Goal: Task Accomplishment & Management: Complete application form

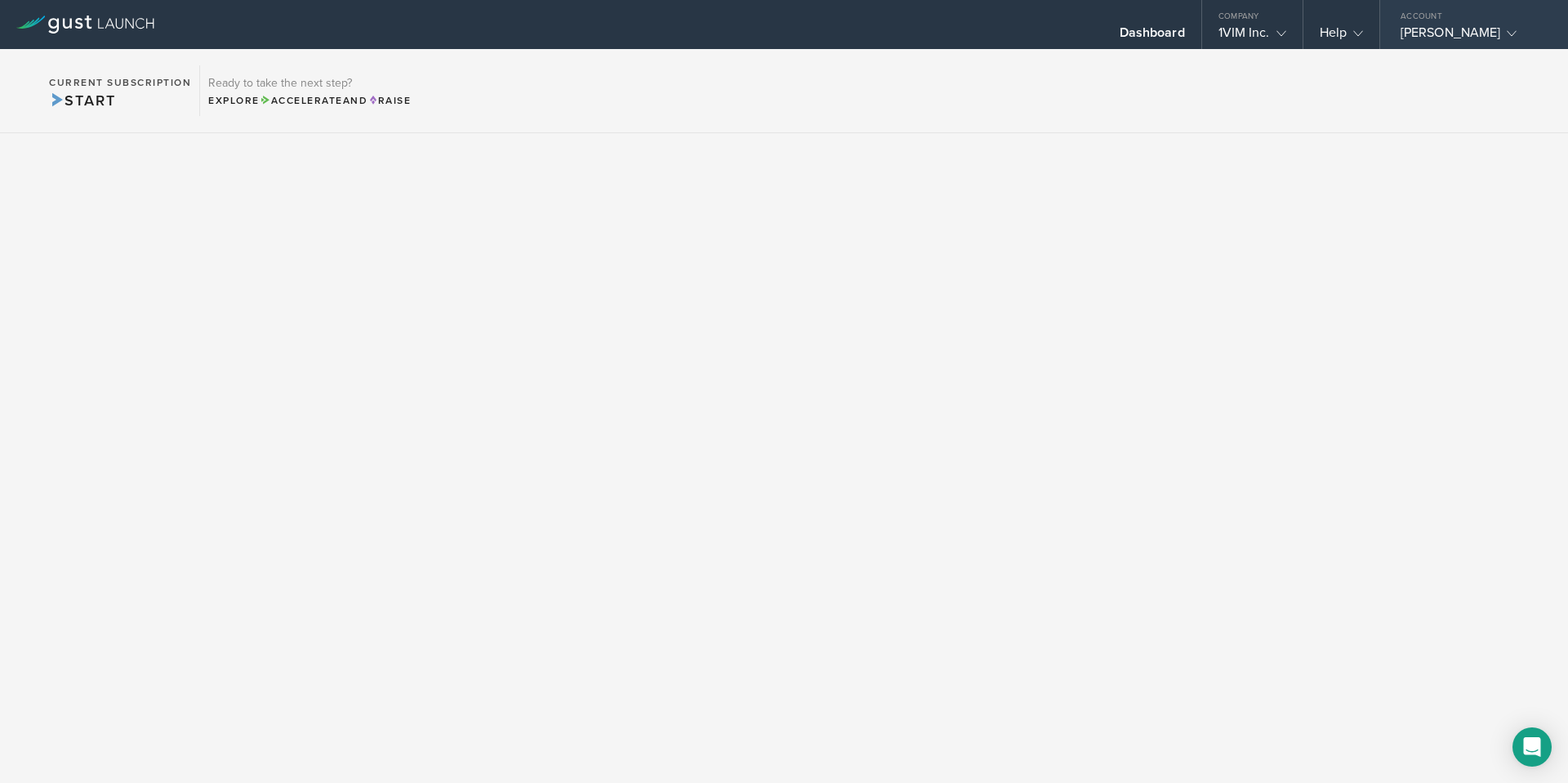
click at [1462, 32] on div "[PERSON_NAME]" at bounding box center [1470, 37] width 139 height 25
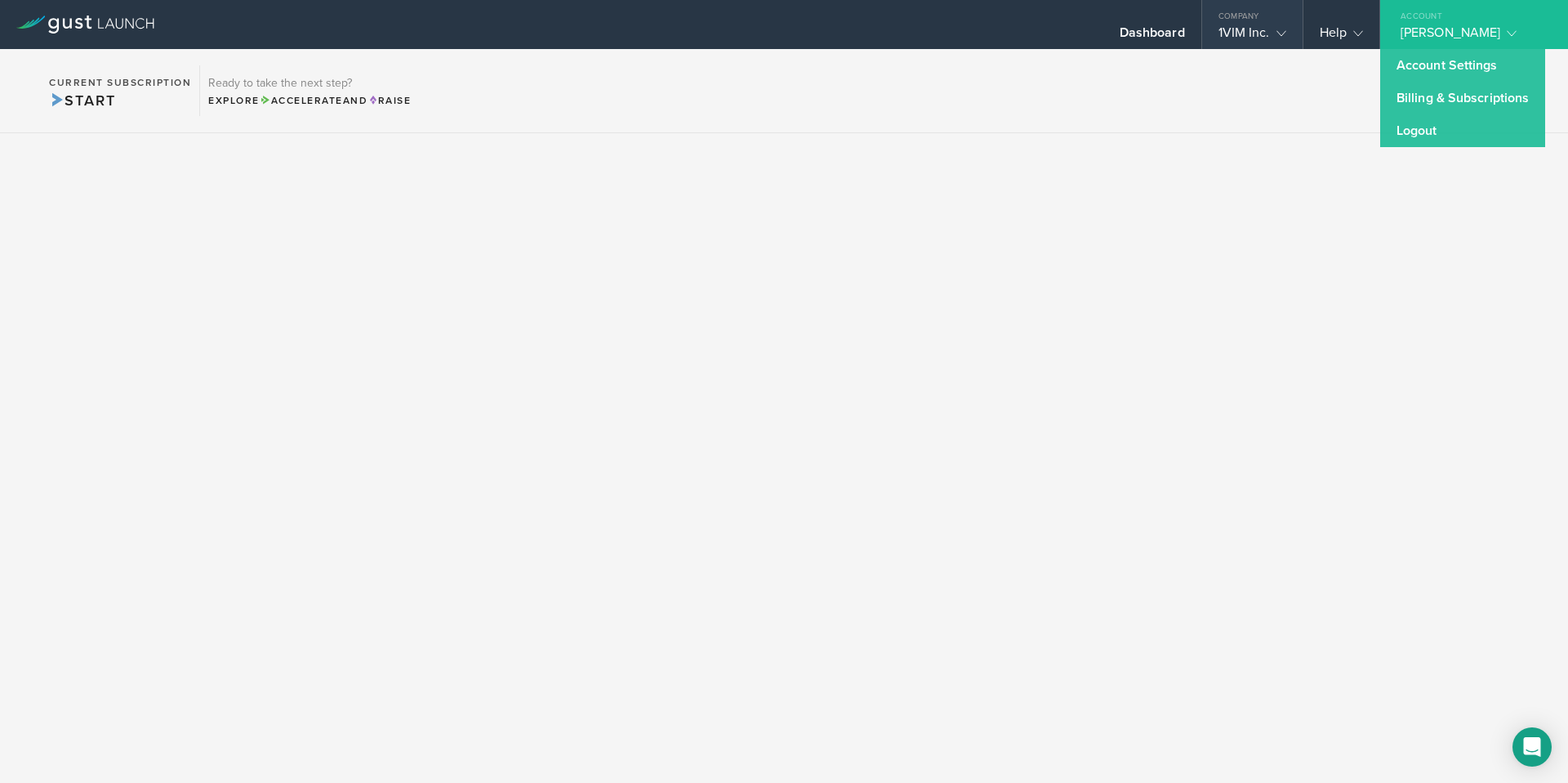
click at [1251, 12] on div "Company" at bounding box center [1253, 12] width 100 height 25
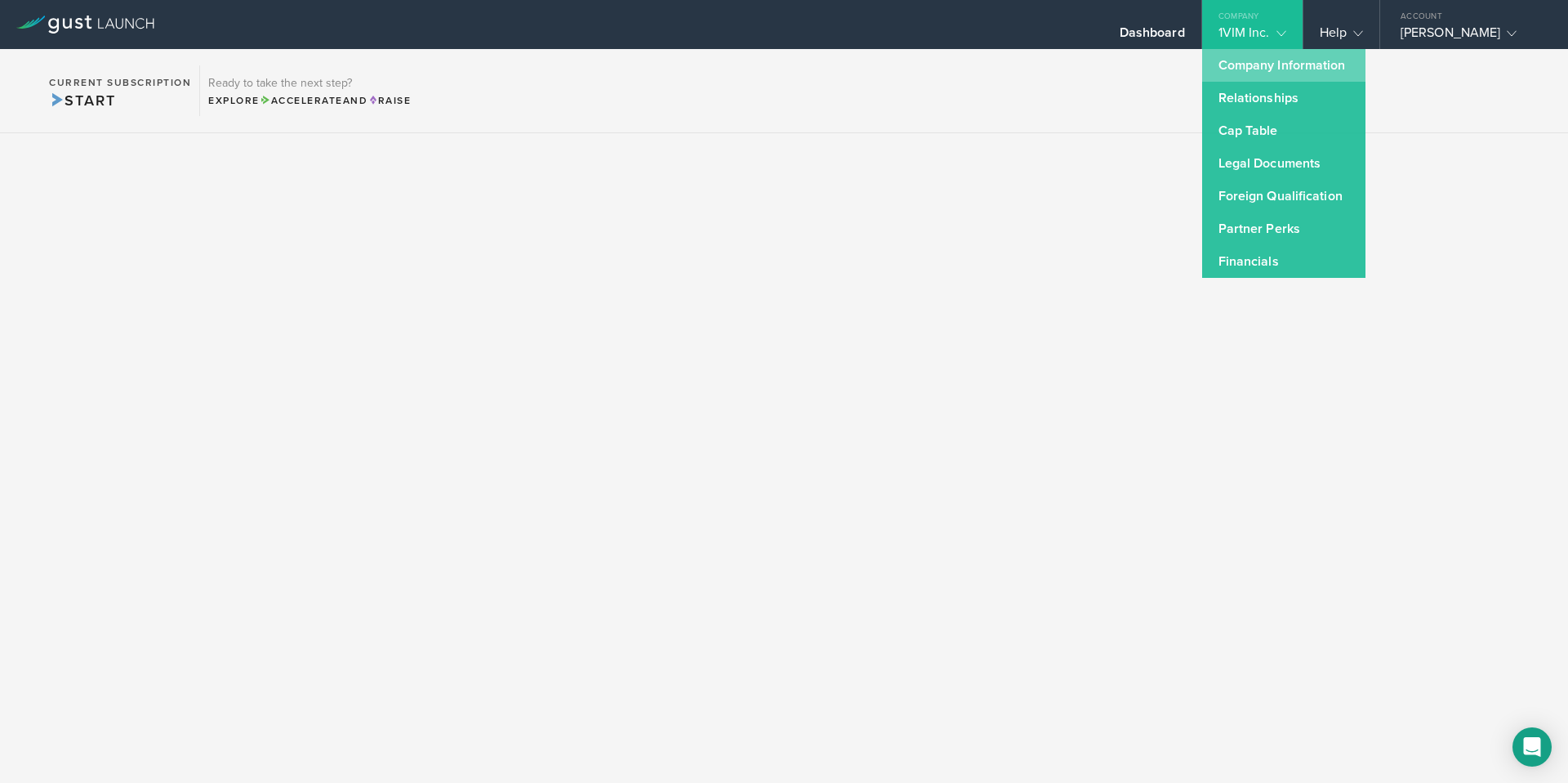
click at [1278, 64] on link "Company Information" at bounding box center [1284, 65] width 164 height 33
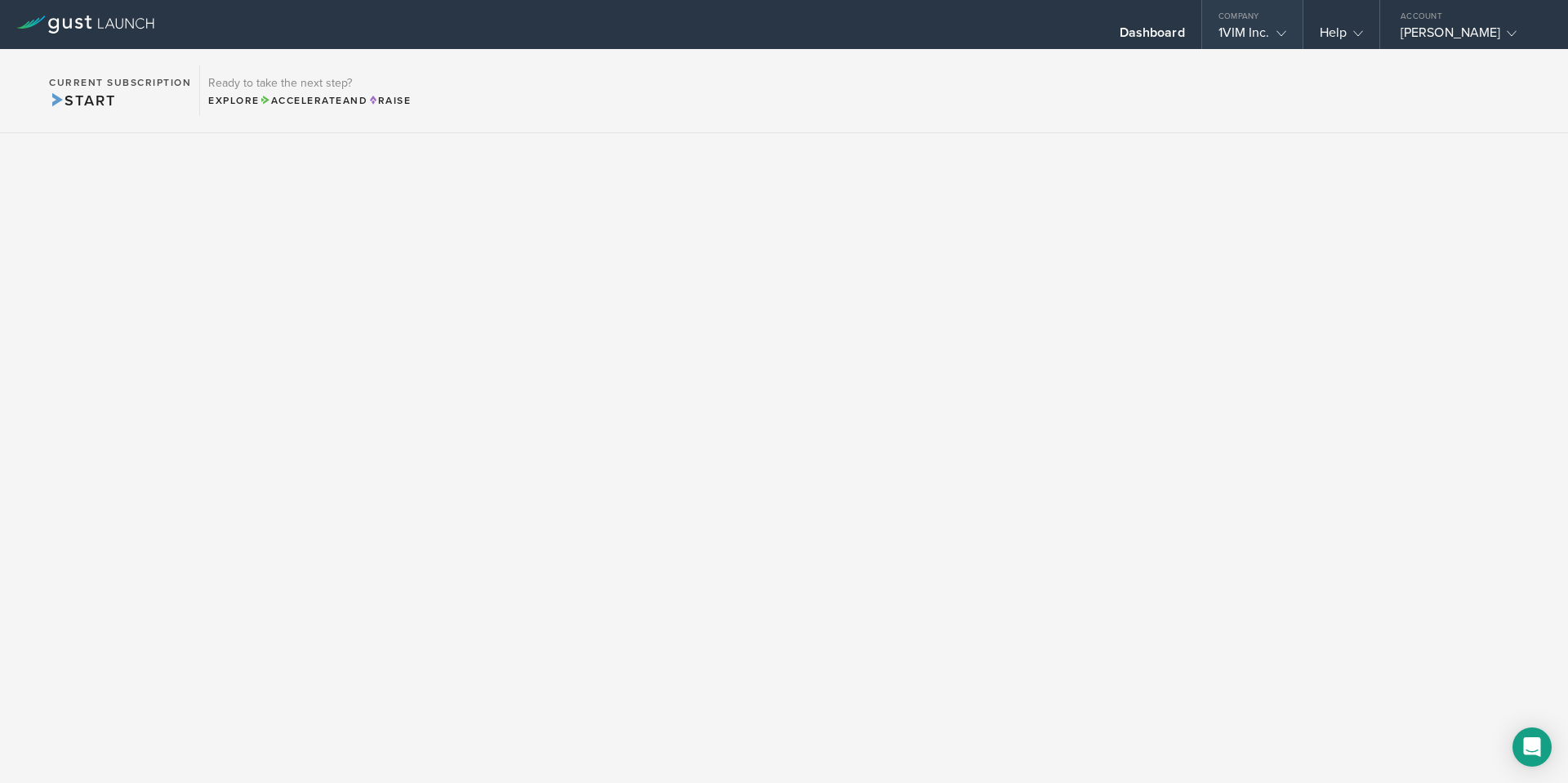
click at [1270, 27] on gust-icon at bounding box center [1277, 32] width 16 height 16
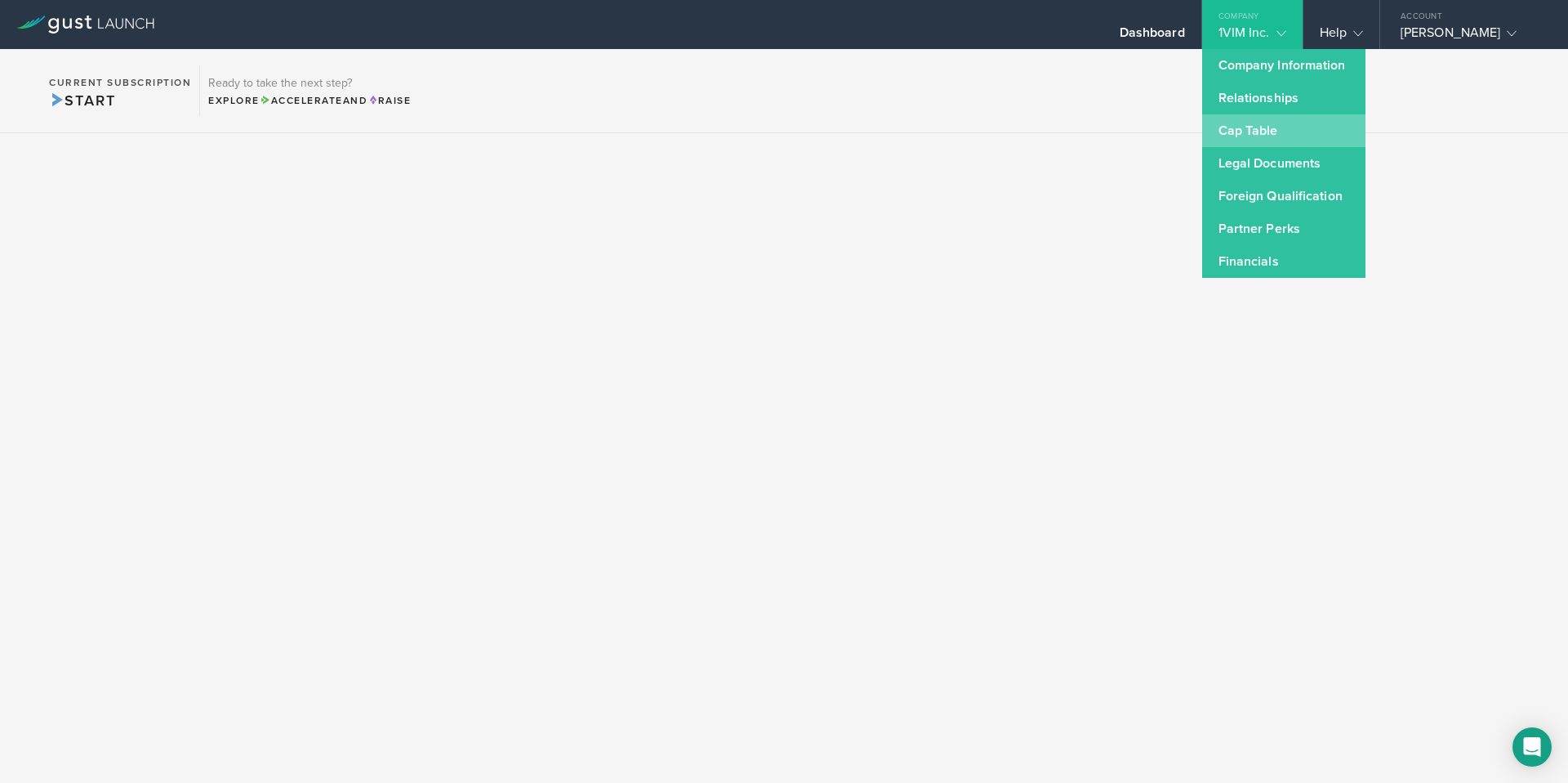
click at [1288, 131] on link "Cap Table" at bounding box center [1284, 131] width 164 height 33
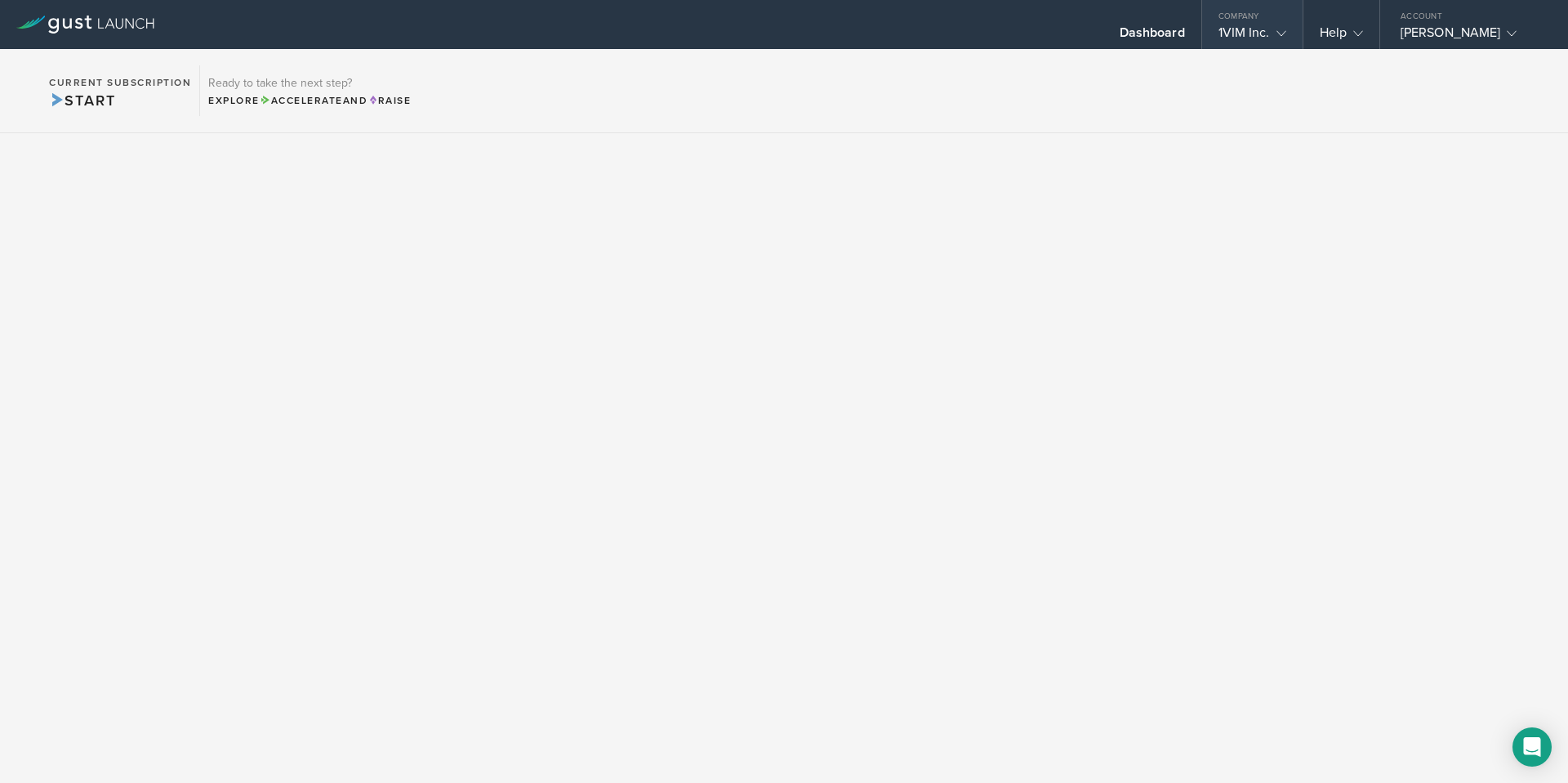
click at [1264, 31] on div "1VIM Inc." at bounding box center [1253, 37] width 68 height 25
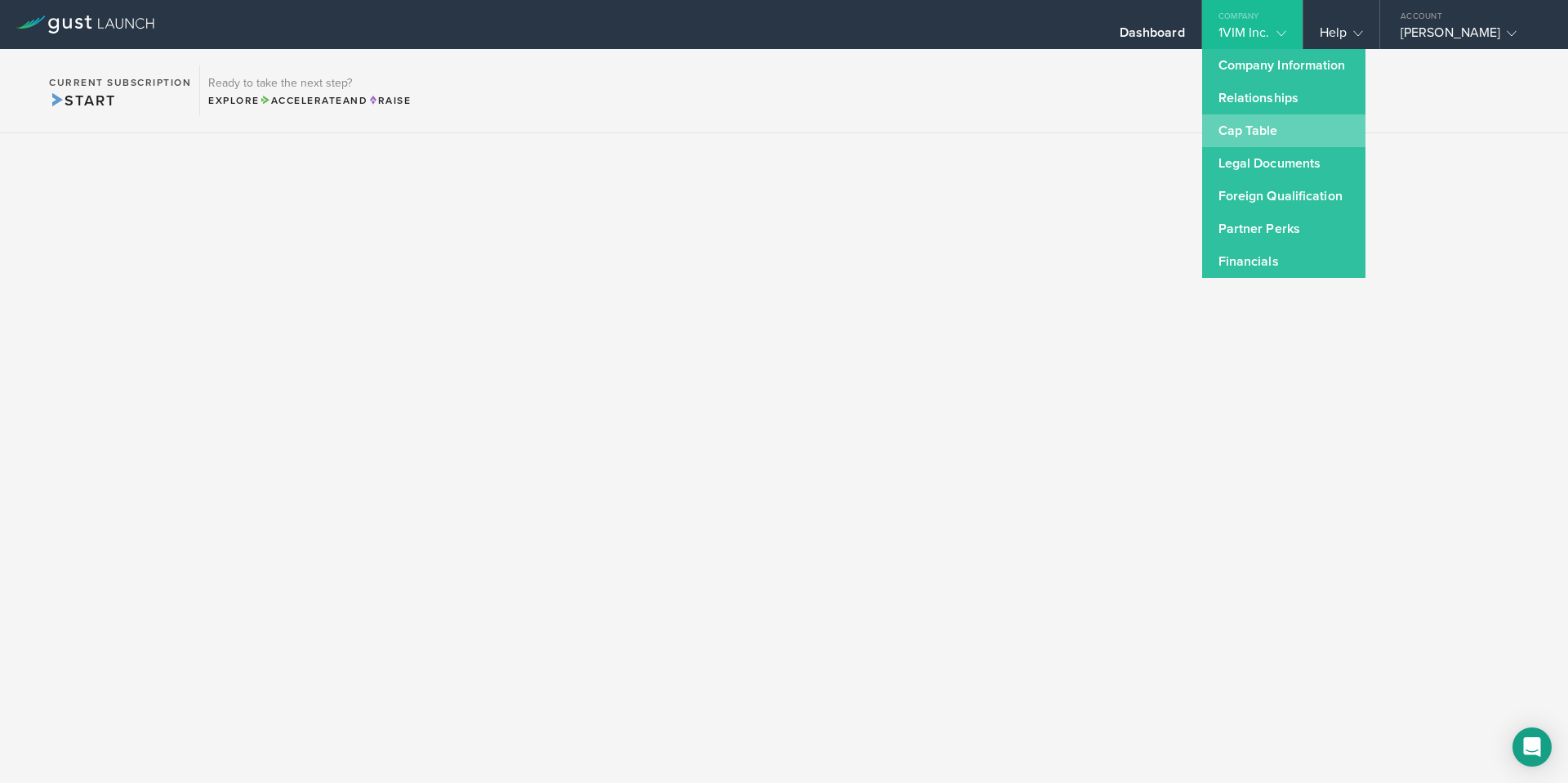
click at [1262, 129] on link "Cap Table" at bounding box center [1284, 131] width 164 height 33
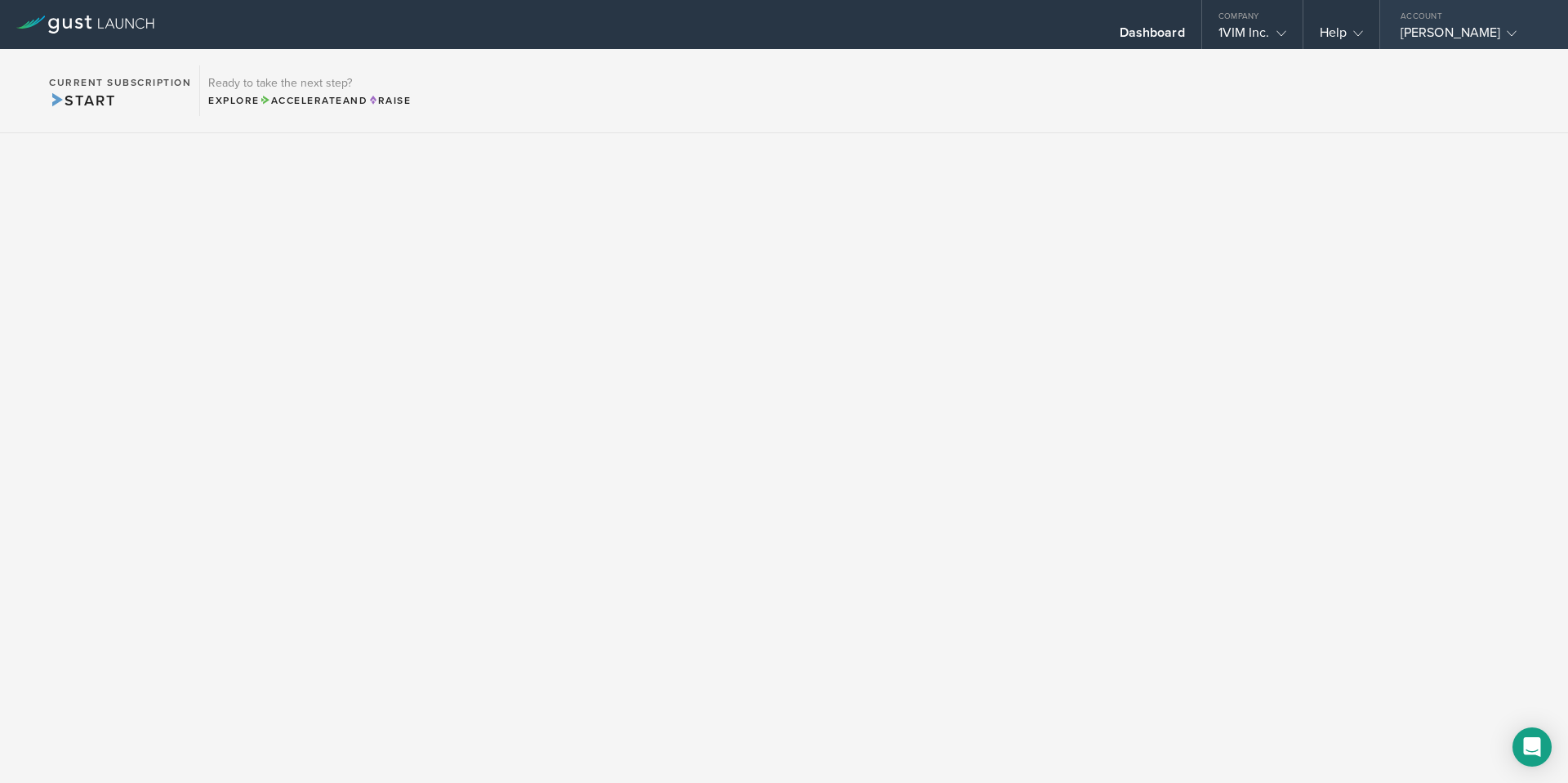
click at [1442, 32] on div "[PERSON_NAME]" at bounding box center [1470, 37] width 139 height 25
click at [1134, 33] on div "Dashboard" at bounding box center [1152, 37] width 65 height 25
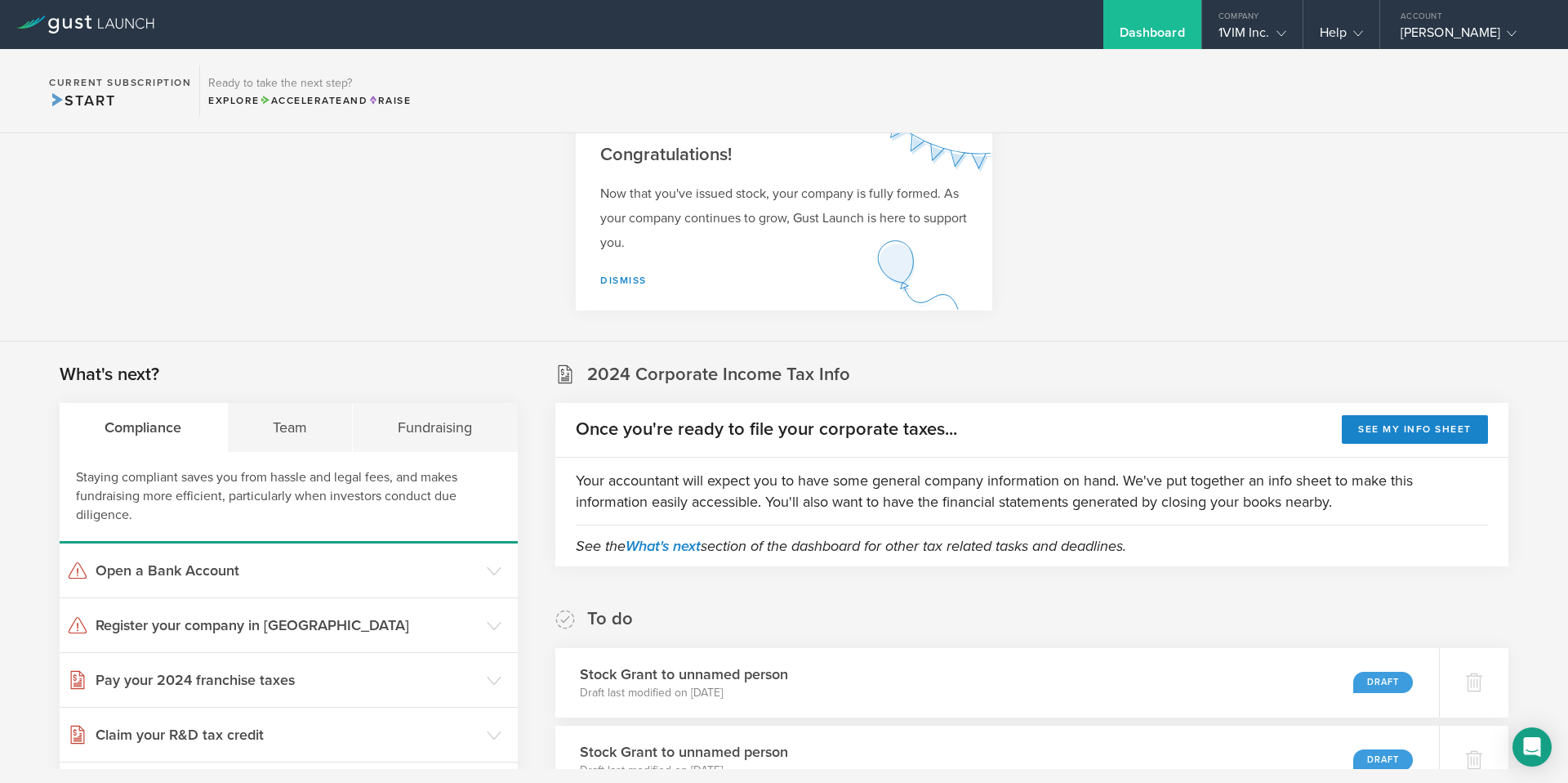
scroll to position [97, 0]
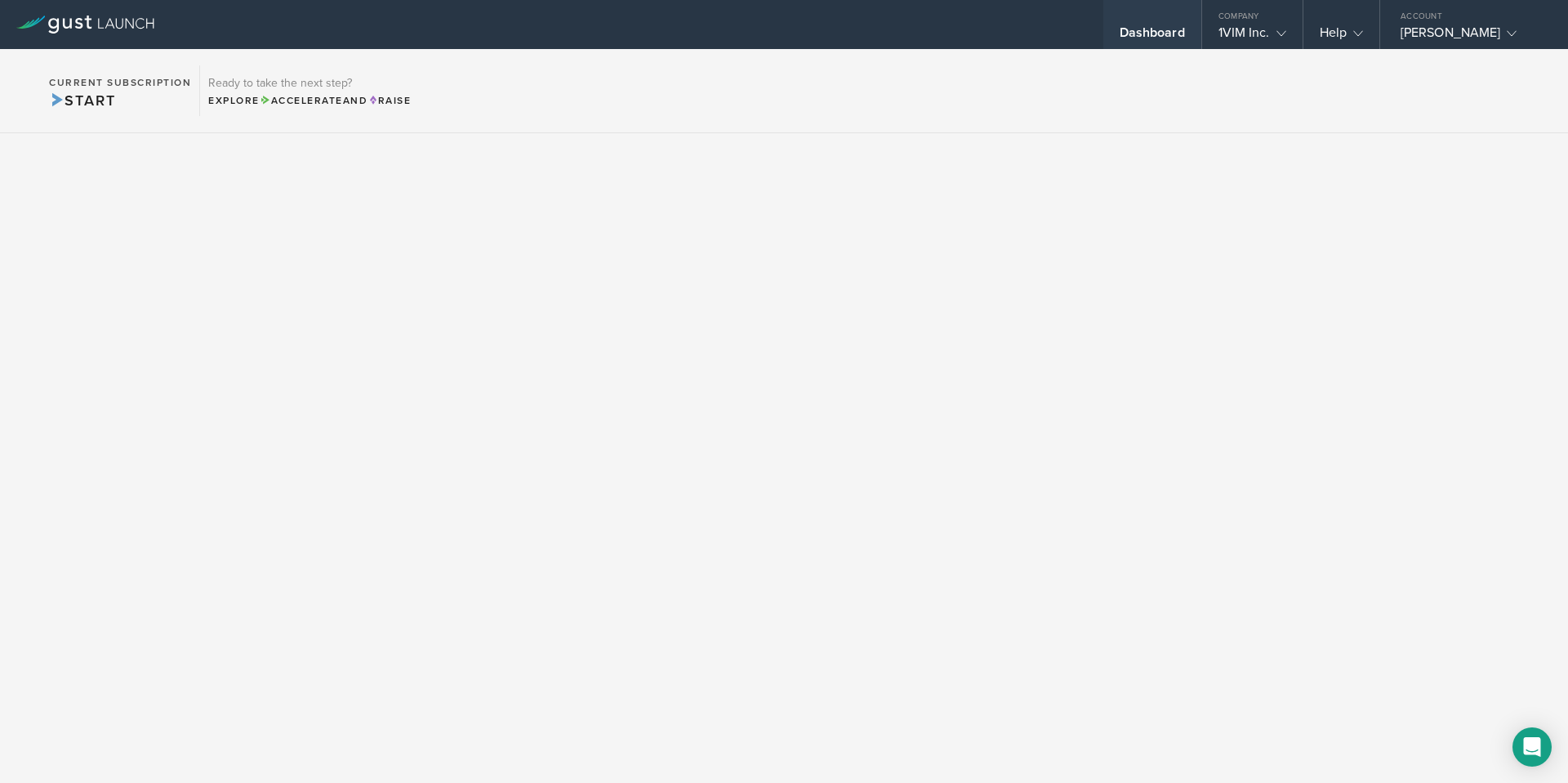
click at [1162, 37] on div "Dashboard" at bounding box center [1152, 37] width 65 height 25
click at [1238, 27] on div "1VIM Inc." at bounding box center [1253, 37] width 68 height 25
click at [1263, 21] on div "Company" at bounding box center [1253, 12] width 100 height 25
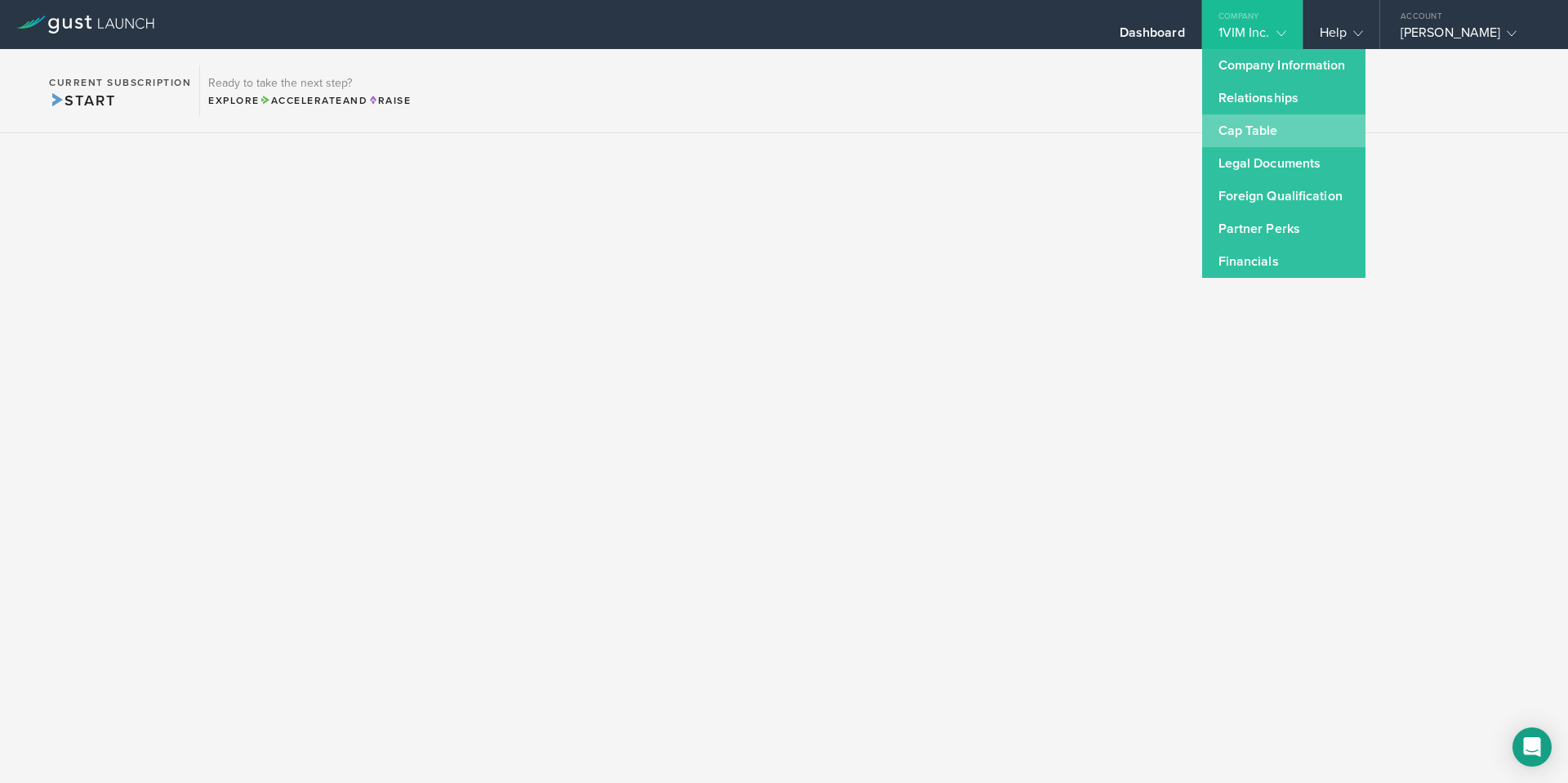
click at [1256, 134] on link "Cap Table" at bounding box center [1284, 131] width 164 height 33
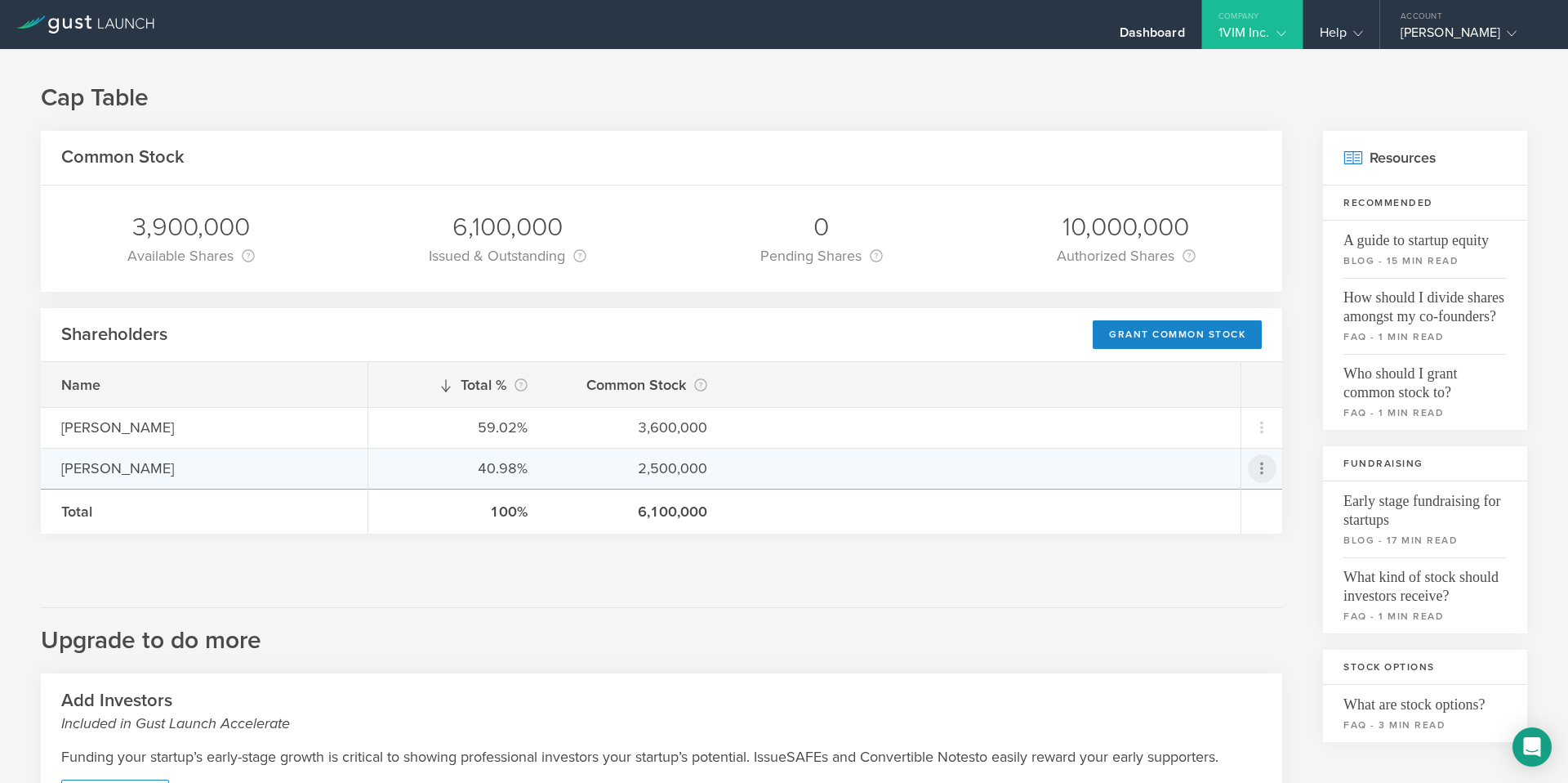
click at [1256, 463] on icon at bounding box center [1261, 468] width 20 height 20
click at [1192, 543] on div "Repurchase stock" at bounding box center [1198, 543] width 124 height 19
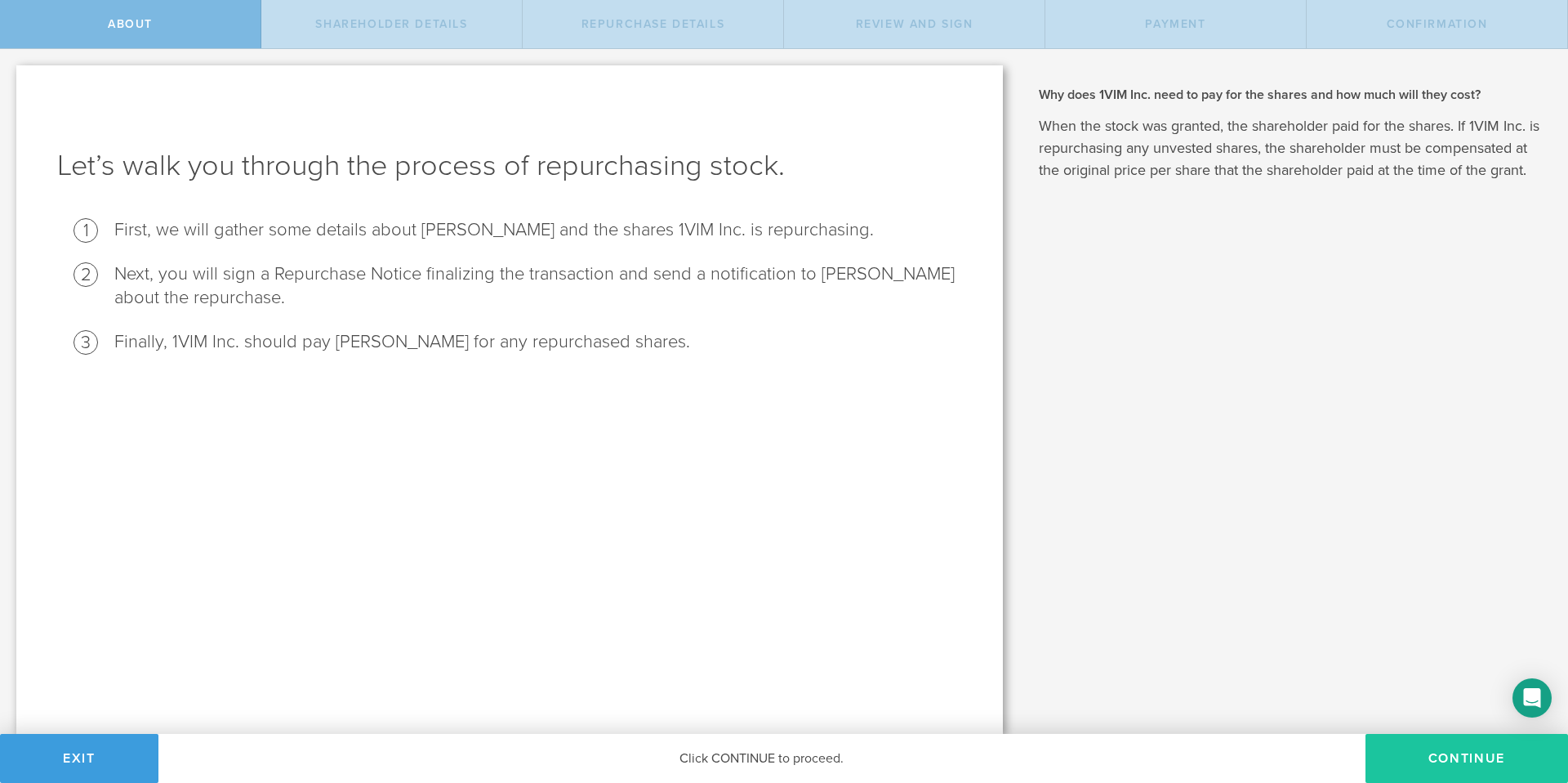
click at [1428, 743] on button "Continue" at bounding box center [1467, 758] width 203 height 49
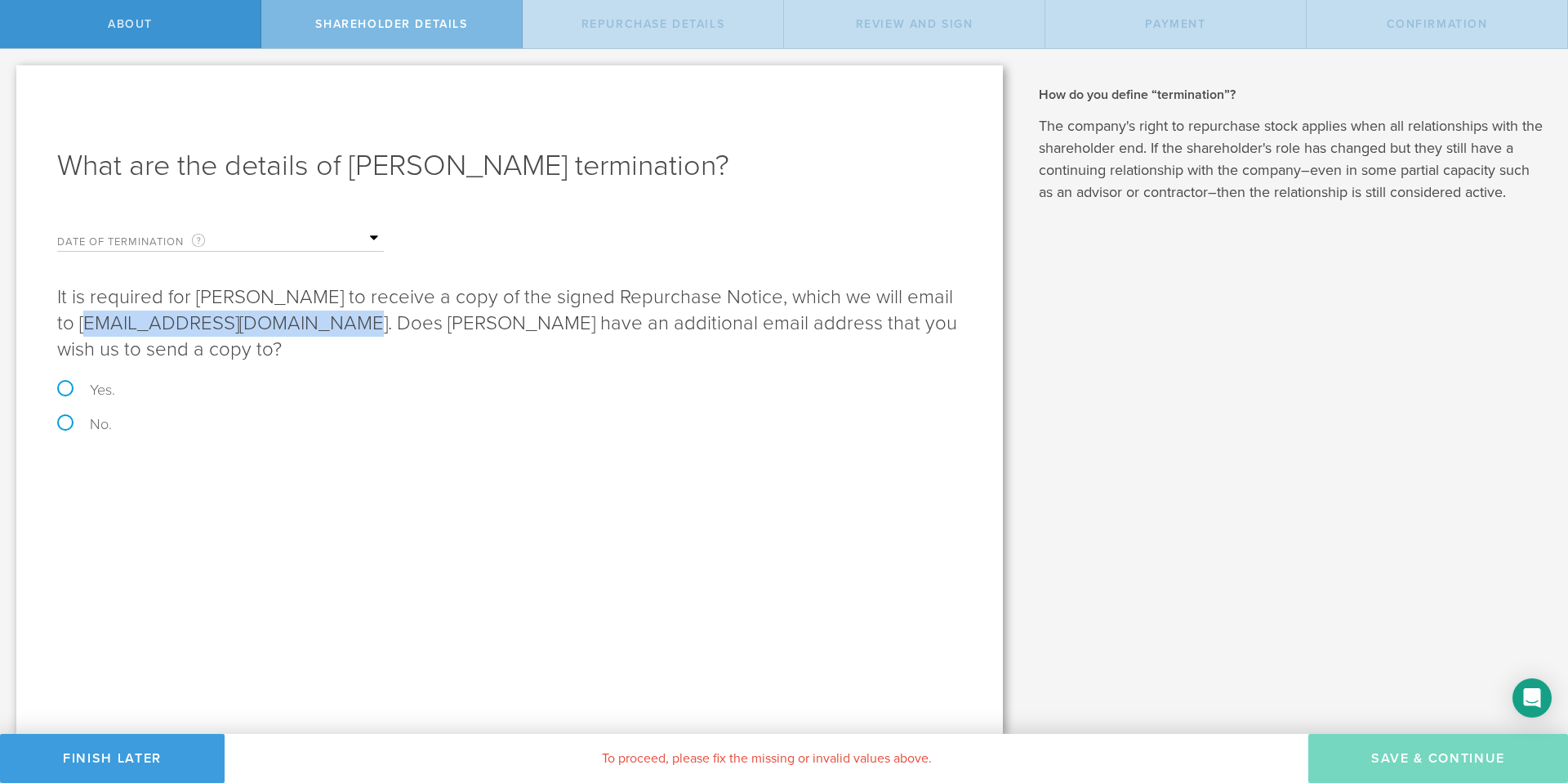
drag, startPoint x: 57, startPoint y: 324, endPoint x: 313, endPoint y: 329, distance: 256.0
click at [313, 329] on p "It is required for Hamid Yaghoubi to receive a copy of the signed Repurchase No…" at bounding box center [509, 323] width 905 height 79
copy p "thehamidyaghoubi@gmail.com"
click at [188, 482] on div "What are the details of Hamid Yaghoubi’s termination? Date of Termination This …" at bounding box center [509, 400] width 987 height 668
click at [65, 388] on label "Yes." at bounding box center [509, 390] width 905 height 15
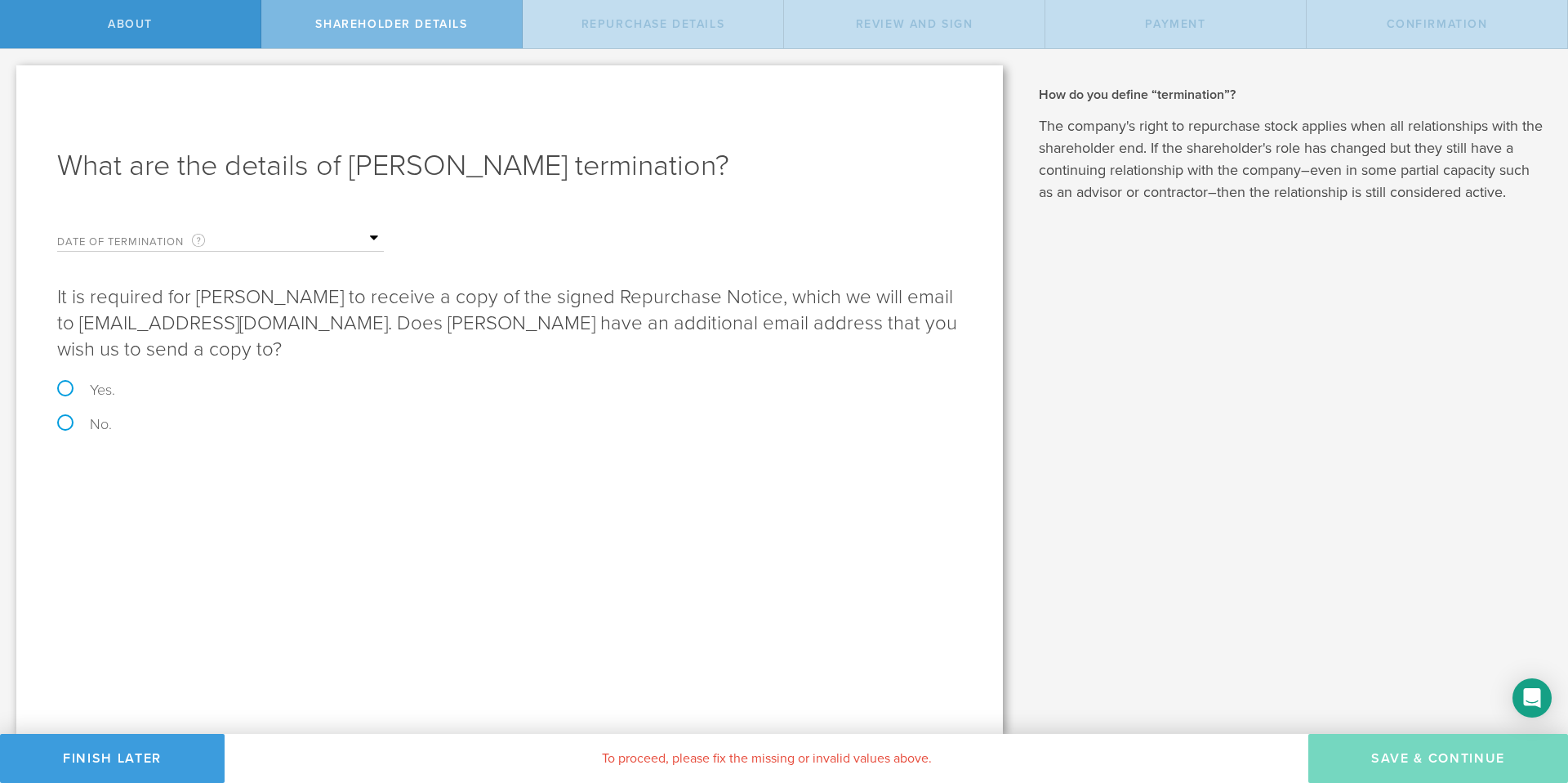
click at [10, 83] on input "Yes." at bounding box center [5, 66] width 10 height 34
radio input "true"
click at [62, 423] on label "No." at bounding box center [509, 424] width 905 height 15
click at [10, 83] on input "No." at bounding box center [5, 66] width 10 height 34
radio input "true"
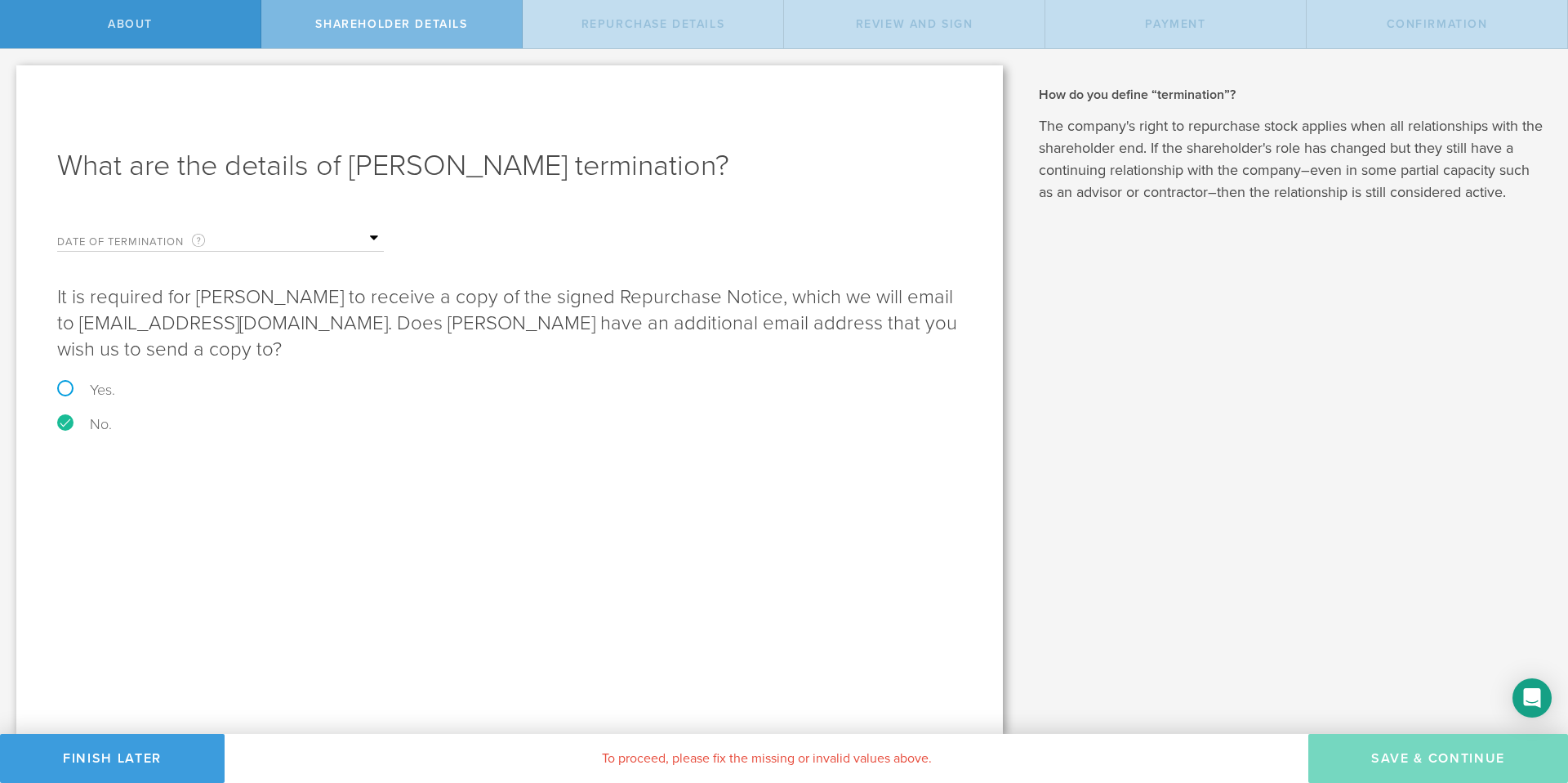
click at [334, 235] on input "text" at bounding box center [302, 239] width 164 height 25
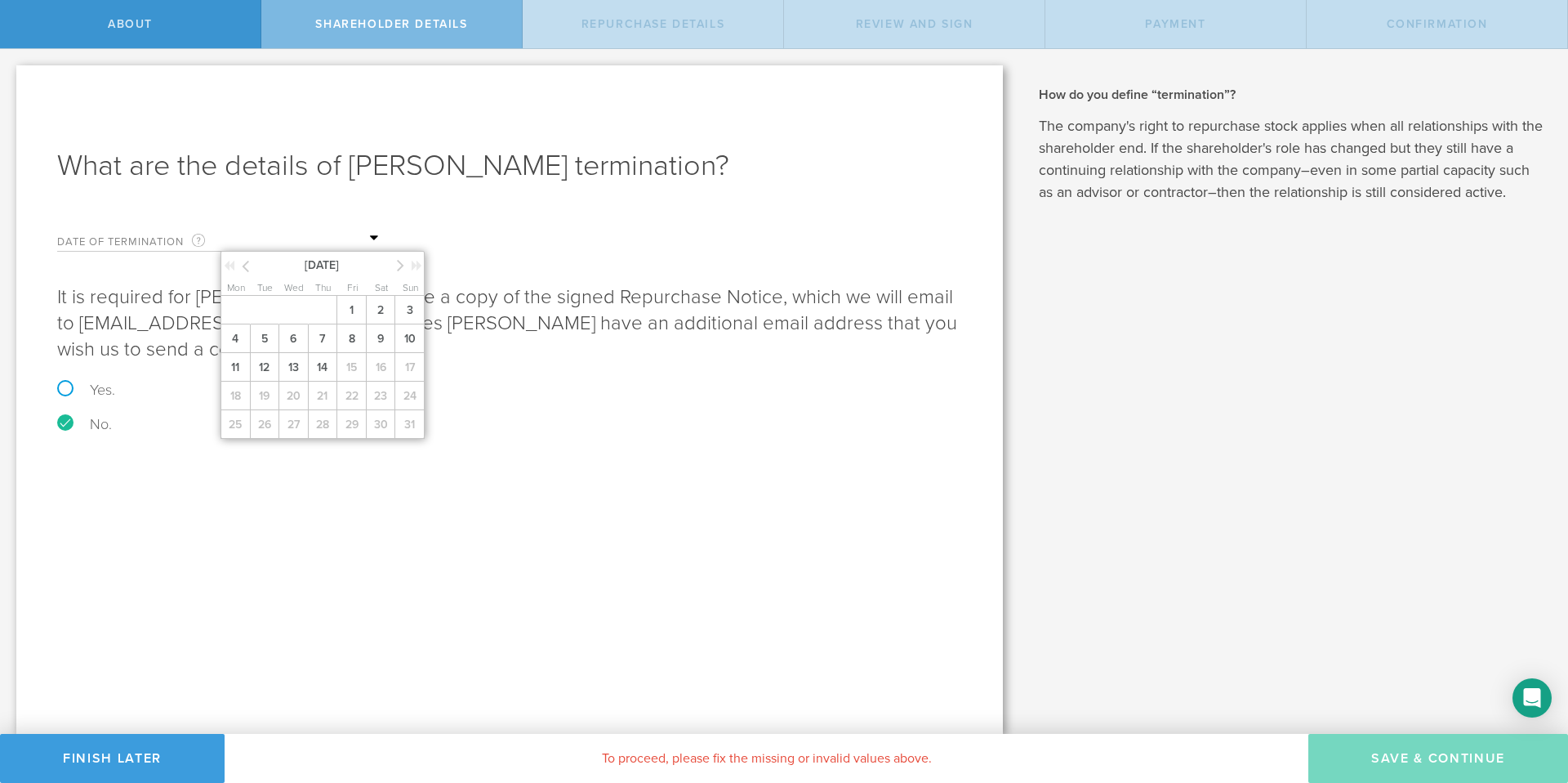
click at [247, 262] on icon at bounding box center [245, 266] width 8 height 21
click at [317, 303] on span "1" at bounding box center [322, 310] width 29 height 28
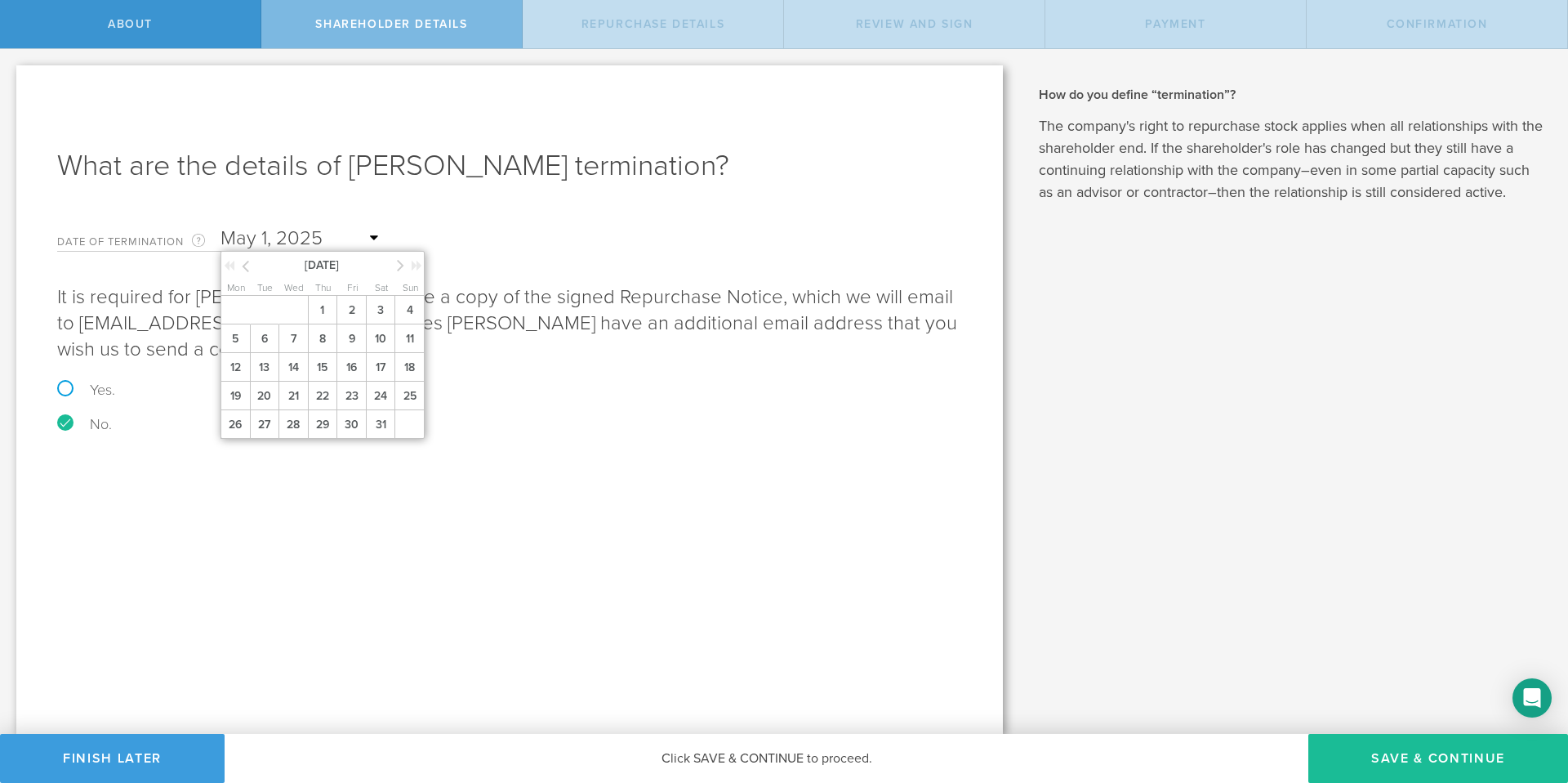
click at [375, 239] on input "text" at bounding box center [302, 239] width 164 height 25
click at [248, 269] on icon at bounding box center [245, 266] width 8 height 21
click at [396, 263] on icon at bounding box center [400, 265] width 8 height 21
click at [475, 220] on form "Date of Termination This is the date that Hamid Yaghoubi severed ties with your…" at bounding box center [509, 324] width 905 height 213
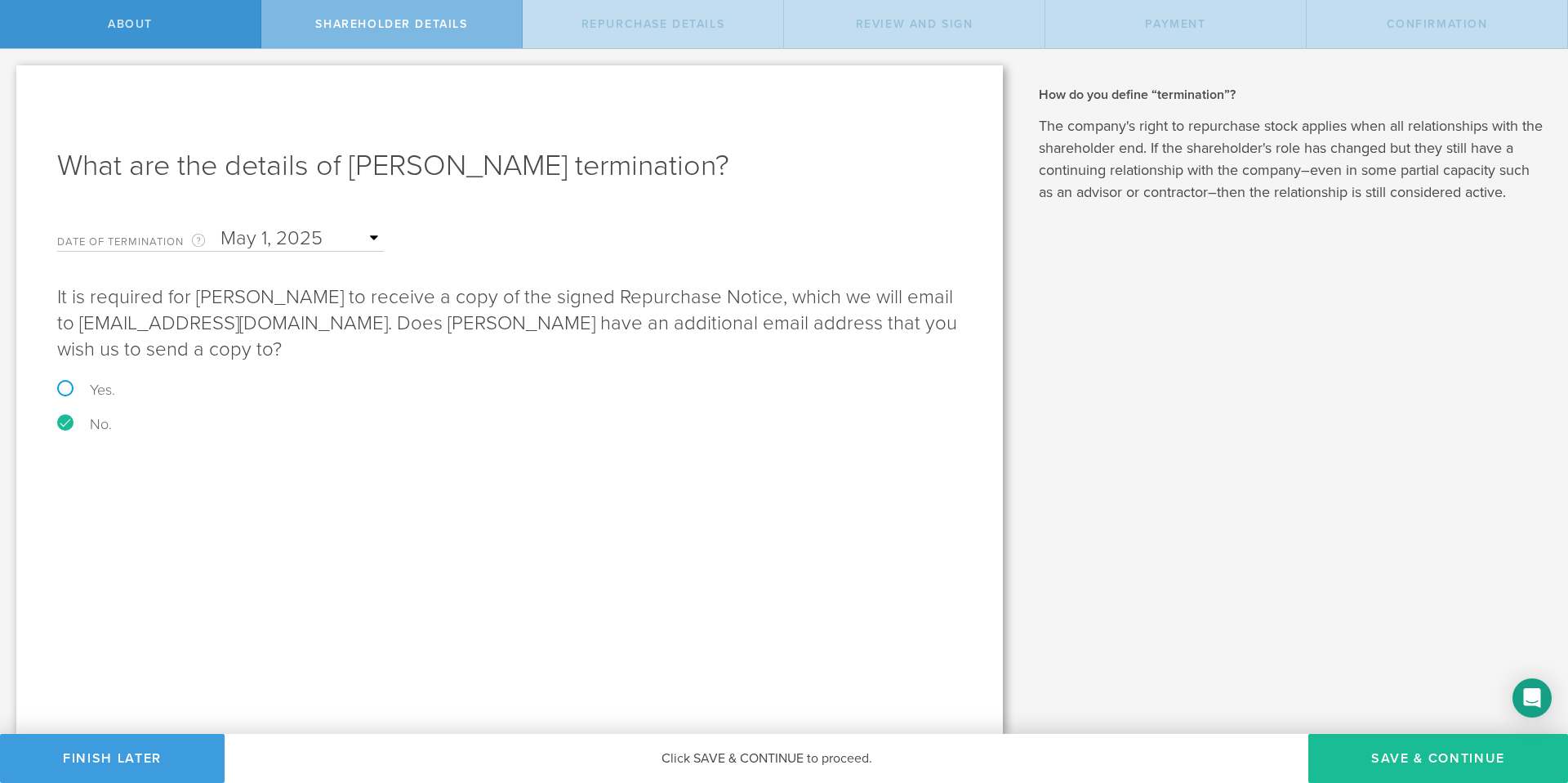
click at [299, 245] on input "text" at bounding box center [302, 239] width 164 height 25
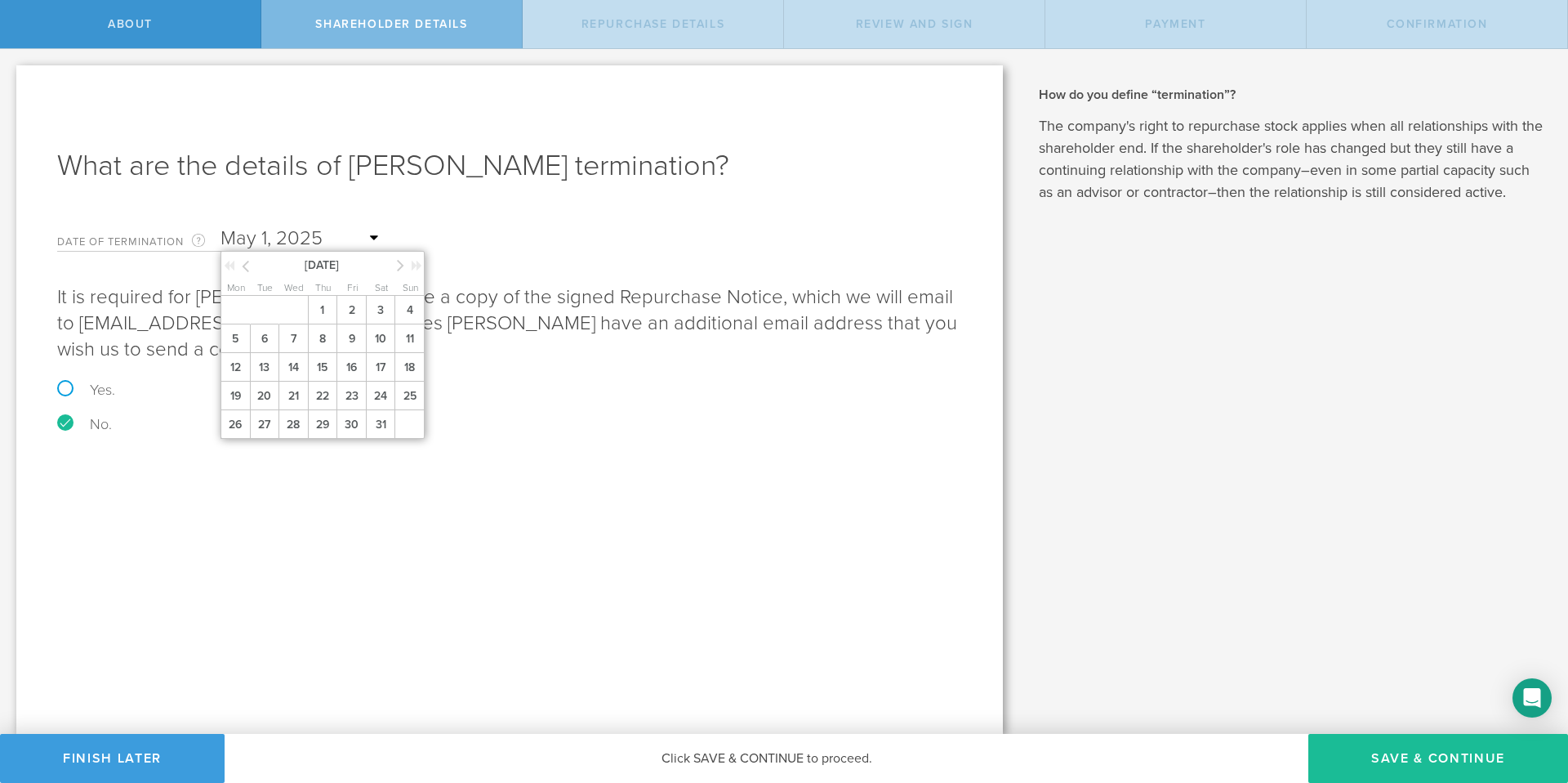
click at [248, 261] on icon at bounding box center [245, 266] width 8 height 21
click at [246, 267] on icon at bounding box center [245, 266] width 8 height 21
click at [396, 270] on div "January 2025" at bounding box center [324, 264] width 204 height 25
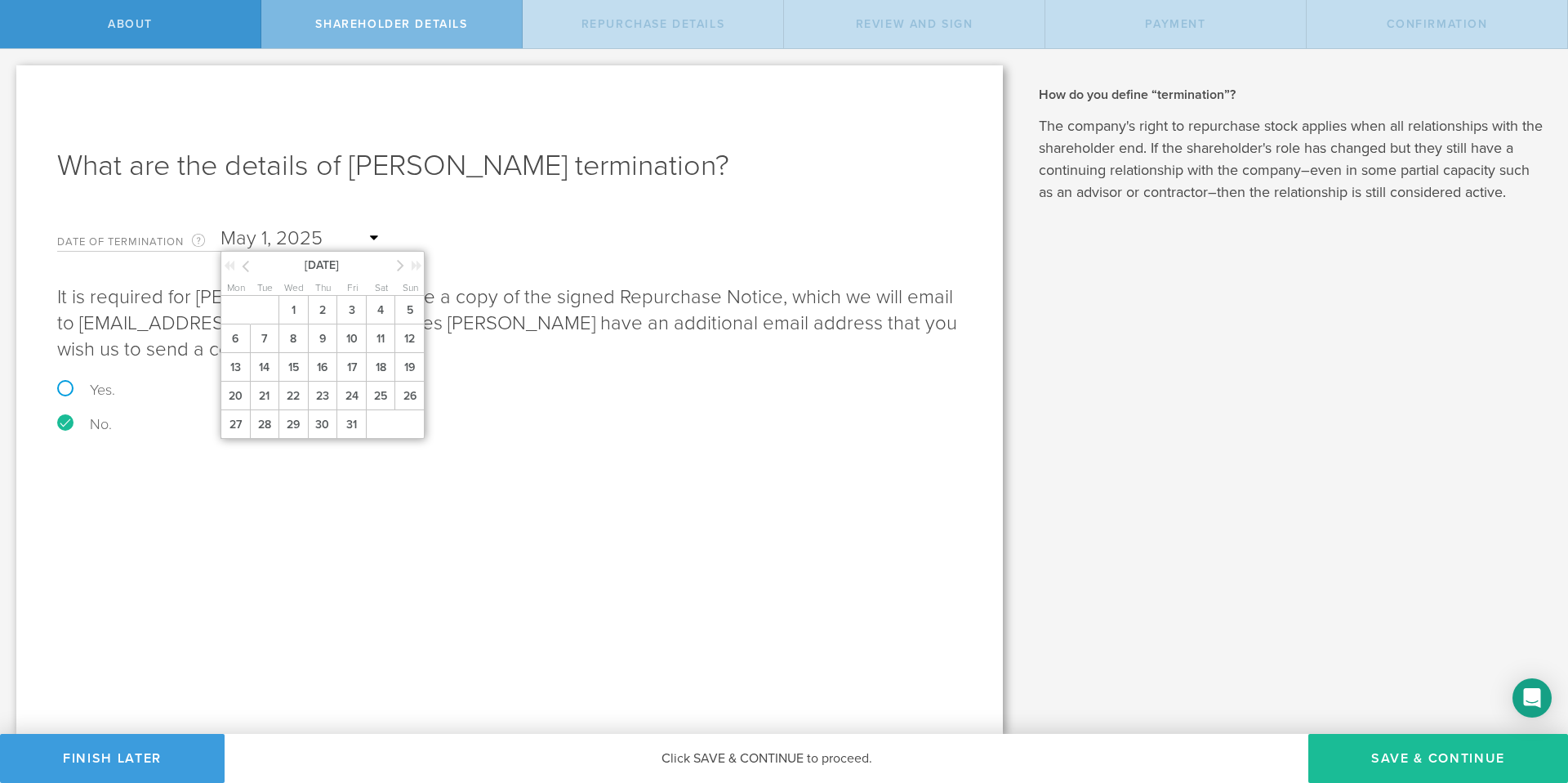
click at [403, 265] on icon at bounding box center [400, 265] width 8 height 21
click at [413, 308] on span "2" at bounding box center [409, 310] width 29 height 28
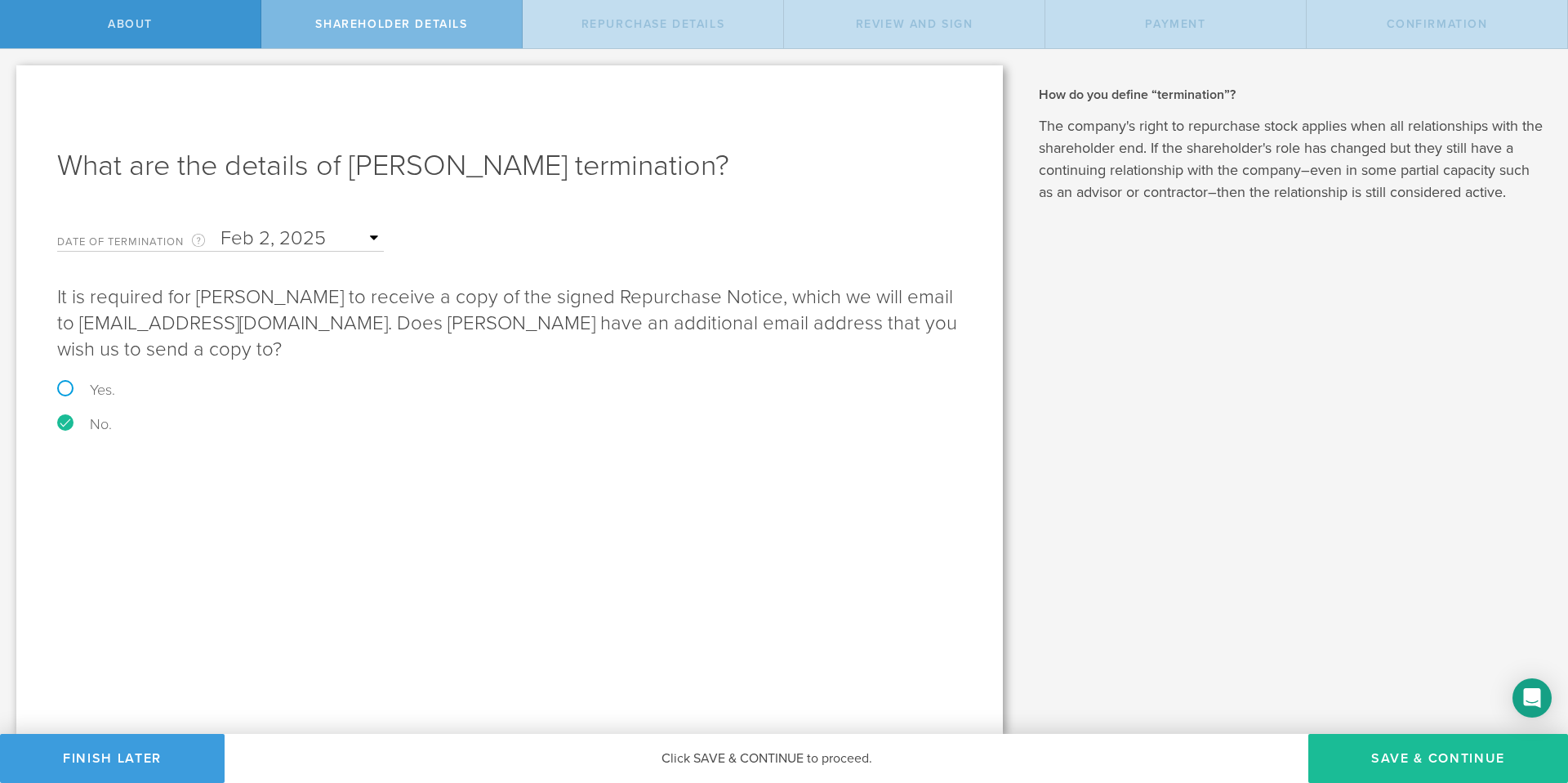
click at [954, 571] on div "What are the details of Hamid Yaghoubi’s termination? Date of Termination This …" at bounding box center [509, 400] width 987 height 668
click at [1411, 762] on button "Save & Continue" at bounding box center [1438, 758] width 259 height 49
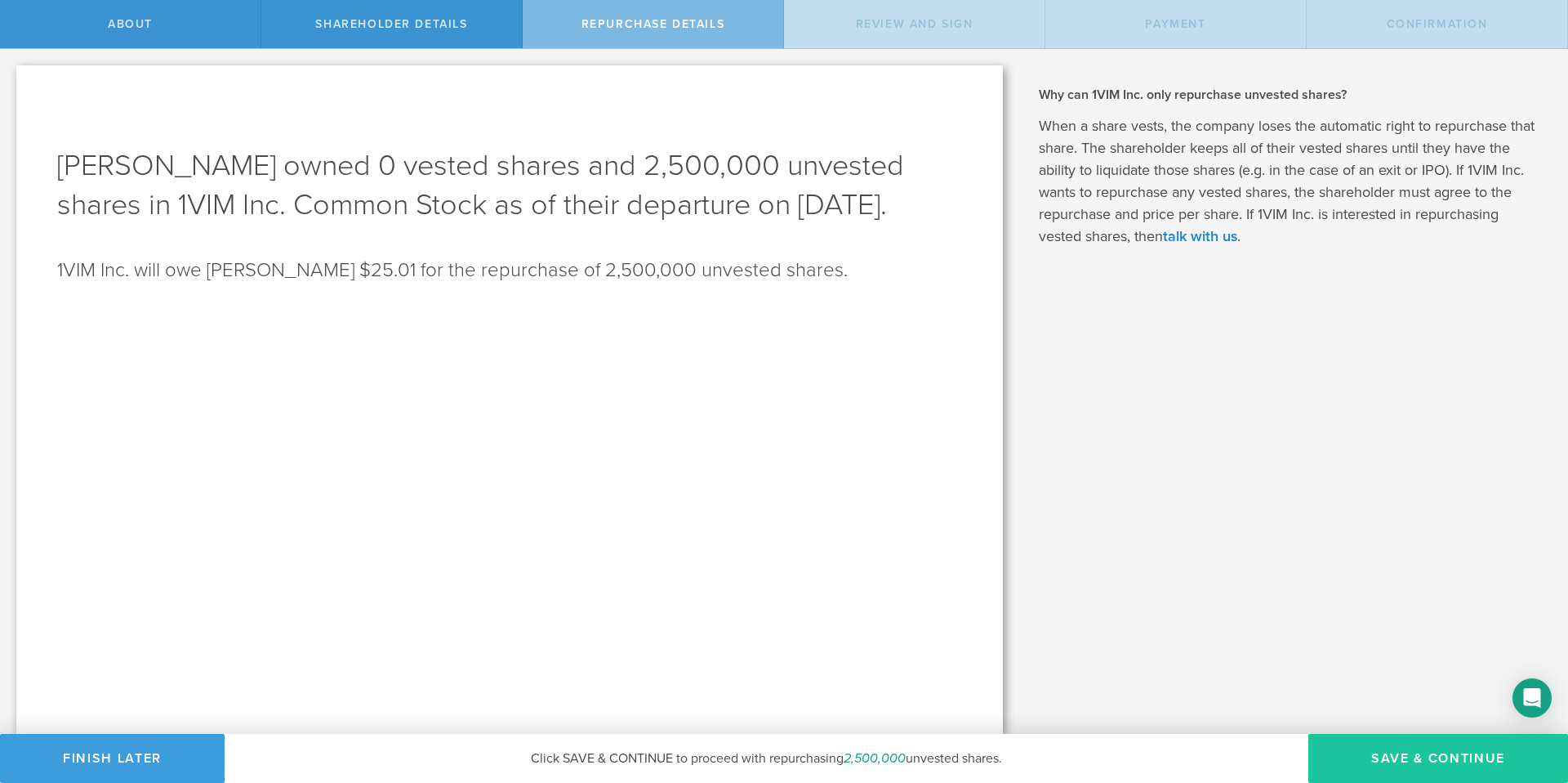
click at [1385, 756] on button "Save & Continue" at bounding box center [1438, 758] width 259 height 49
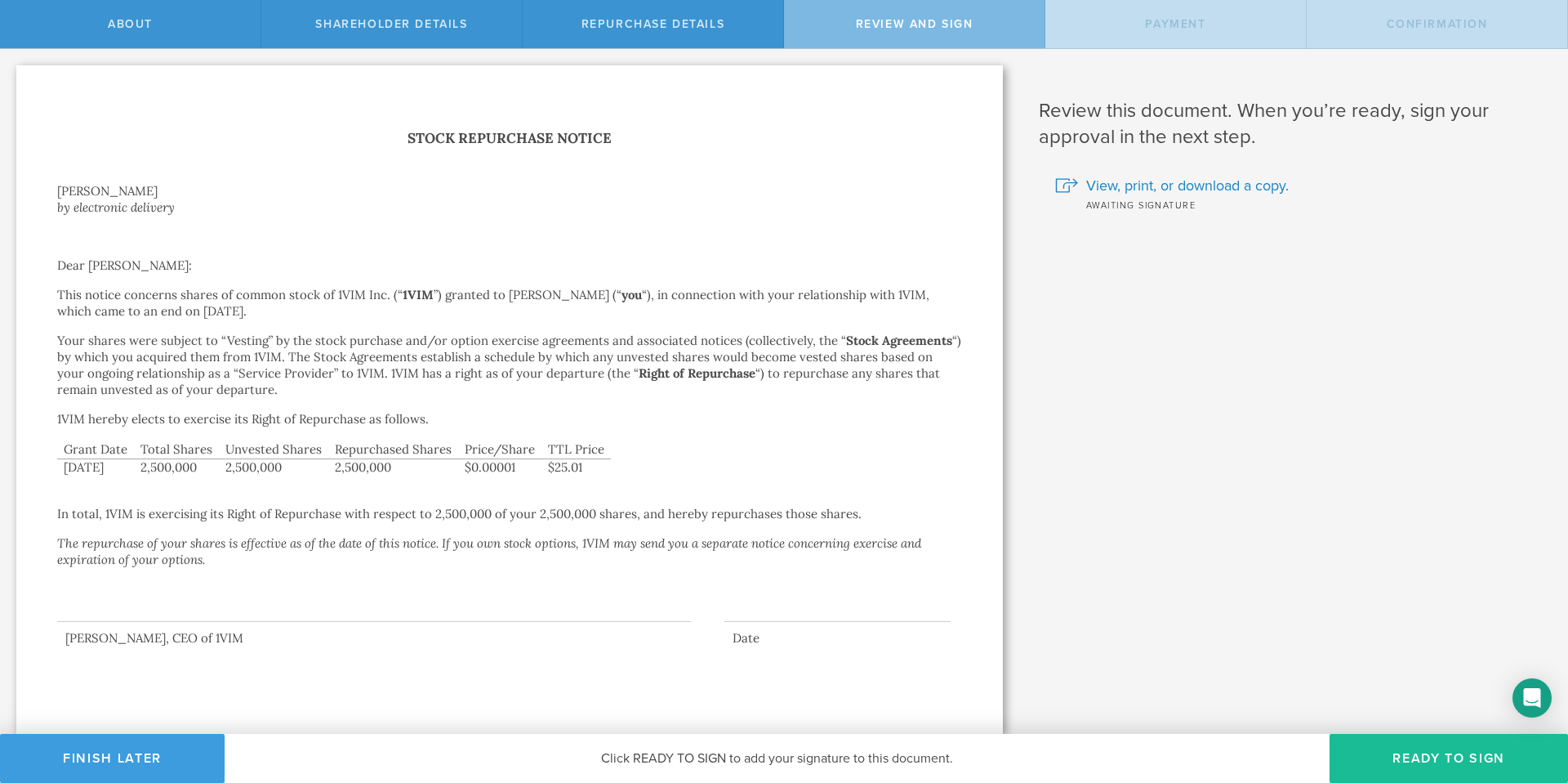
click at [238, 600] on div at bounding box center [374, 589] width 634 height 65
click at [1414, 764] on button "Ready to Sign" at bounding box center [1449, 758] width 238 height 49
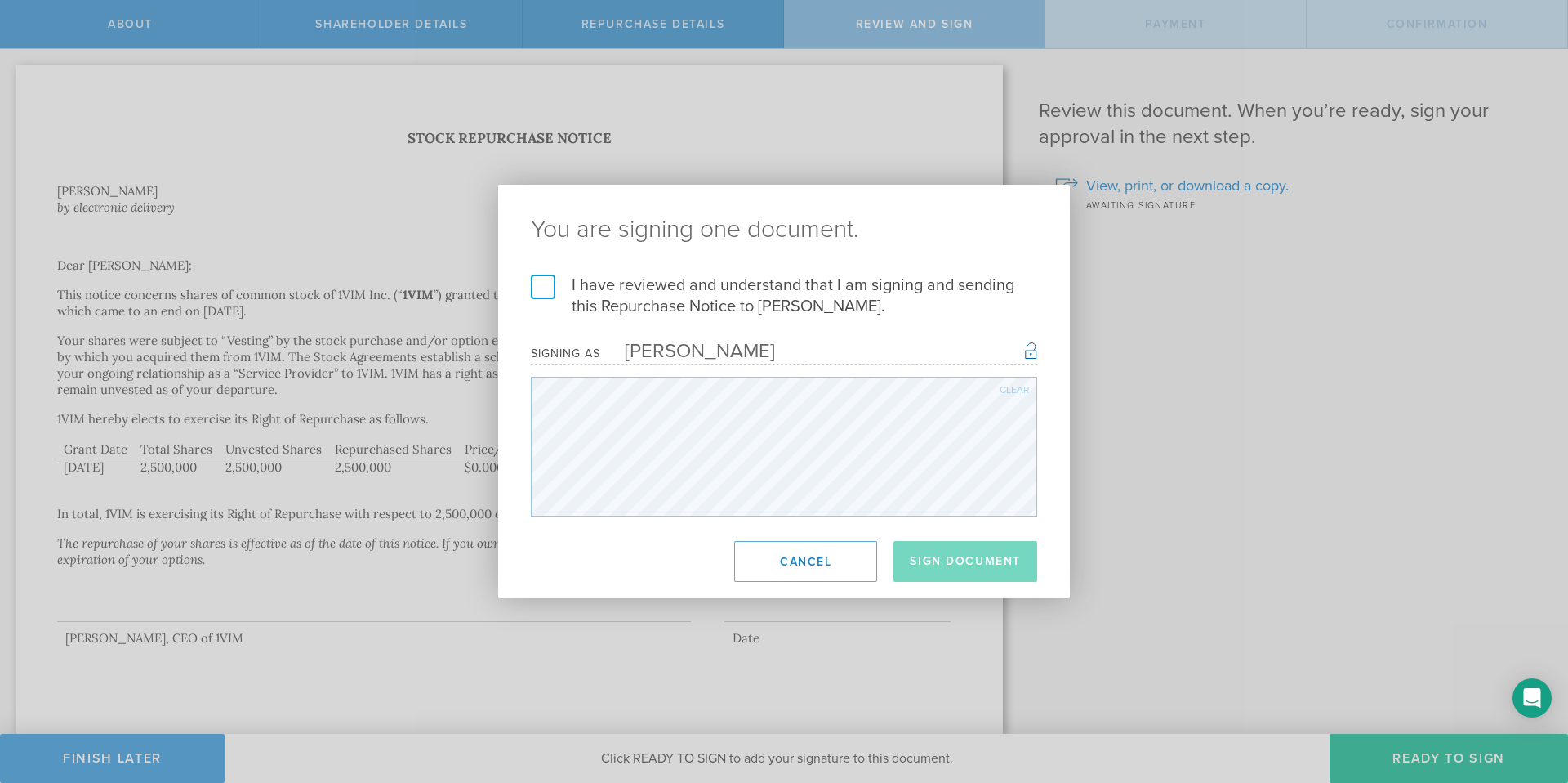
click at [547, 286] on label "I have reviewed and understand that I am signing and sending this Repurchase No…" at bounding box center [784, 295] width 506 height 43
click at [0, 0] on input "I have reviewed and understand that I am signing and sending this Repurchase No…" at bounding box center [0, 0] width 0 height 0
click at [951, 571] on button "Sign Document" at bounding box center [965, 561] width 144 height 41
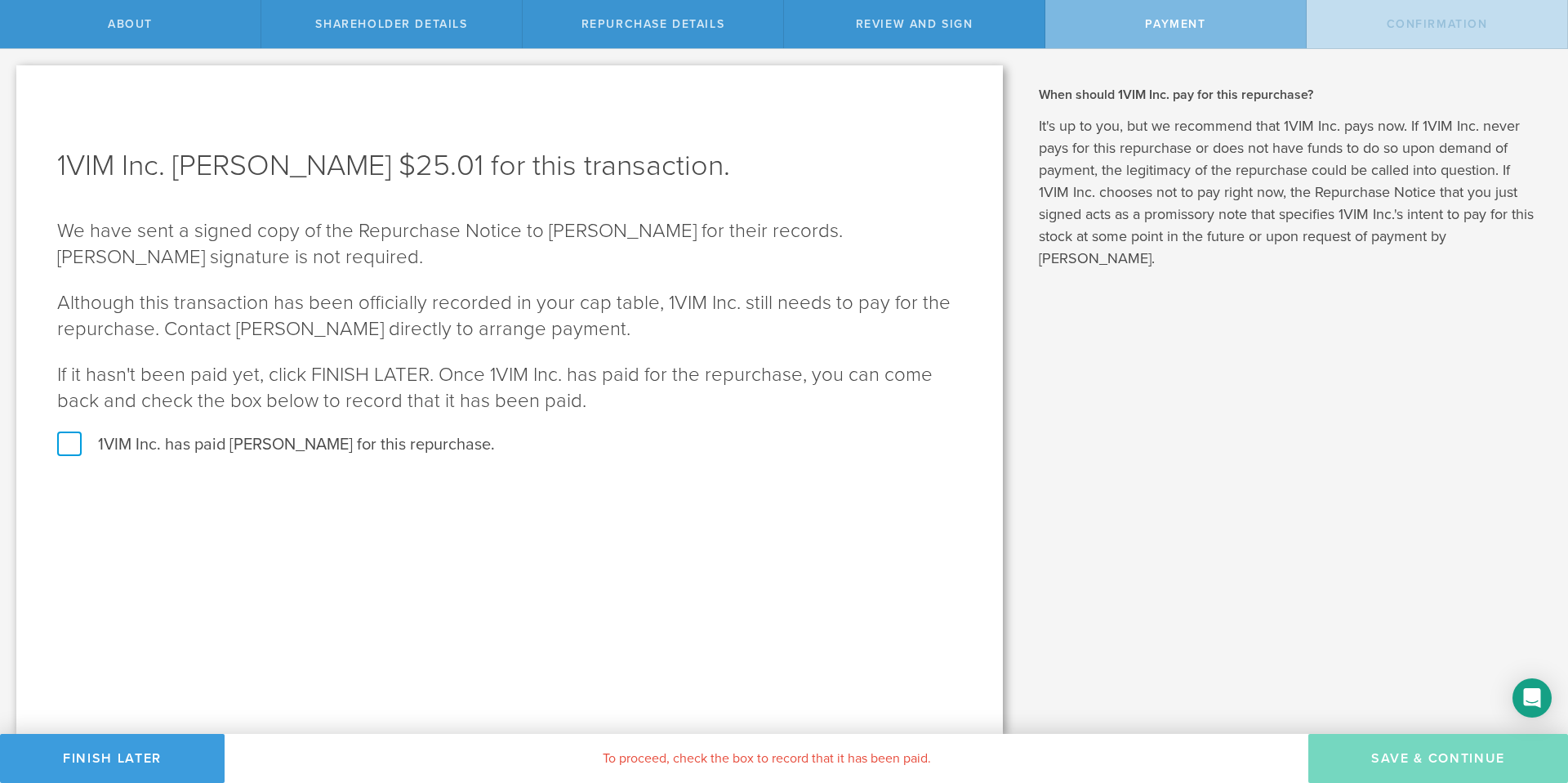
click at [77, 438] on label "1VIM Inc. has paid Hamid Yaghoubi for this repurchase." at bounding box center [509, 444] width 905 height 21
click at [10, 83] on input "1VIM Inc. has paid Hamid Yaghoubi for this repurchase." at bounding box center [5, 66] width 10 height 34
checkbox input "true"
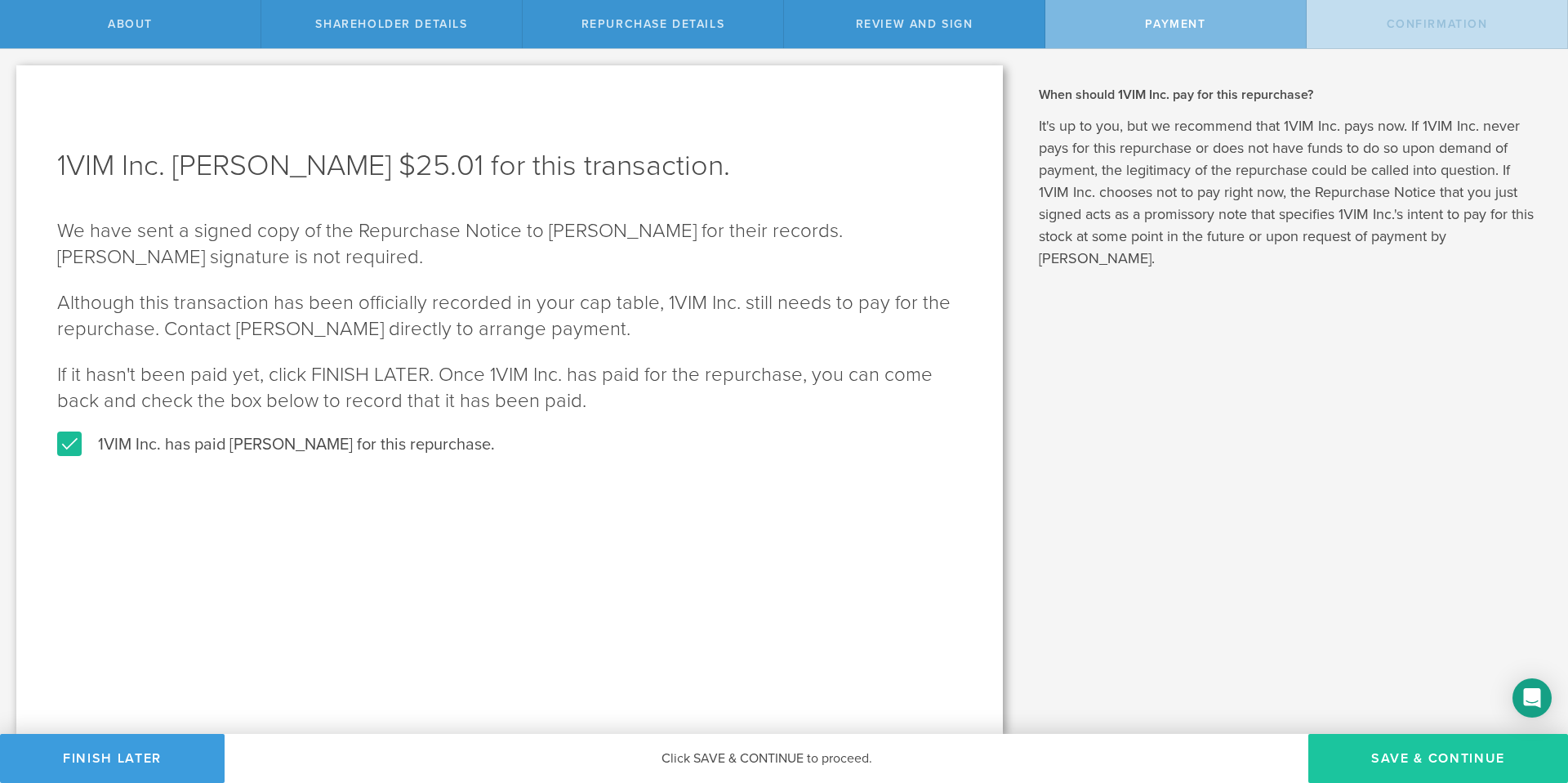
click at [1382, 754] on button "SAVE & CONTINUE" at bounding box center [1438, 758] width 259 height 49
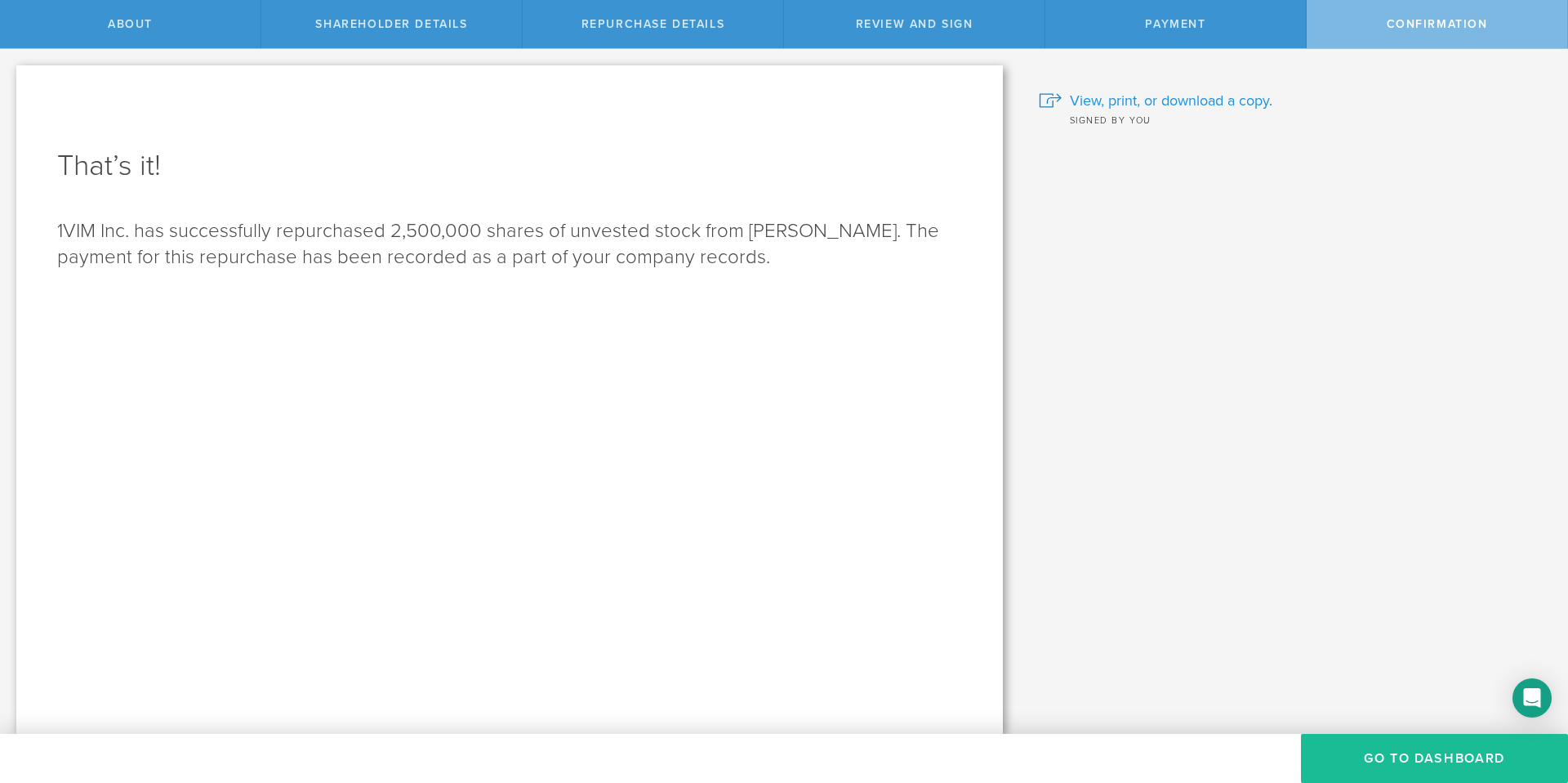
click at [1203, 98] on span "View, print, or download a copy." at bounding box center [1172, 100] width 203 height 21
click at [1398, 758] on button "Go to Dashboard" at bounding box center [1435, 758] width 267 height 49
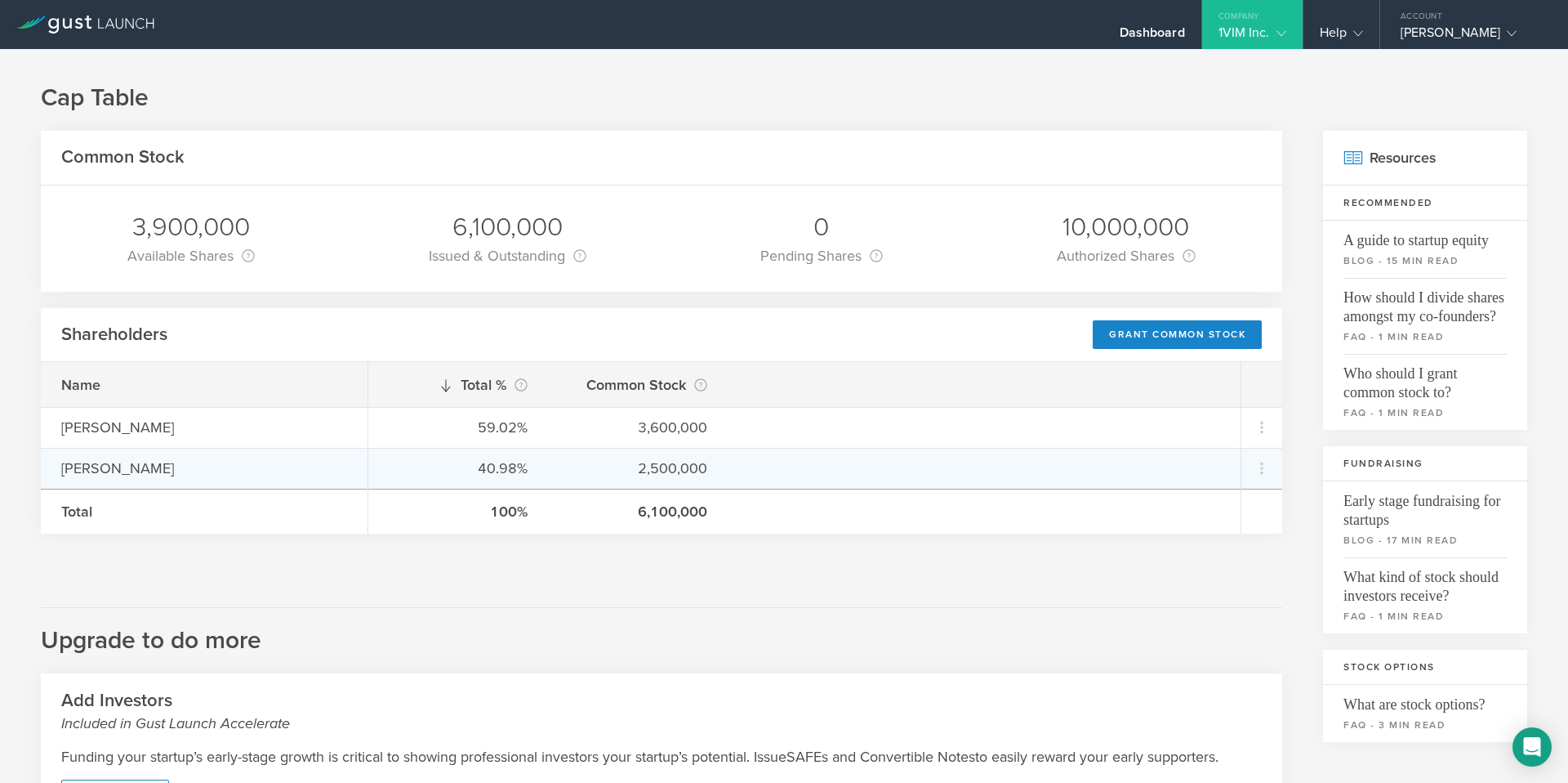
click at [731, 463] on div "40.98% 2,500,000" at bounding box center [804, 468] width 872 height 41
click at [200, 459] on div "Hamid Yaghoubi" at bounding box center [204, 468] width 286 height 21
click at [1252, 468] on icon at bounding box center [1261, 468] width 20 height 20
click at [828, 612] on md-backdrop at bounding box center [784, 391] width 1568 height 783
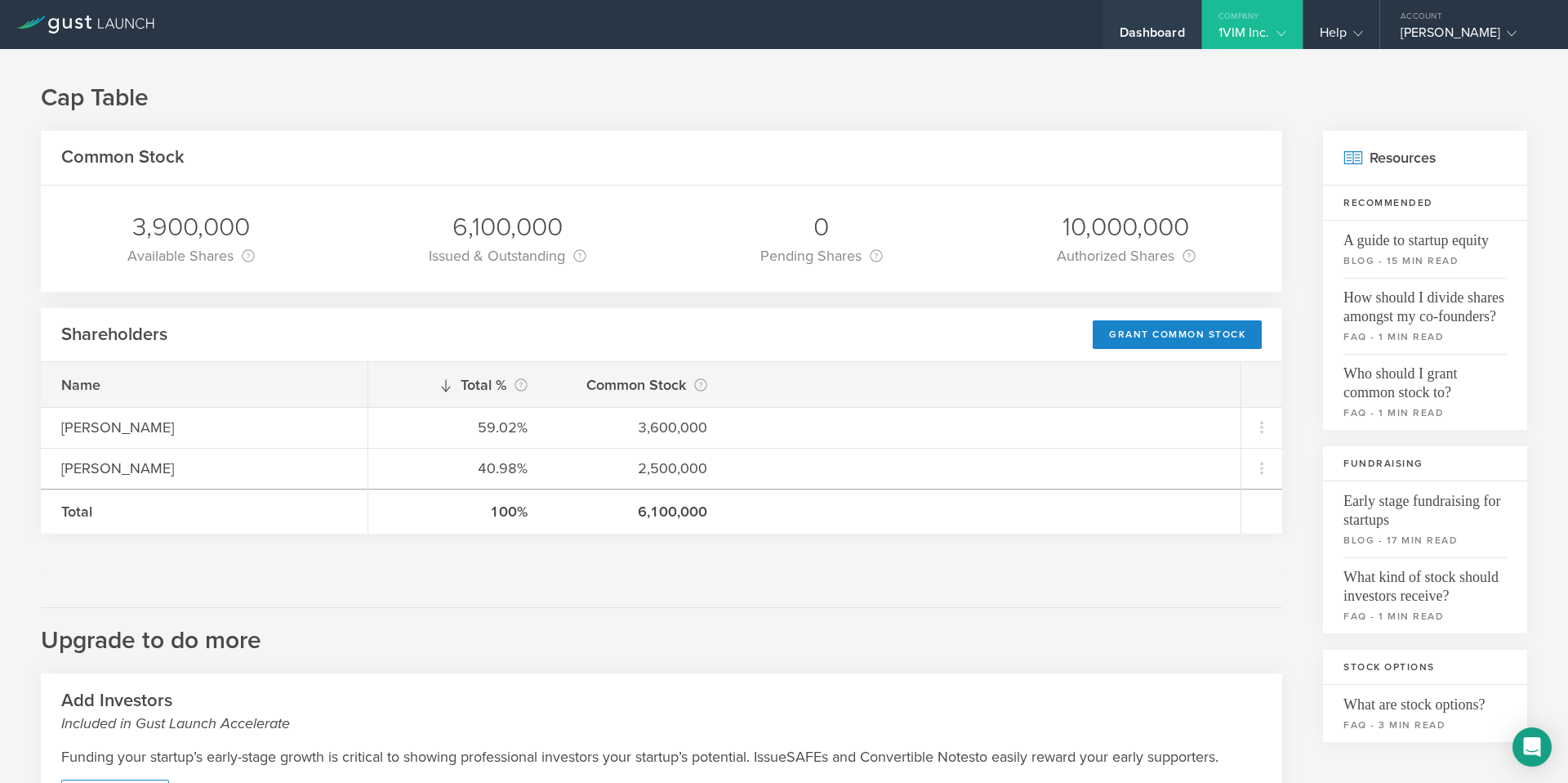
click at [1153, 44] on div "Dashboard" at bounding box center [1152, 37] width 65 height 25
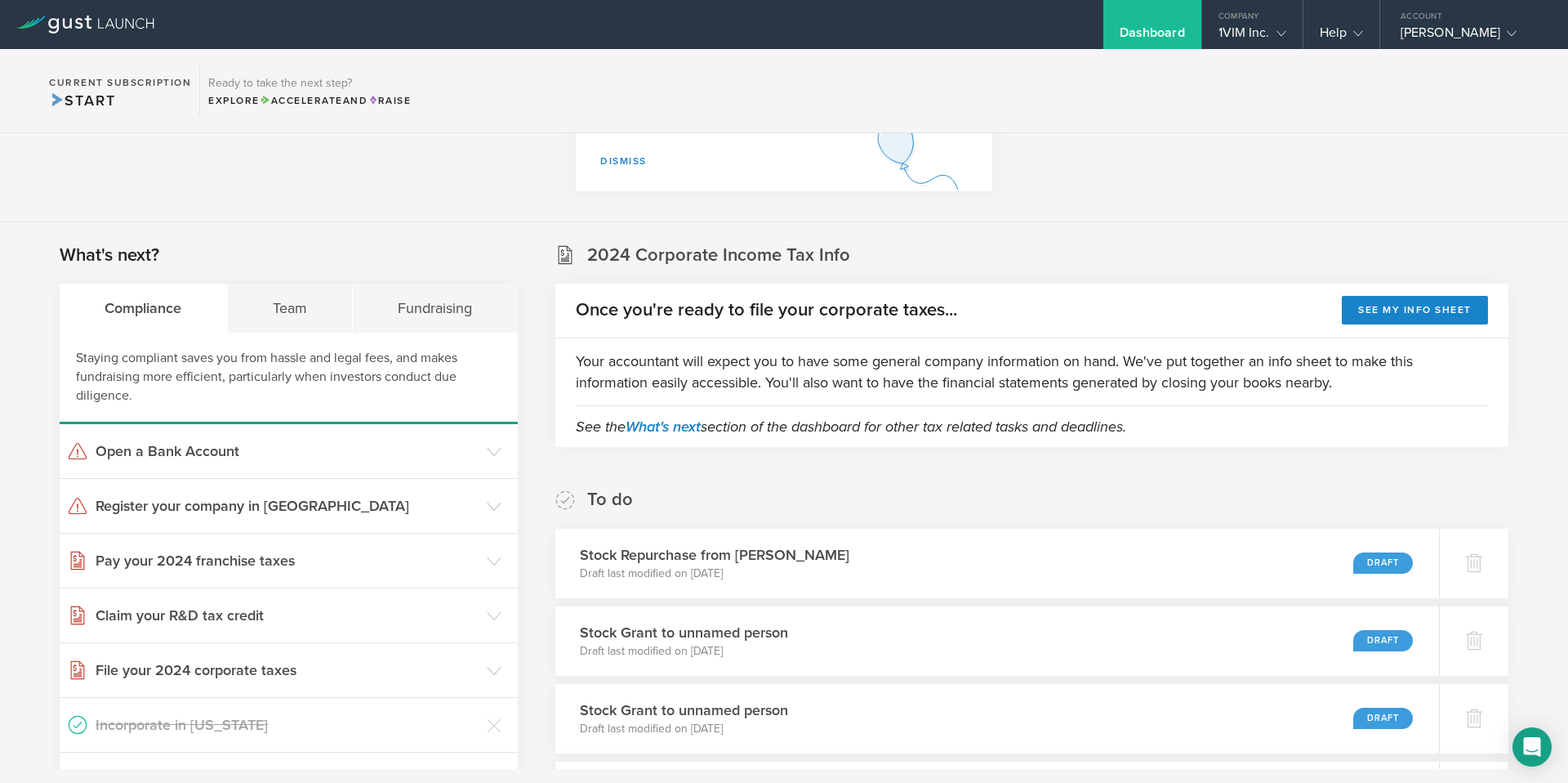
scroll to position [168, 0]
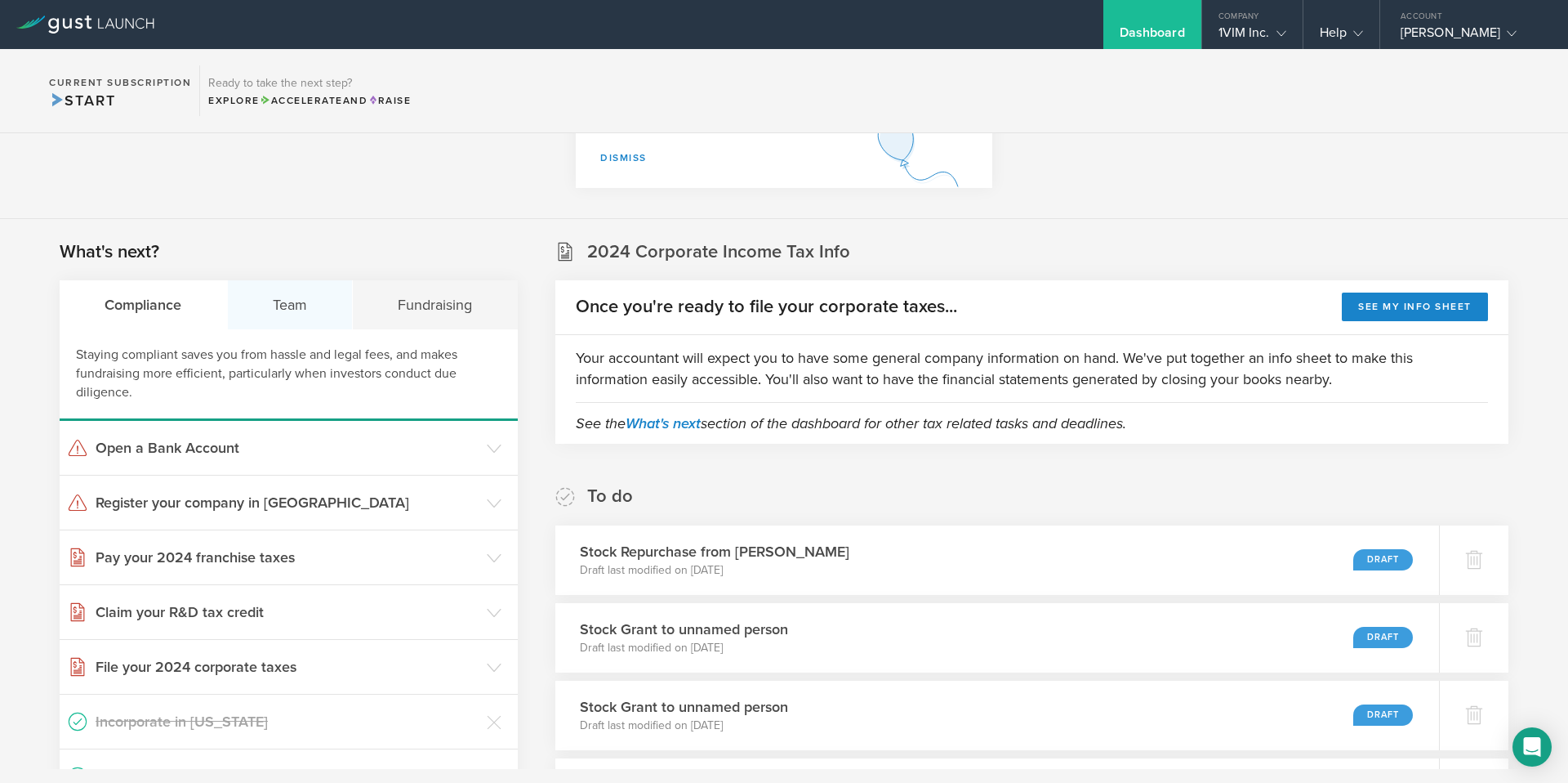
click at [320, 294] on div "Team" at bounding box center [291, 305] width 126 height 49
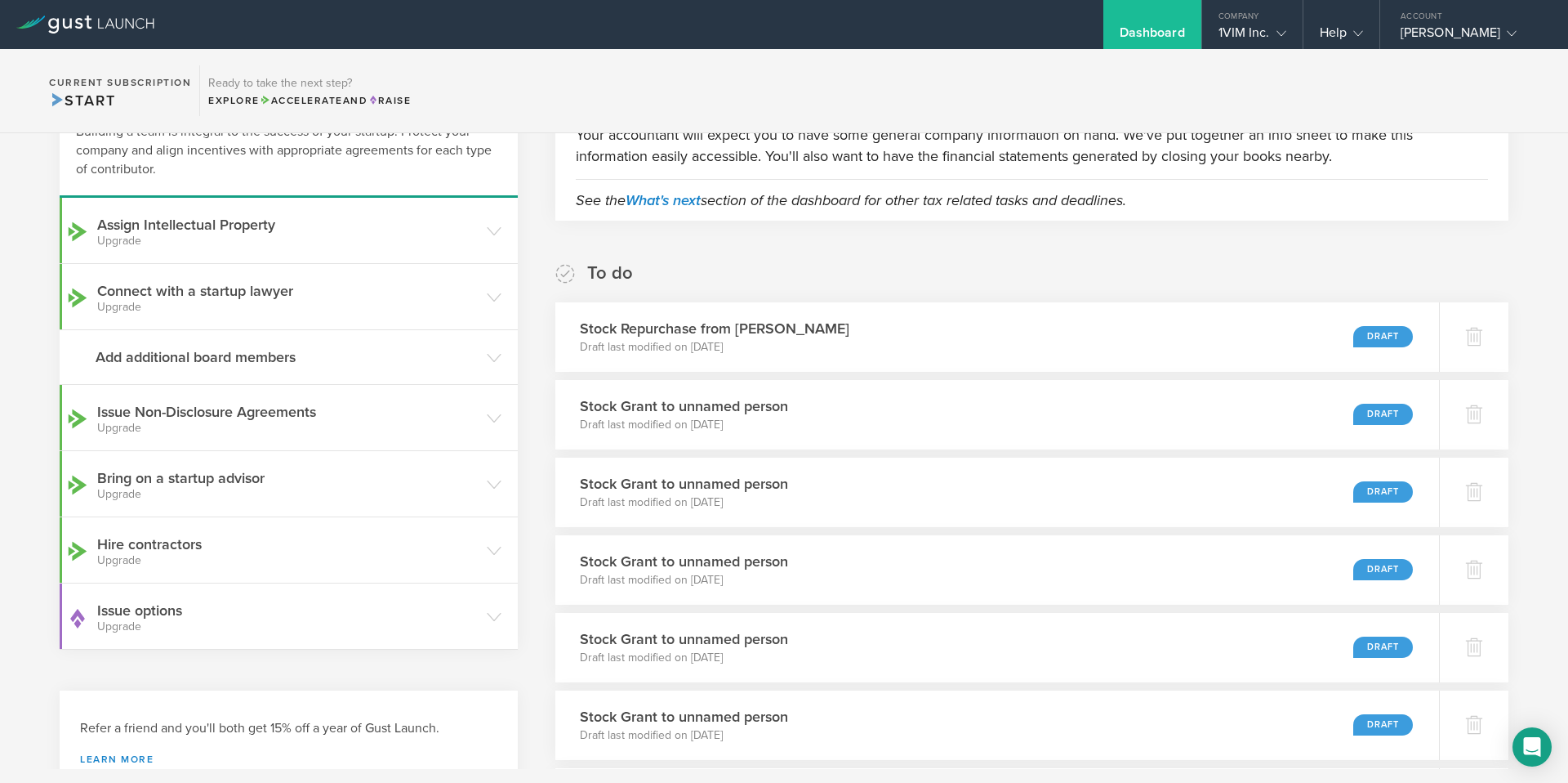
scroll to position [388, 0]
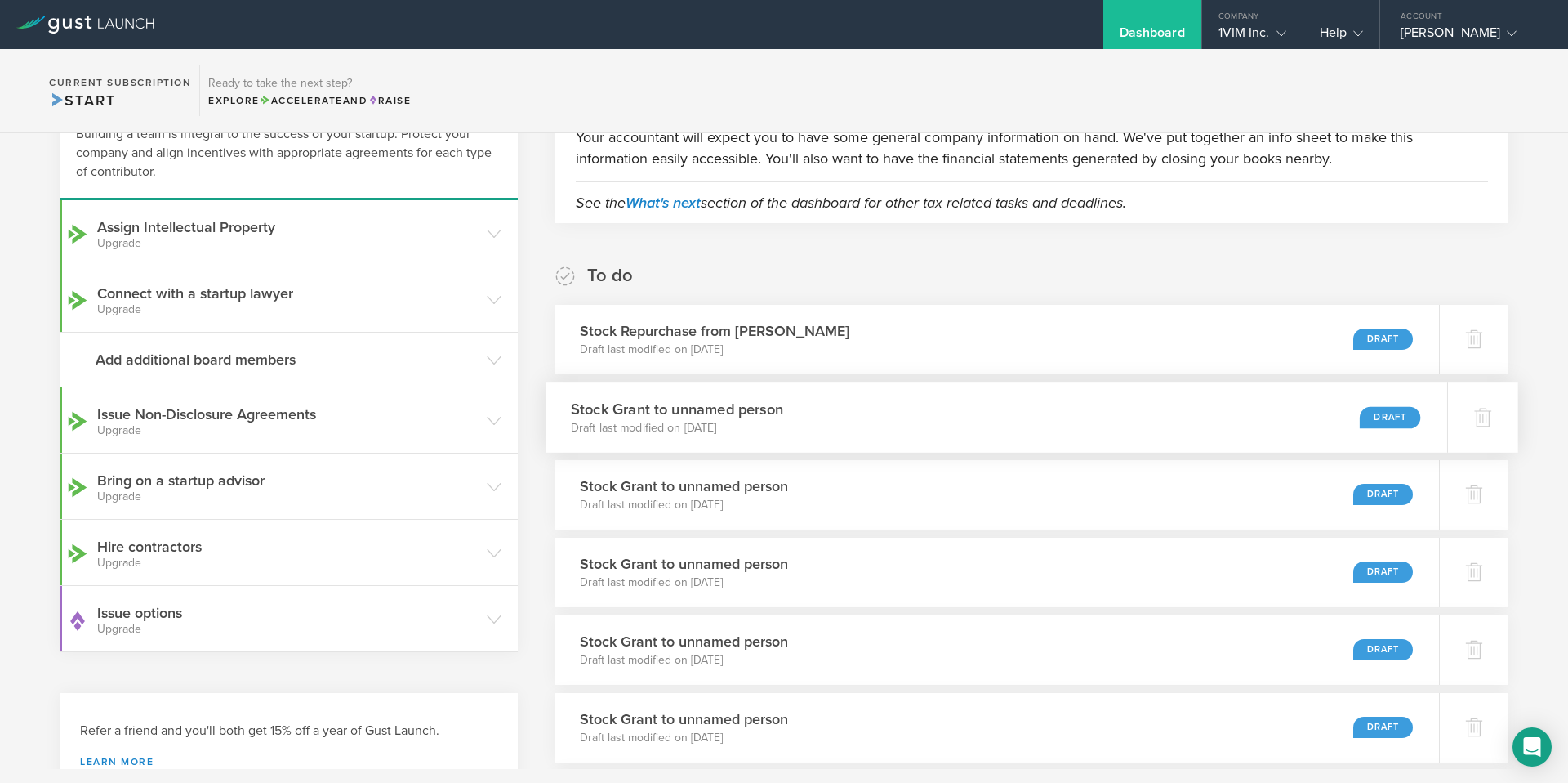
click at [709, 423] on p "Draft last modified on Feb 2, 2025" at bounding box center [677, 427] width 212 height 16
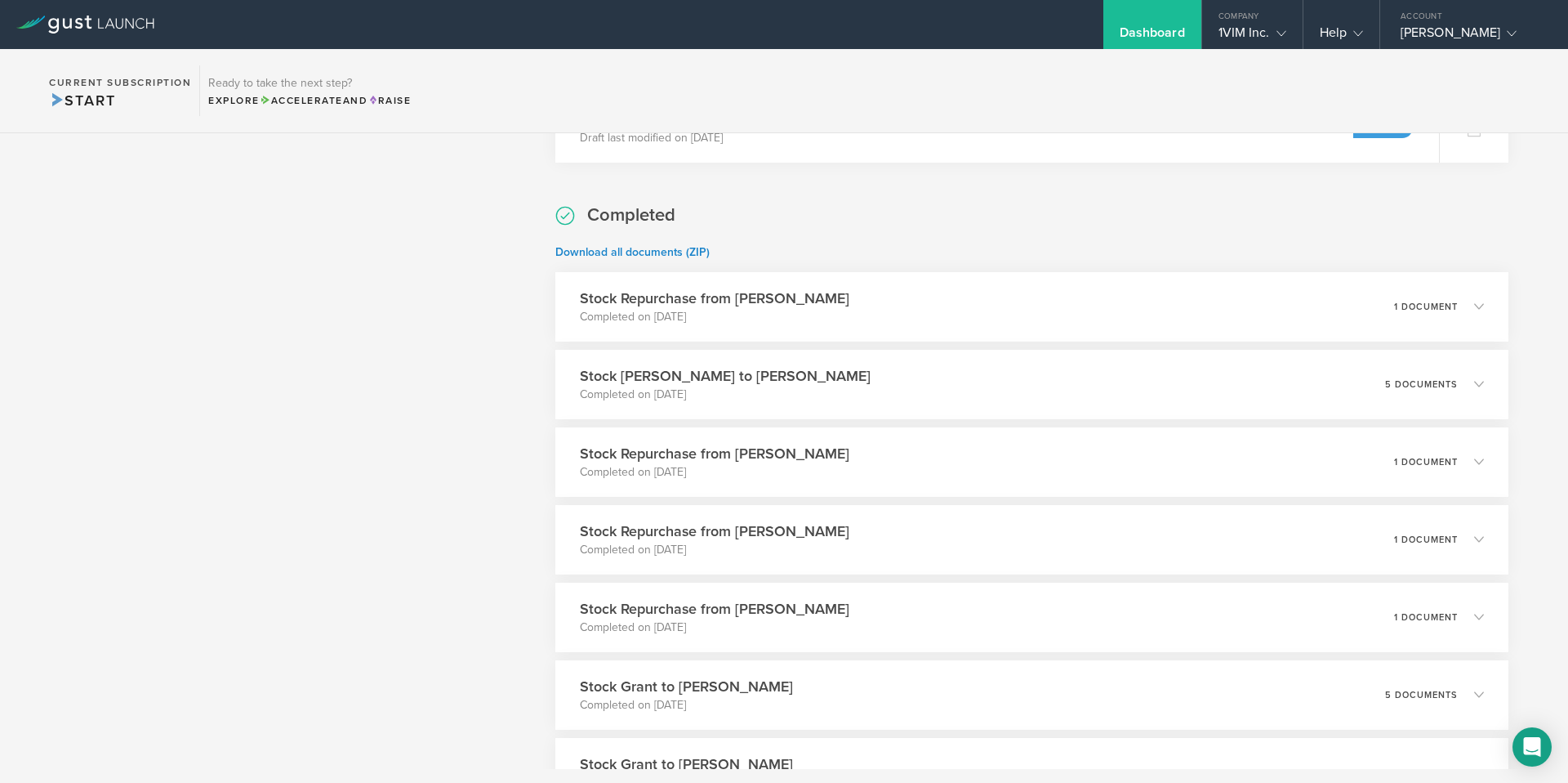
scroll to position [1095, 0]
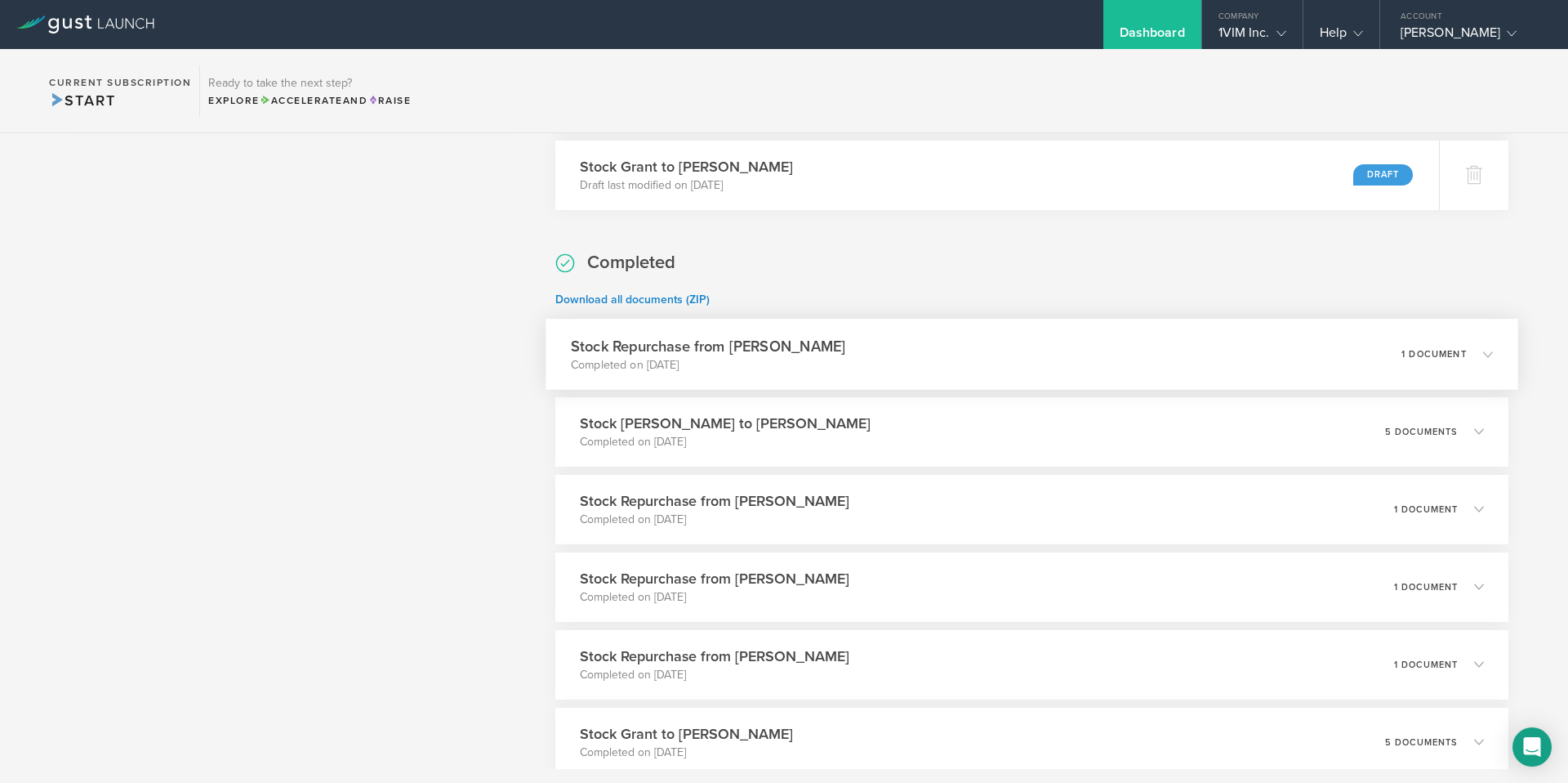
click at [1471, 345] on div "1 document" at bounding box center [1447, 353] width 92 height 27
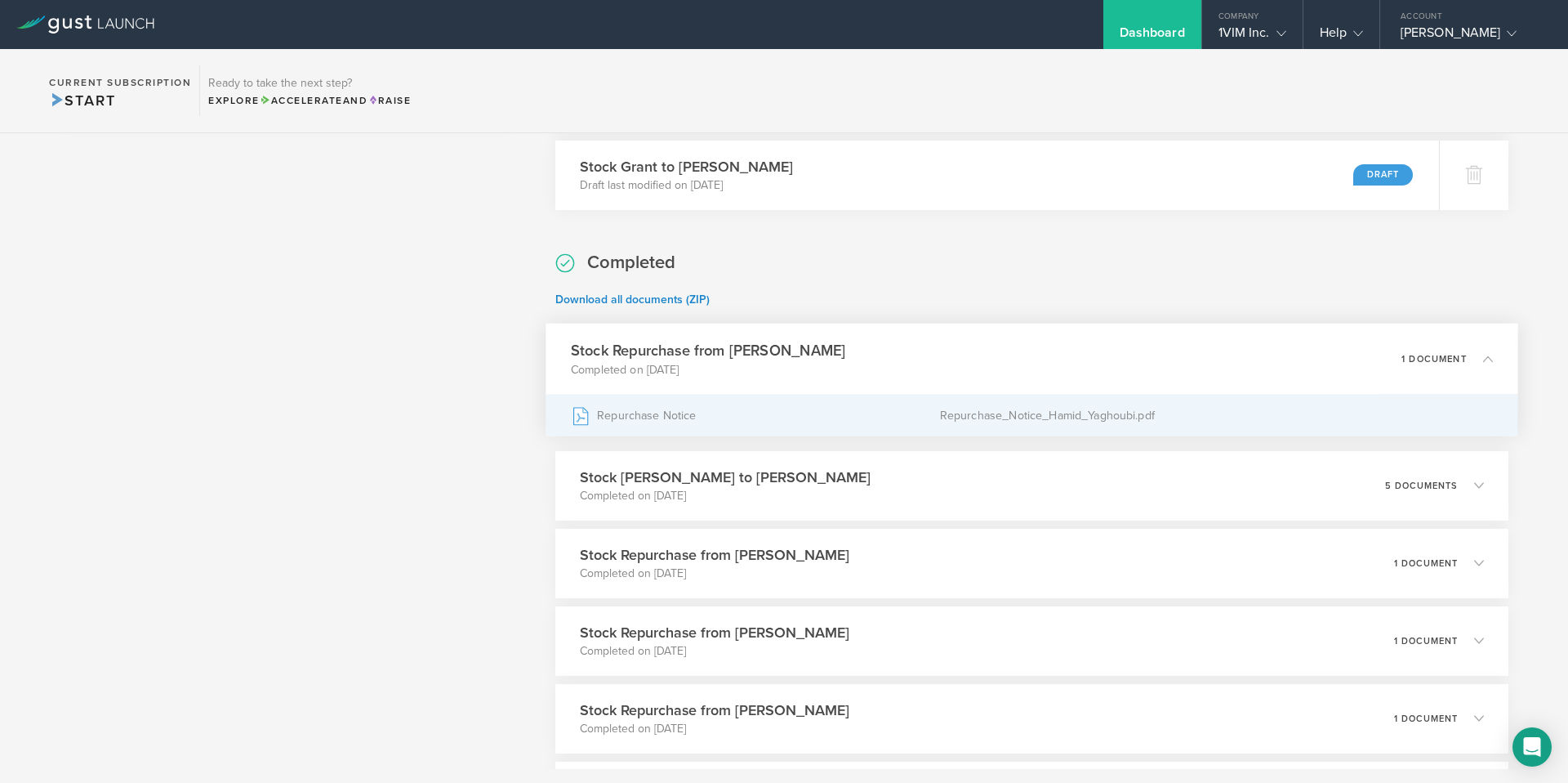
click at [652, 412] on div "Repurchase Notice" at bounding box center [755, 415] width 369 height 41
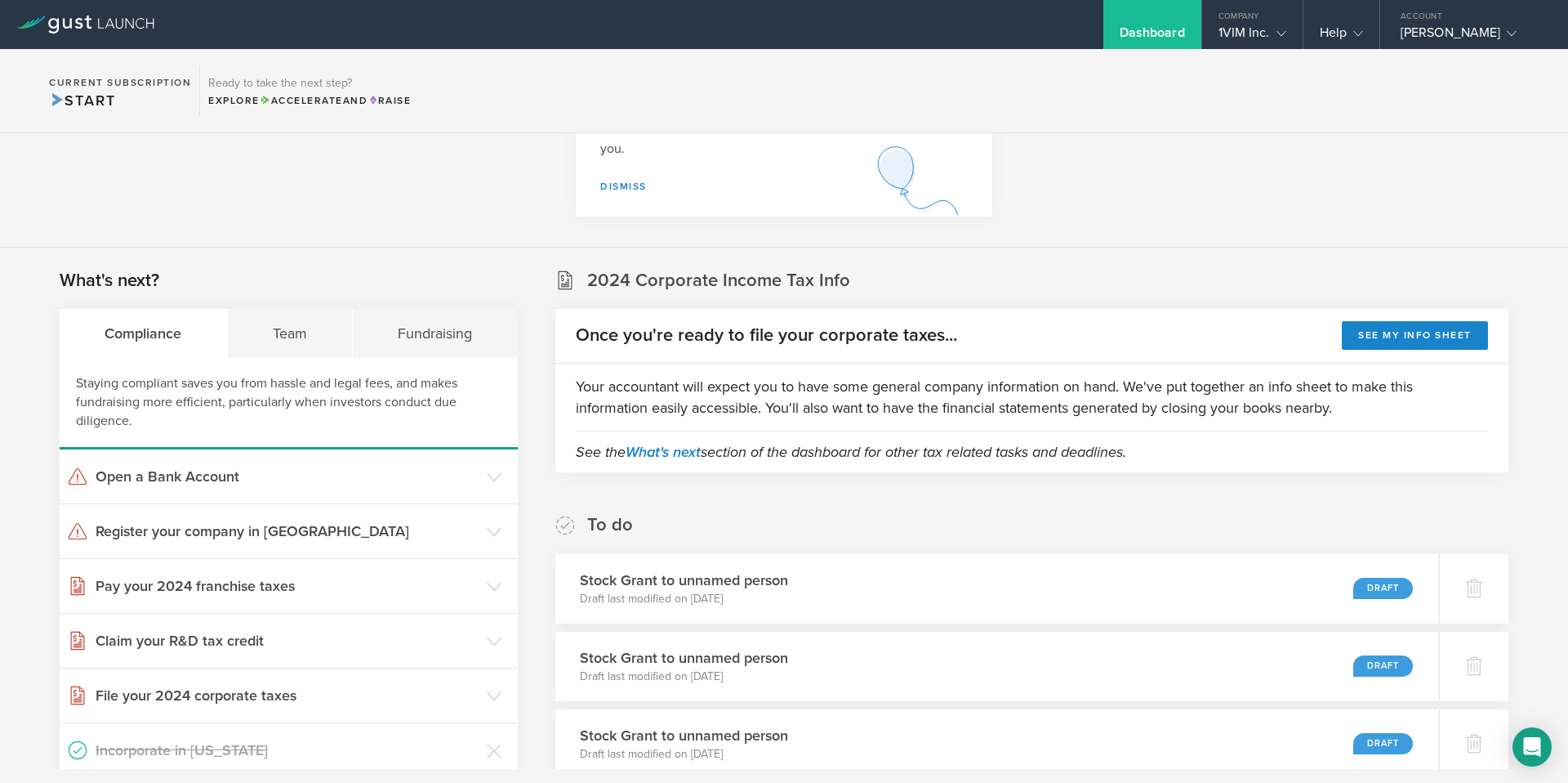
scroll to position [0, 0]
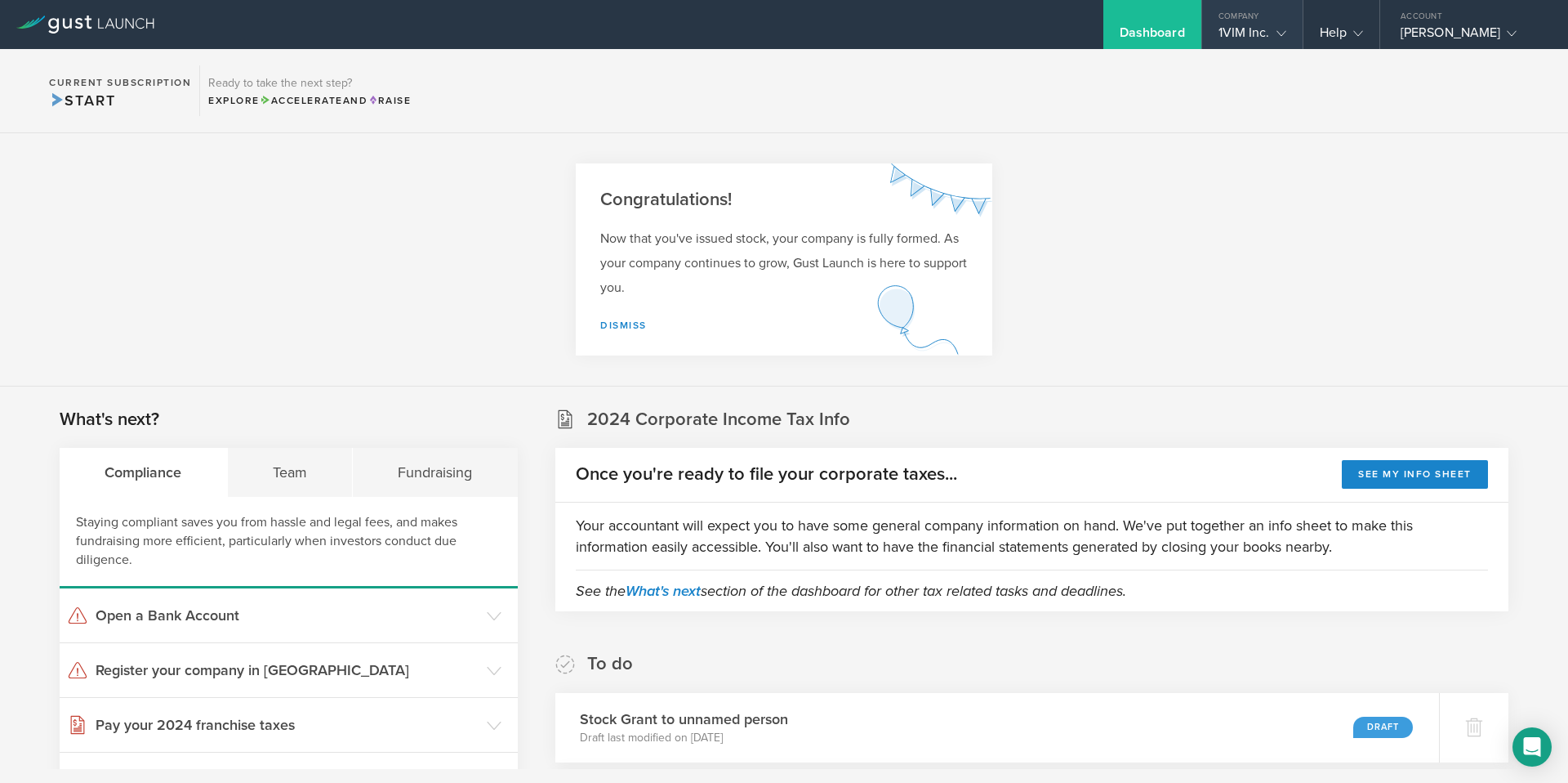
click at [1278, 30] on icon at bounding box center [1281, 33] width 9 height 9
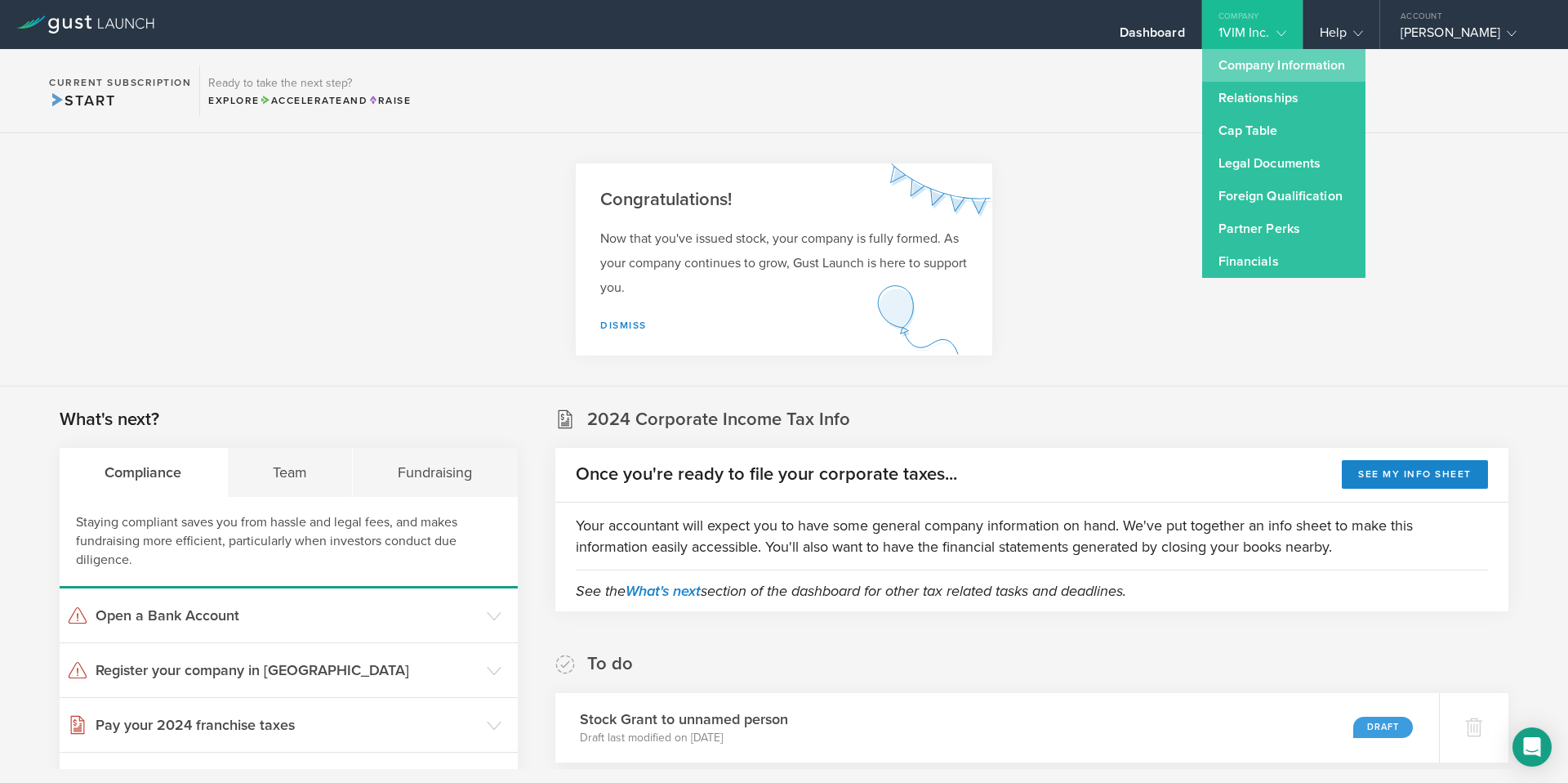
click at [1274, 65] on link "Company Information" at bounding box center [1284, 65] width 164 height 33
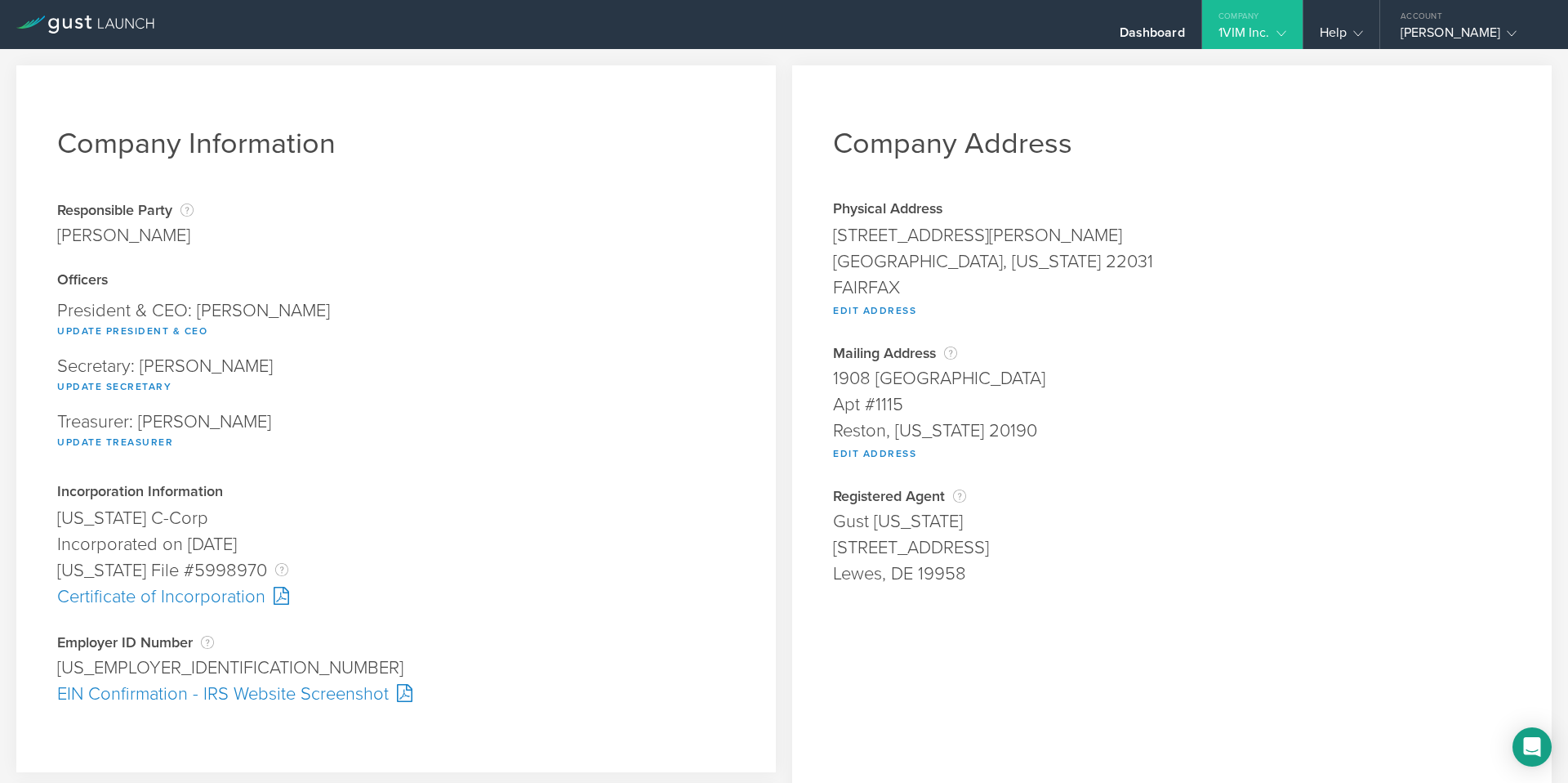
click at [1268, 32] on div "1VIM Inc." at bounding box center [1253, 37] width 68 height 25
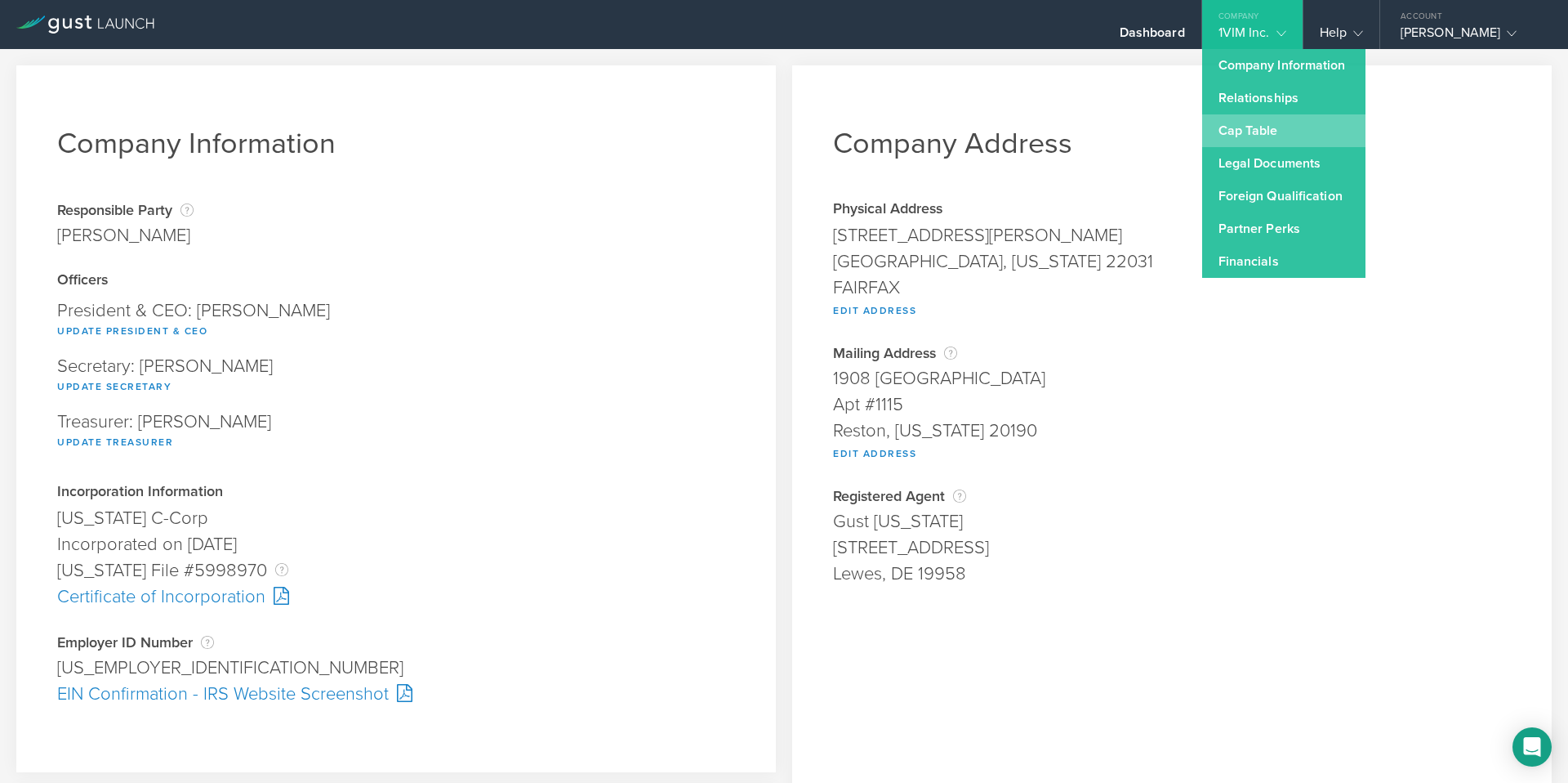
click at [1287, 132] on link "Cap Table" at bounding box center [1284, 131] width 164 height 33
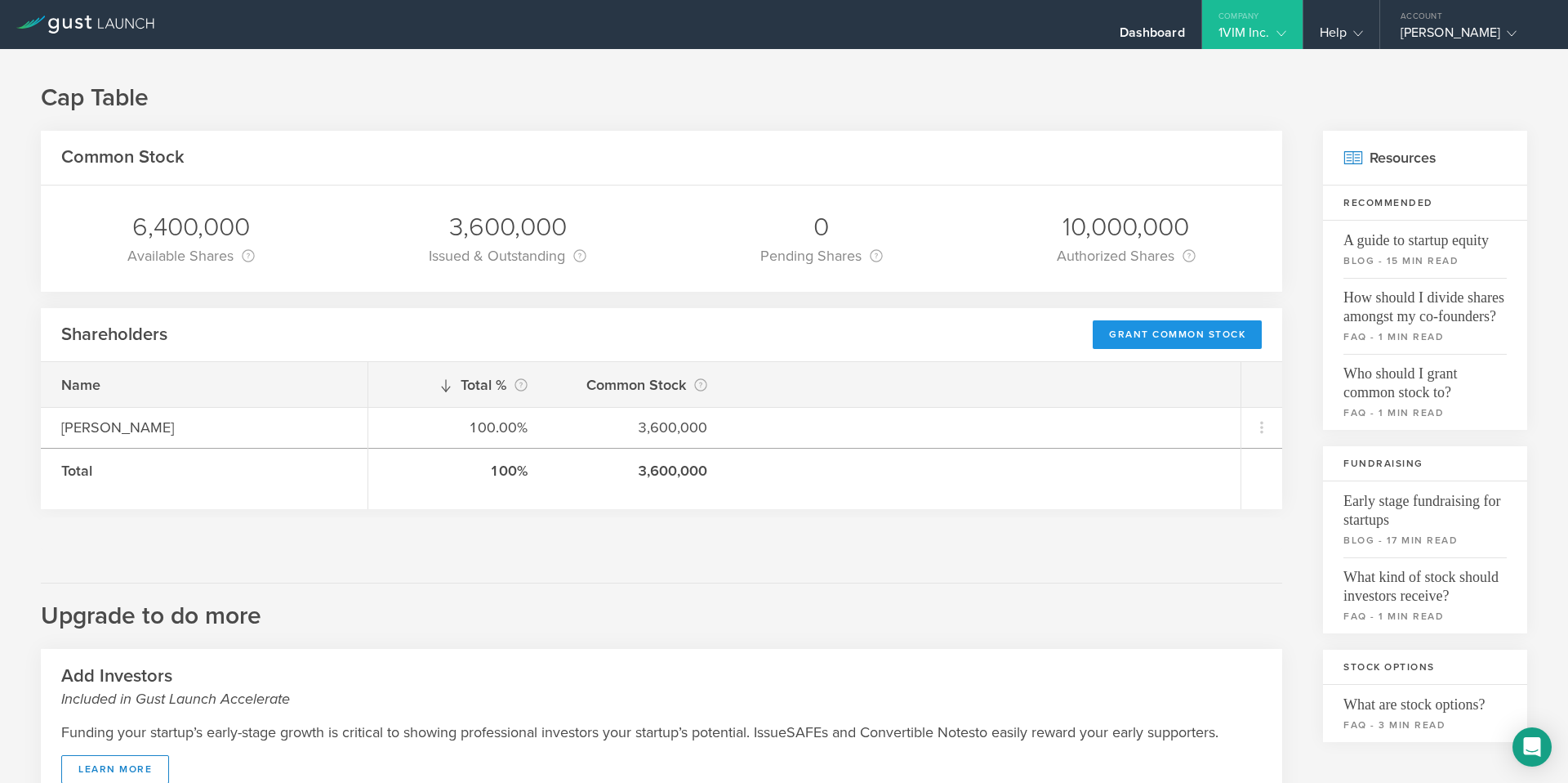
click at [1195, 330] on div "Grant Common Stock" at bounding box center [1177, 334] width 169 height 28
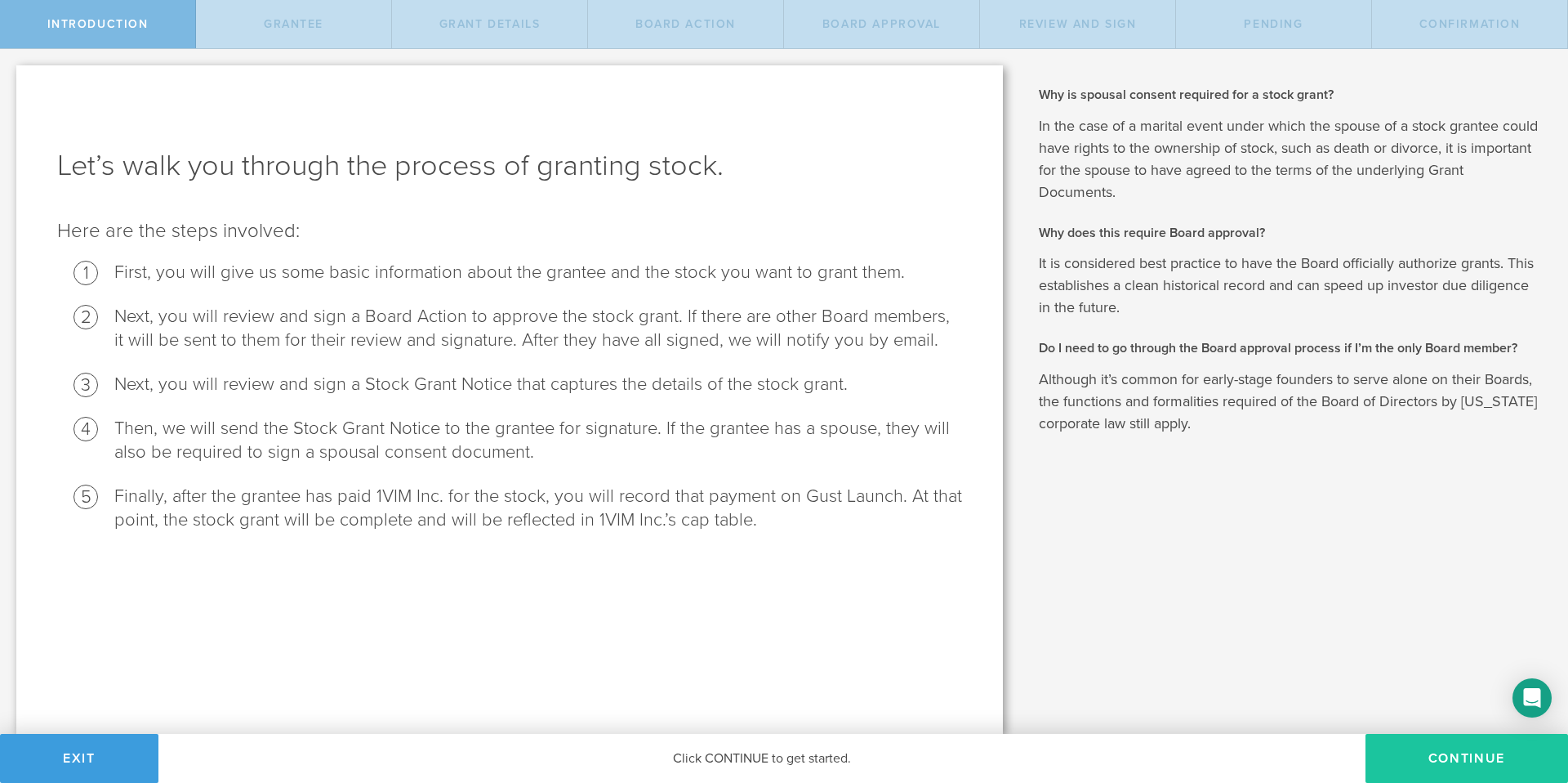
click at [1446, 746] on button "Continue" at bounding box center [1467, 758] width 203 height 49
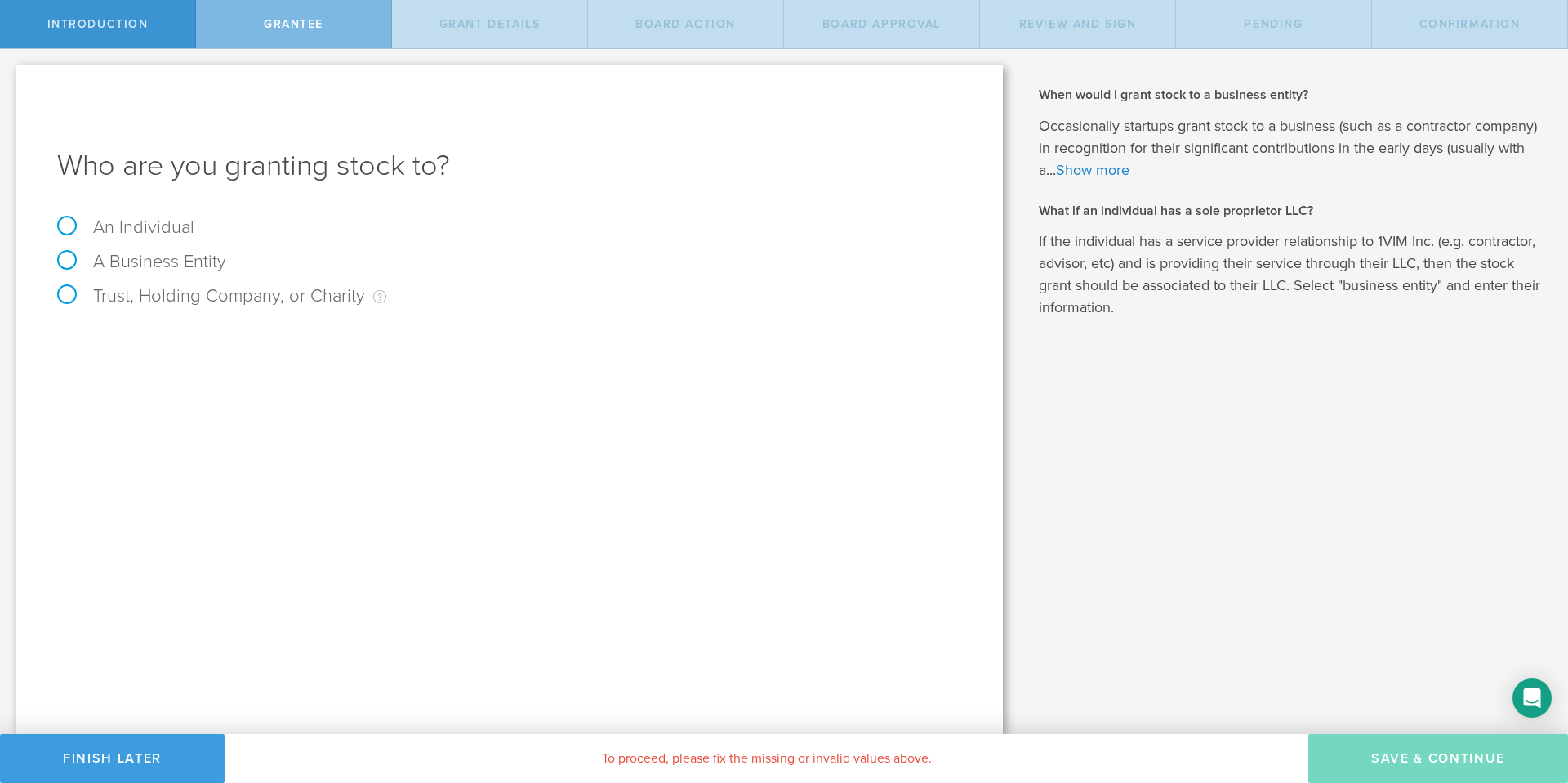
click at [167, 229] on label "An Individual" at bounding box center [125, 227] width 137 height 21
click at [10, 75] on input "An Individual" at bounding box center [5, 62] width 10 height 27
radio input "true"
click at [221, 349] on input "text" at bounding box center [571, 342] width 783 height 25
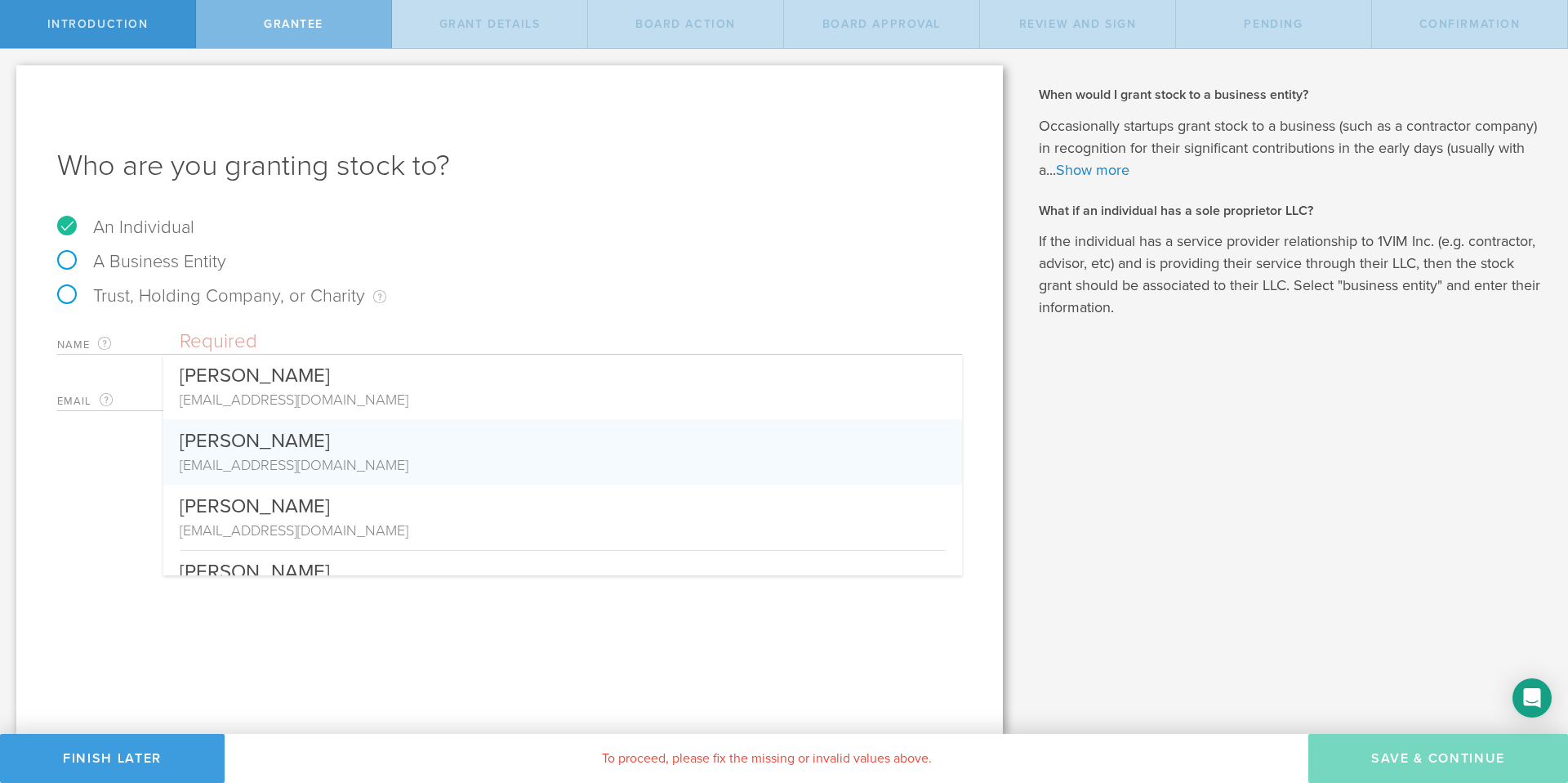
scroll to position [105, 0]
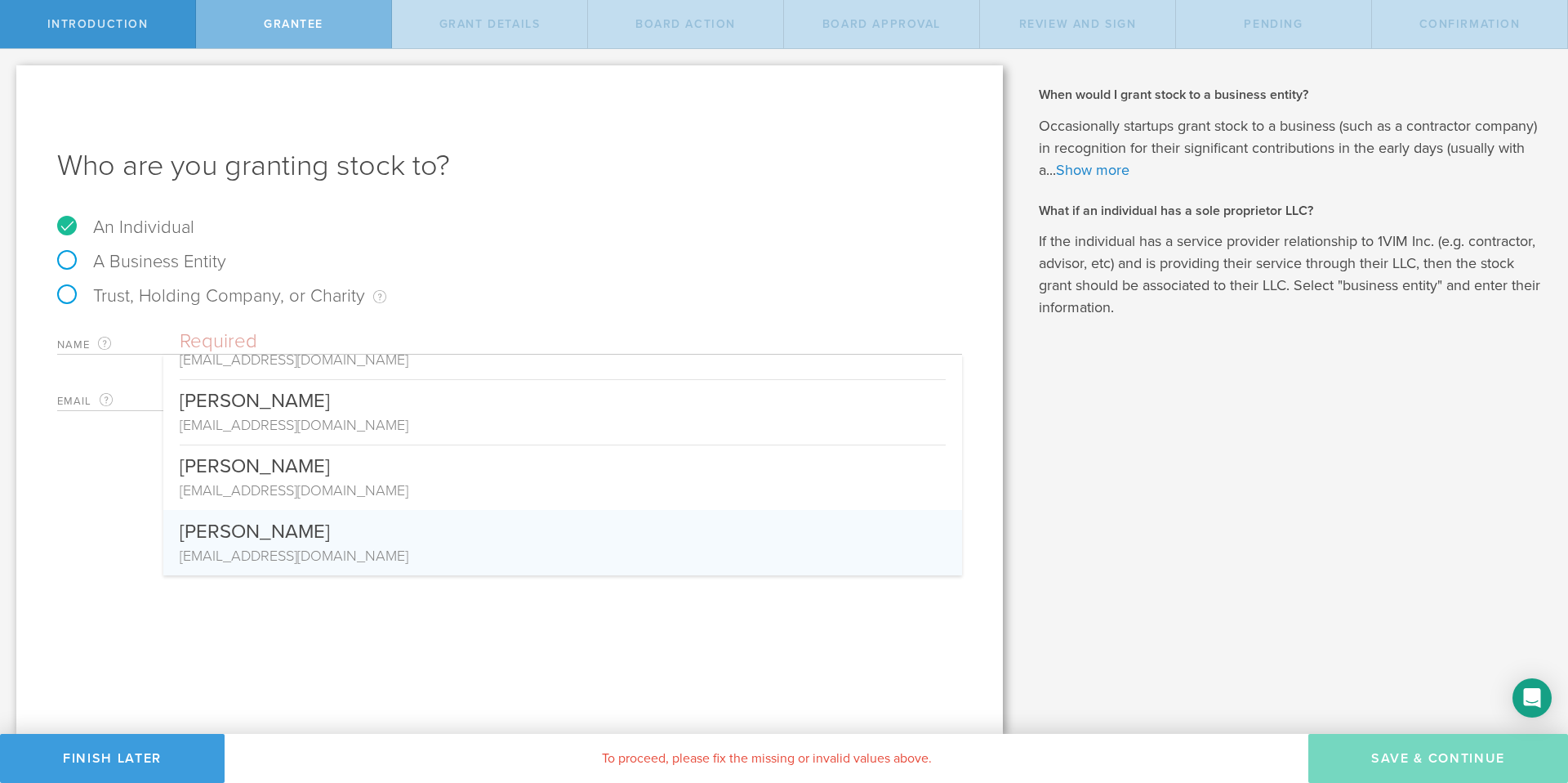
click at [320, 555] on div "saadmselim@gmail.com" at bounding box center [563, 556] width 766 height 21
type input "[PERSON_NAME]"
type input "saadmselim@gmail.com"
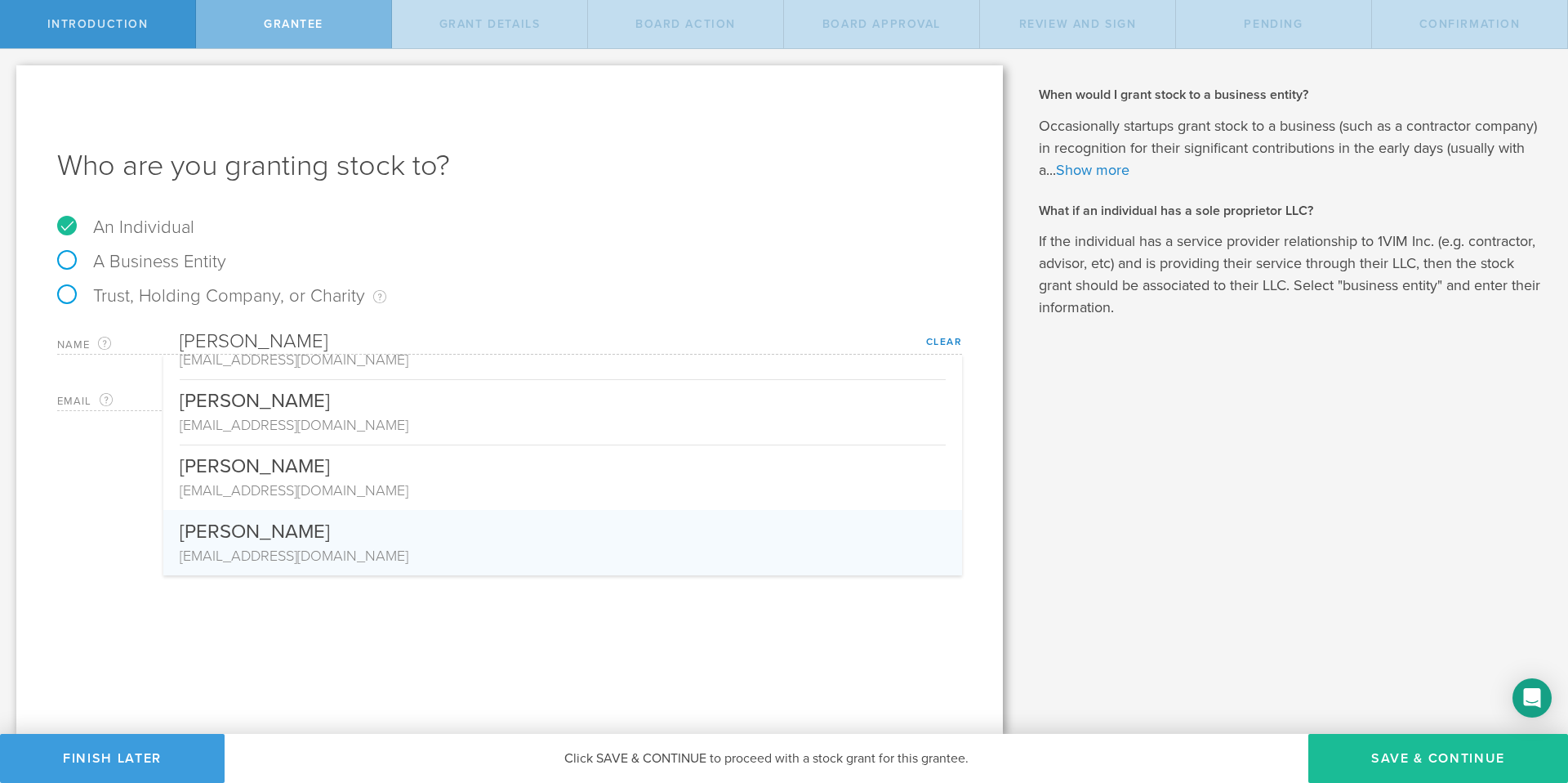
scroll to position [0, 0]
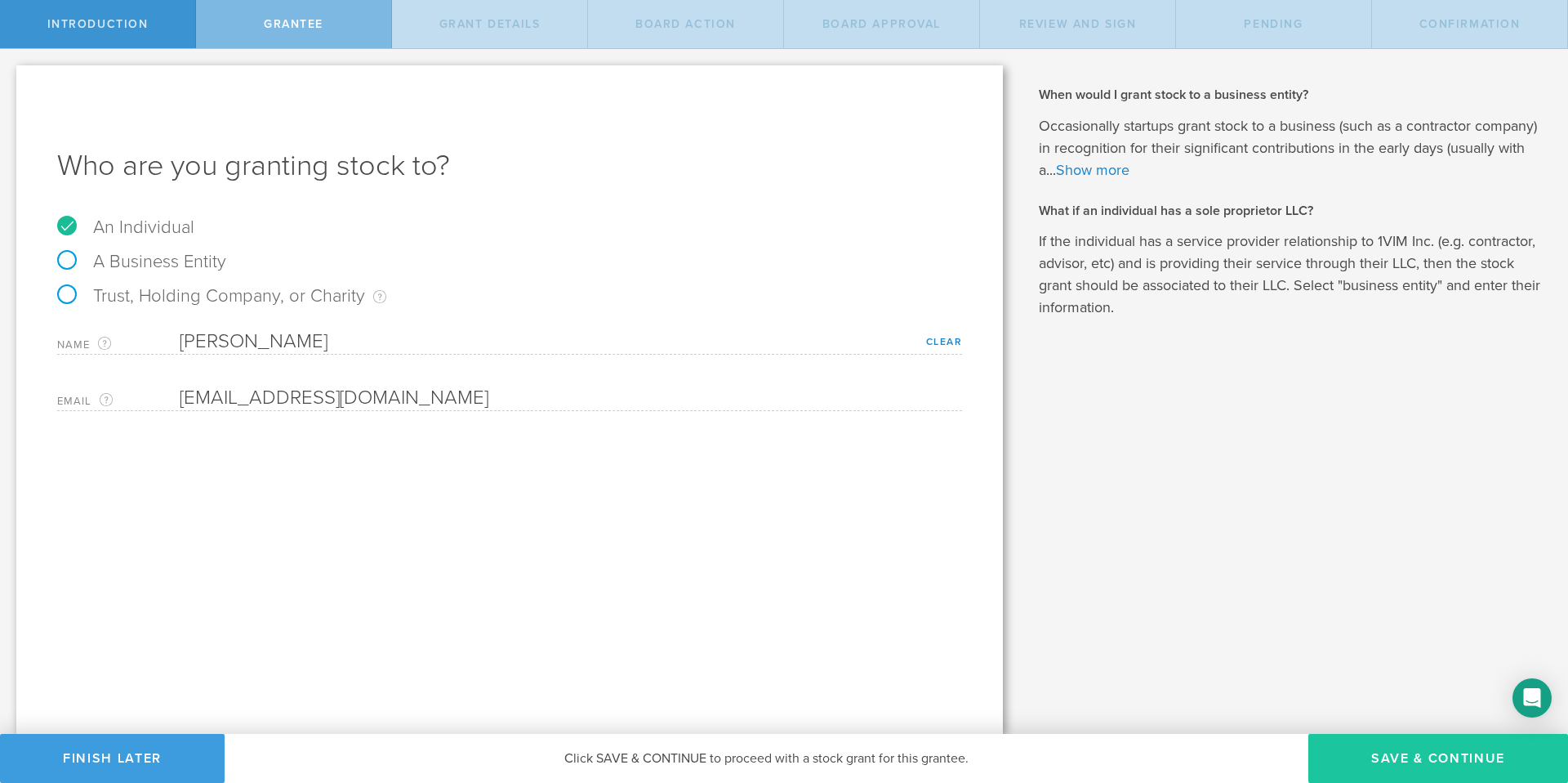
click at [1429, 756] on button "Save & Continue" at bounding box center [1438, 758] width 259 height 49
type input "48"
type input "12"
select select "none"
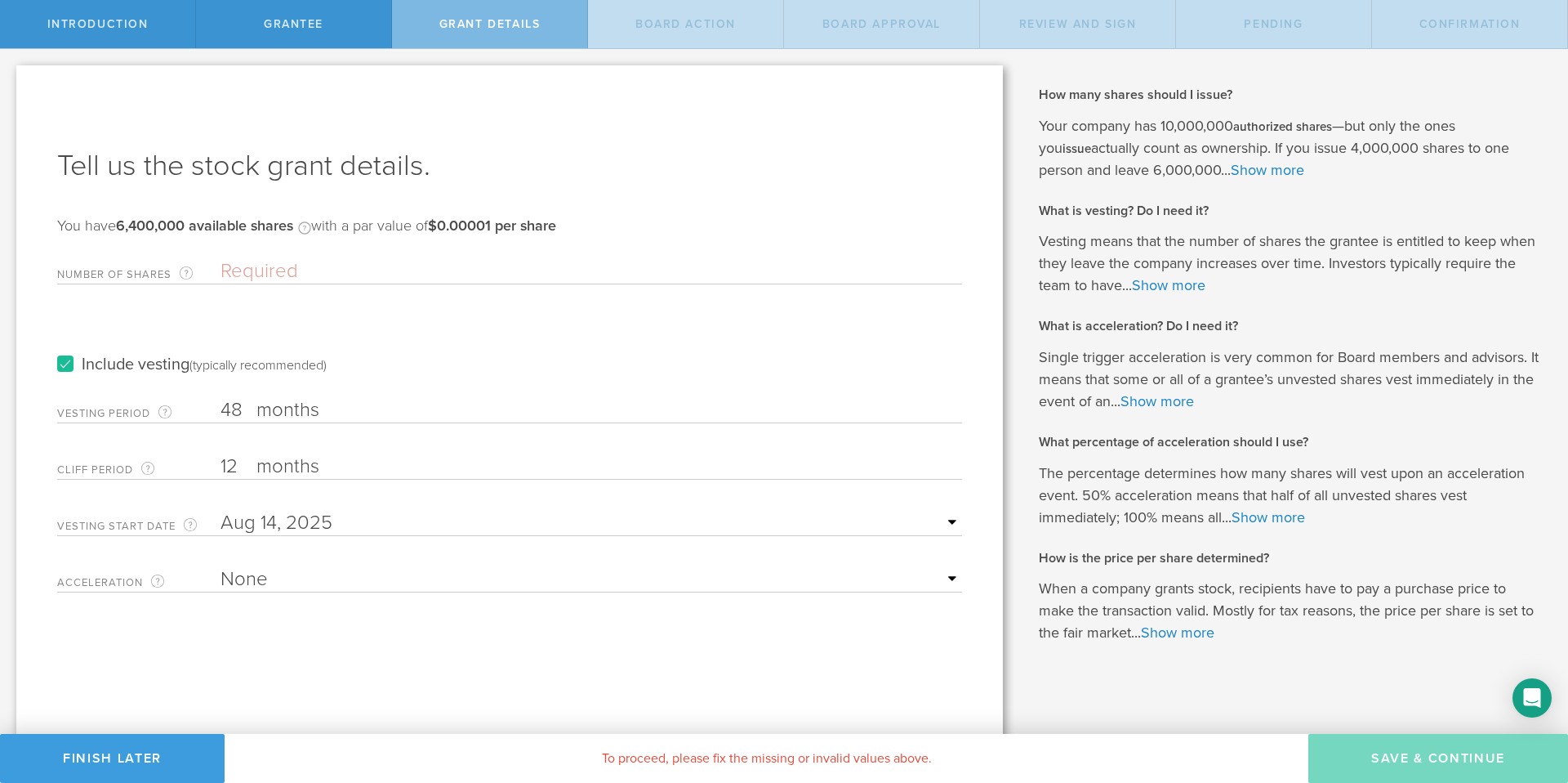
click at [506, 266] on input "Number of Shares The total amount of stock the company is granting to this reci…" at bounding box center [591, 272] width 742 height 25
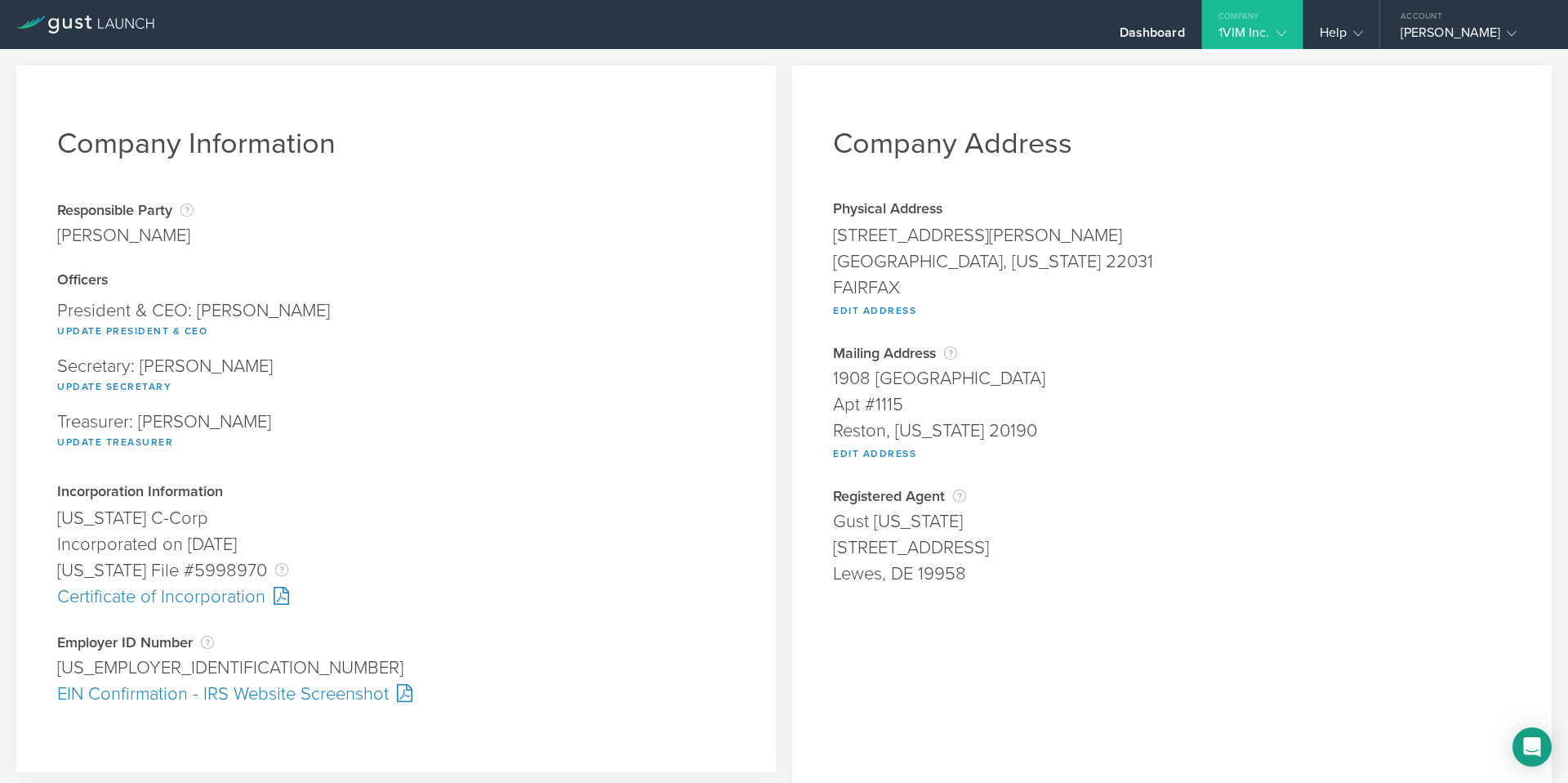
click at [114, 20] on icon at bounding box center [85, 24] width 138 height 18
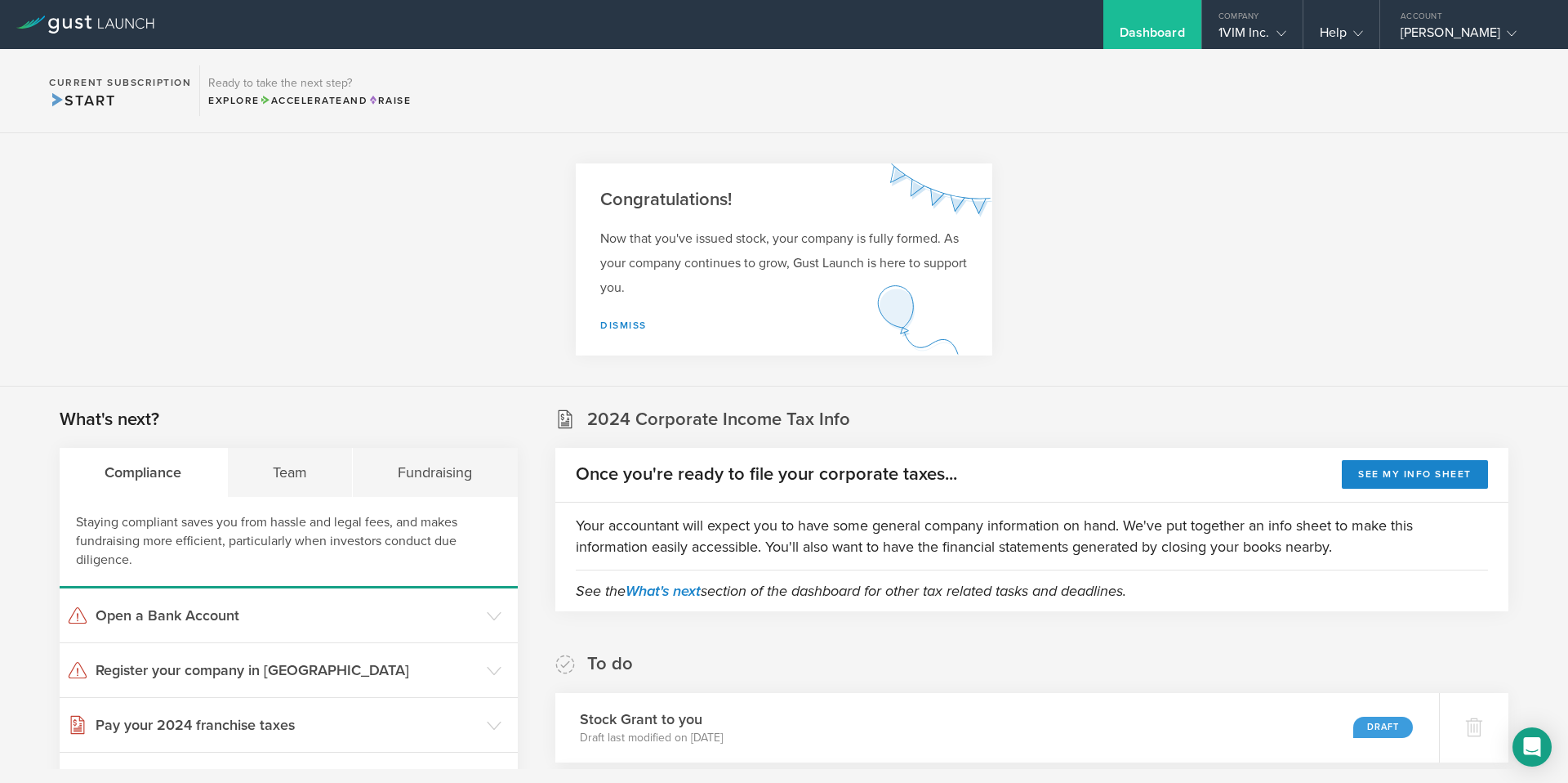
click at [1167, 39] on div "Dashboard" at bounding box center [1152, 37] width 65 height 25
click at [1247, 46] on div "1VIM Inc." at bounding box center [1253, 37] width 68 height 25
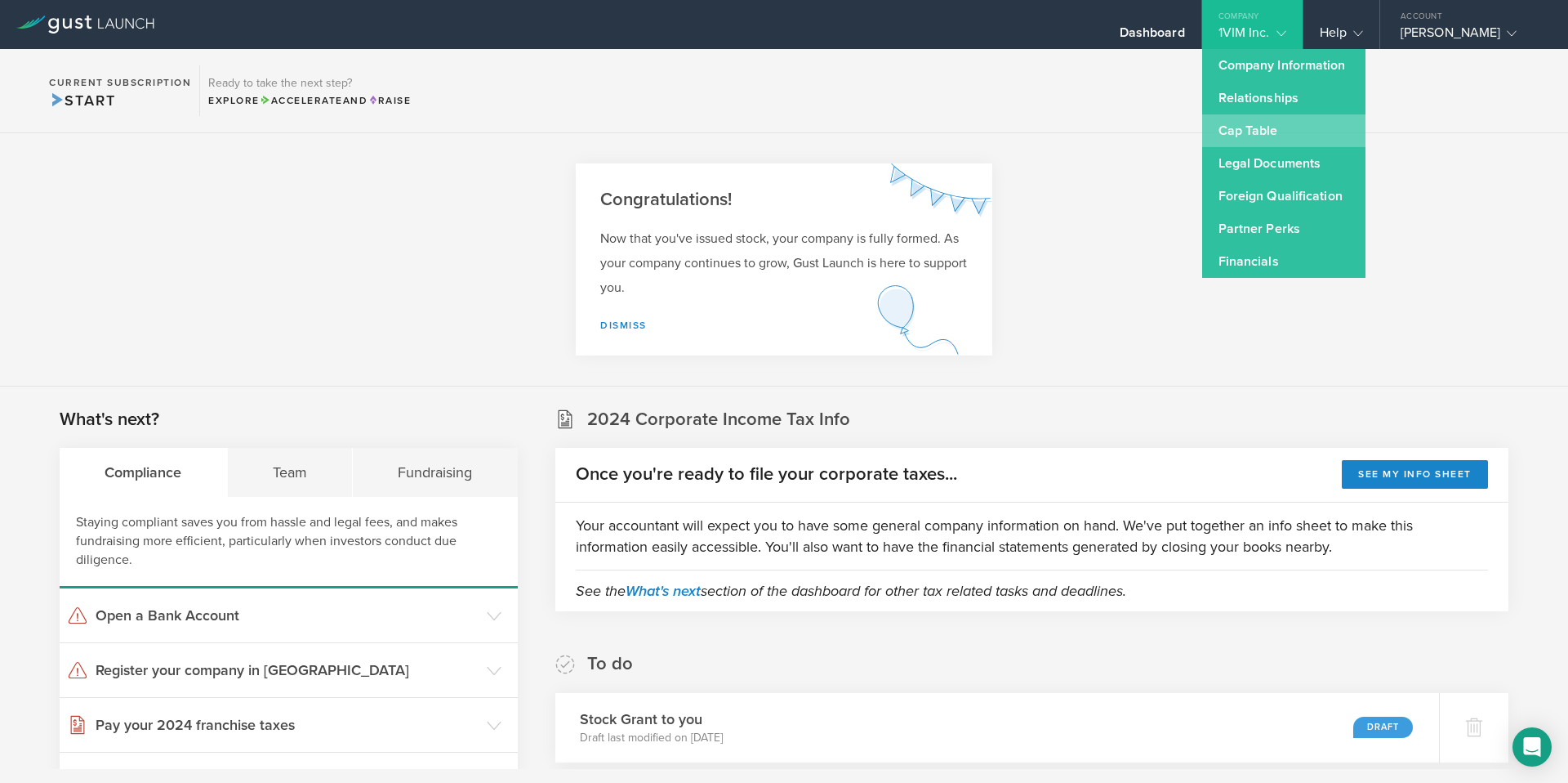
click at [1259, 134] on link "Cap Table" at bounding box center [1284, 131] width 164 height 33
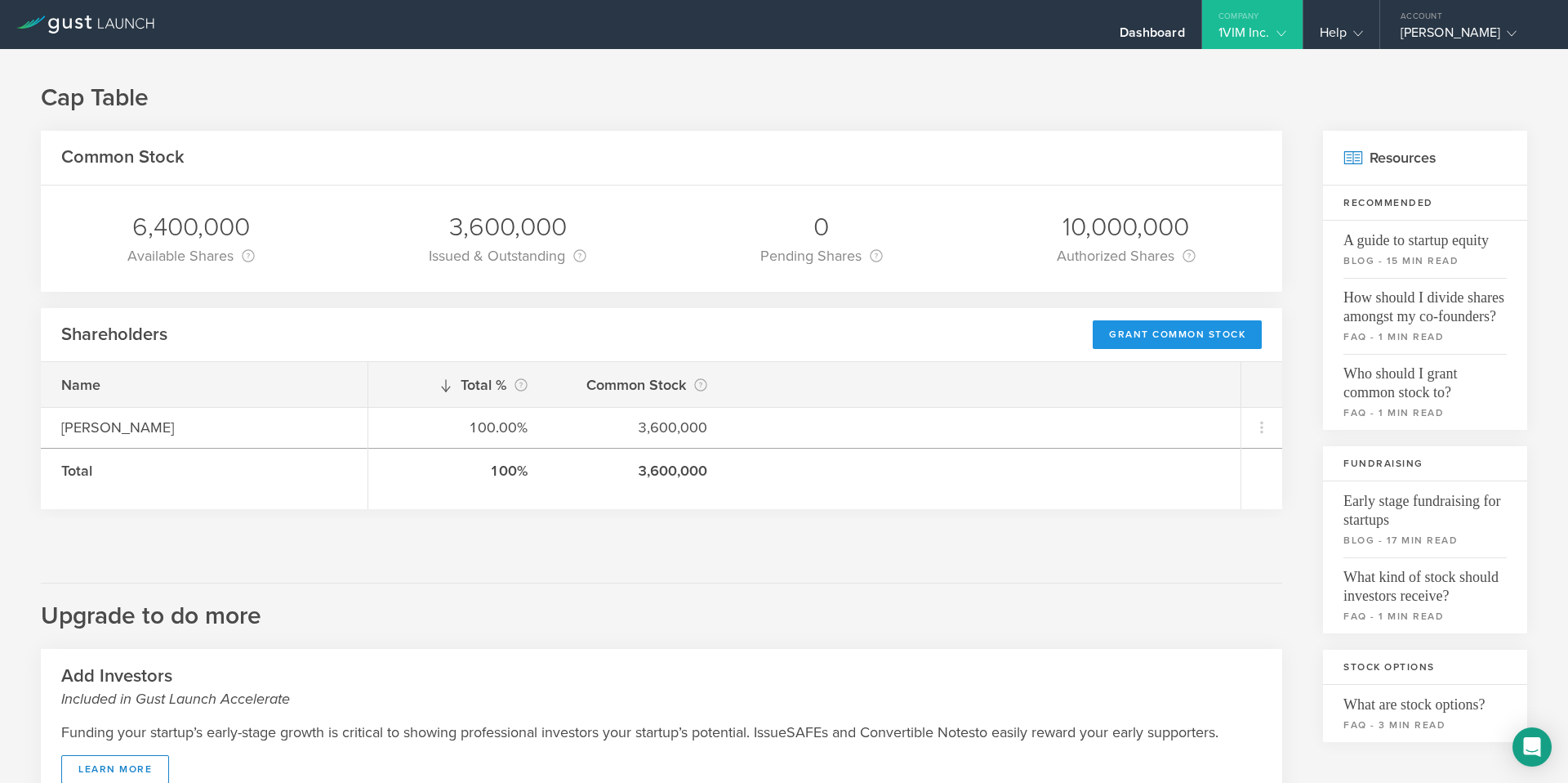
click at [1172, 342] on div "Grant Common Stock" at bounding box center [1177, 334] width 169 height 28
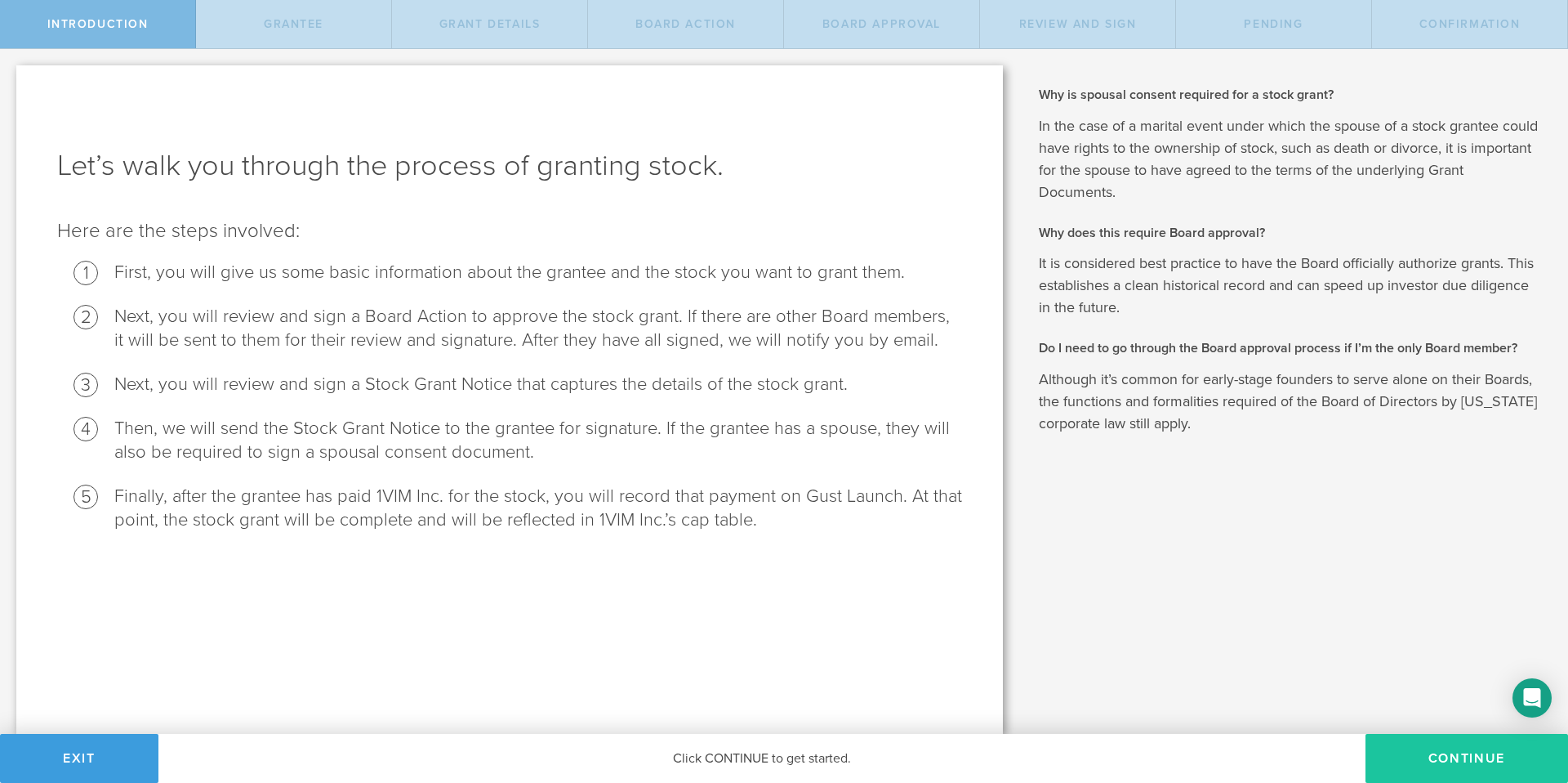
click at [1432, 774] on button "Continue" at bounding box center [1467, 758] width 203 height 49
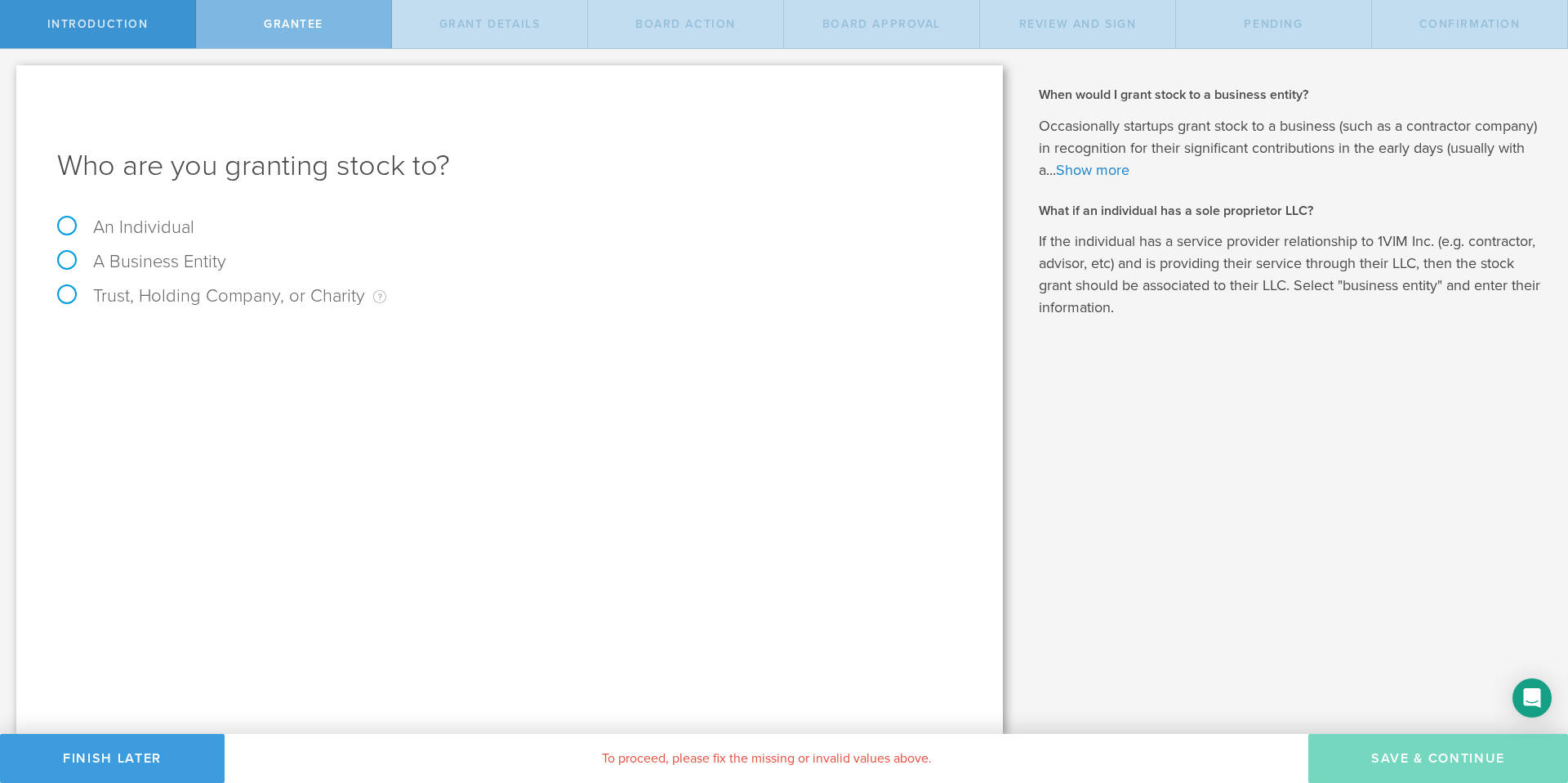
click at [164, 231] on label "An Individual" at bounding box center [125, 227] width 137 height 21
click at [10, 75] on input "An Individual" at bounding box center [5, 62] width 10 height 27
radio input "true"
click at [176, 339] on label "Name The first and last name of the person that you are granting stock to." at bounding box center [117, 345] width 122 height 19
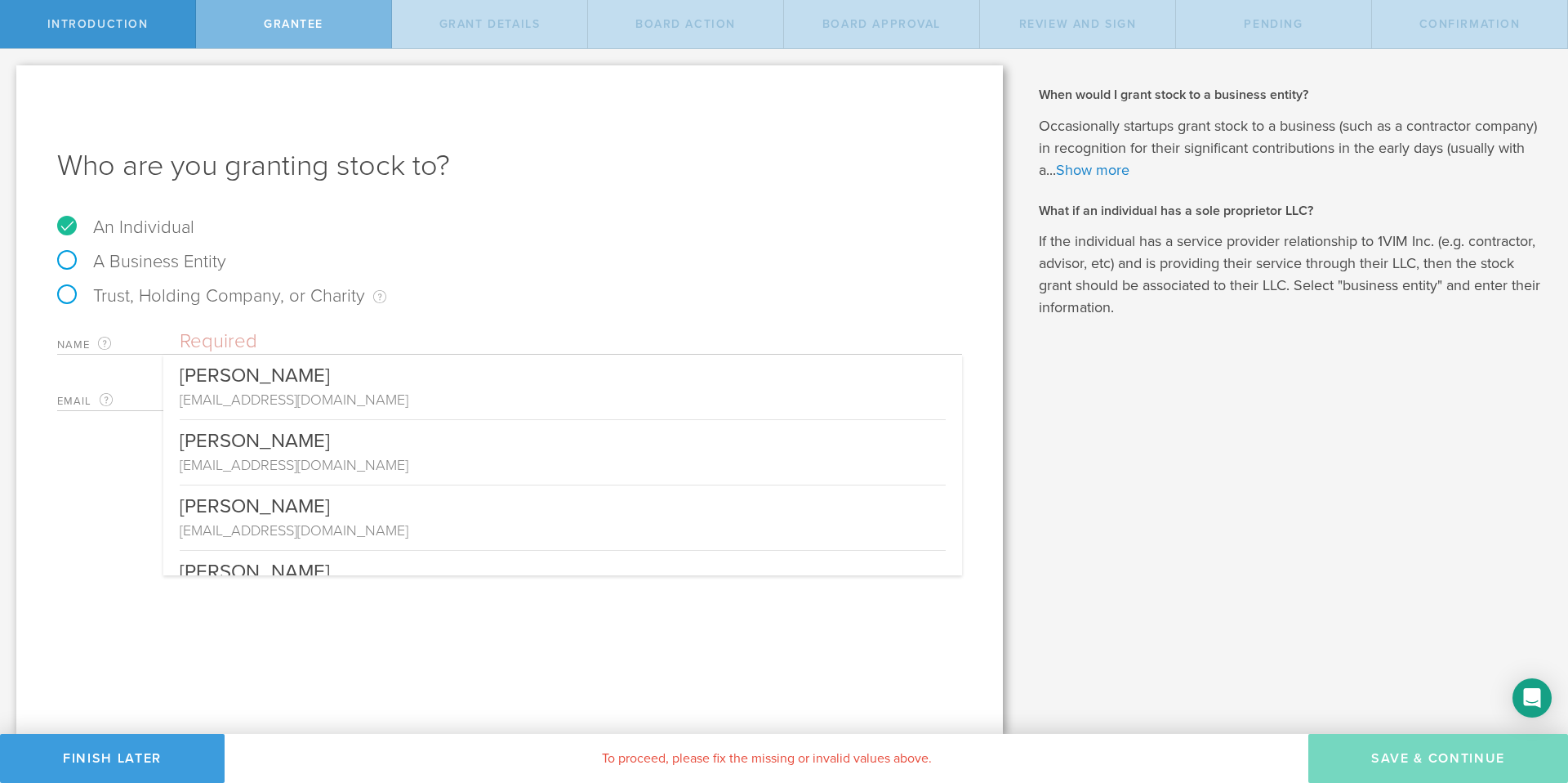
click at [221, 341] on input "text" at bounding box center [571, 342] width 783 height 25
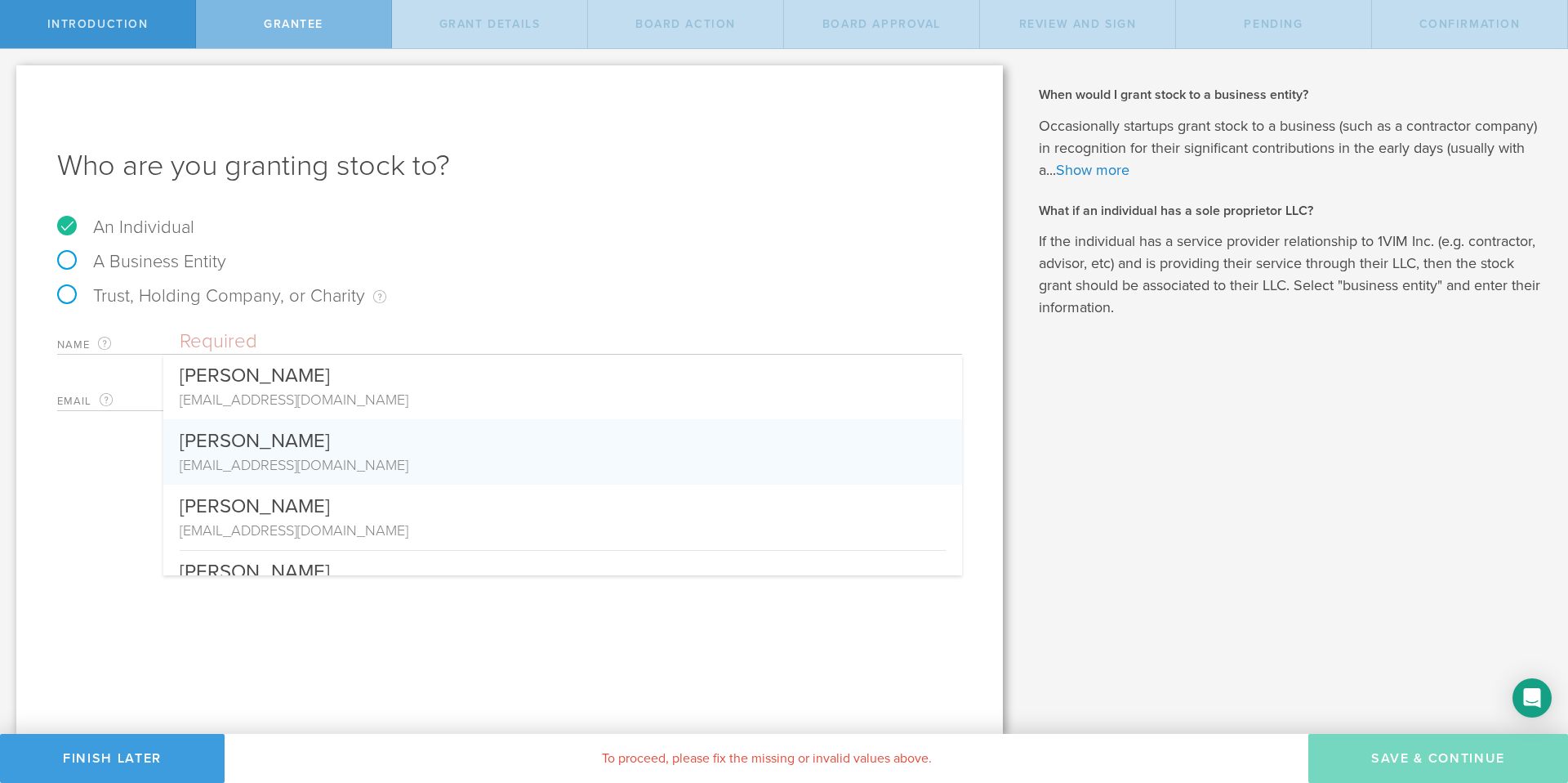
scroll to position [105, 0]
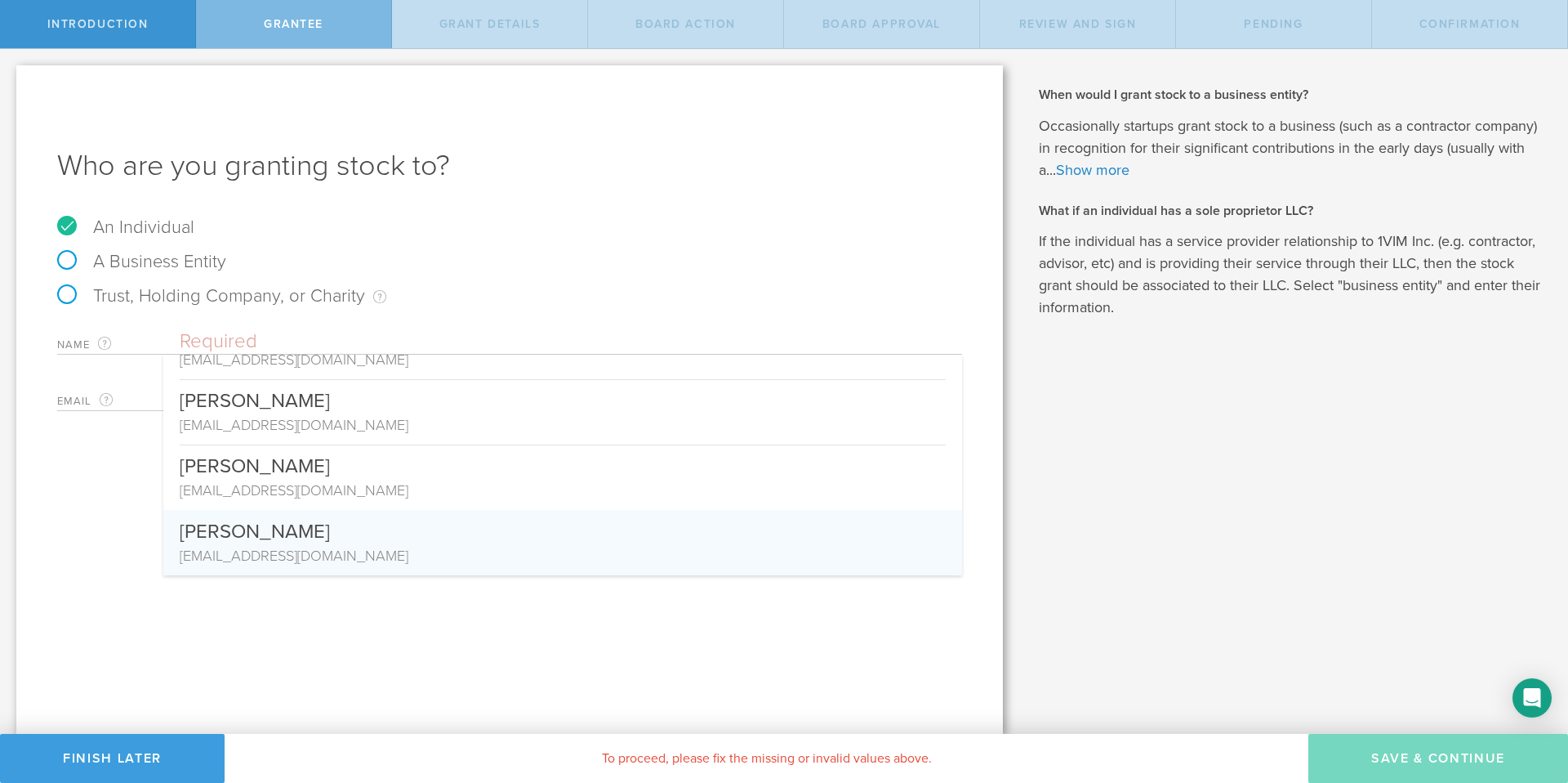
click at [214, 537] on div "[PERSON_NAME]" at bounding box center [563, 527] width 766 height 35
type input "[PERSON_NAME]"
type input "saadmselim@gmail.com"
